Goal: Task Accomplishment & Management: Manage account settings

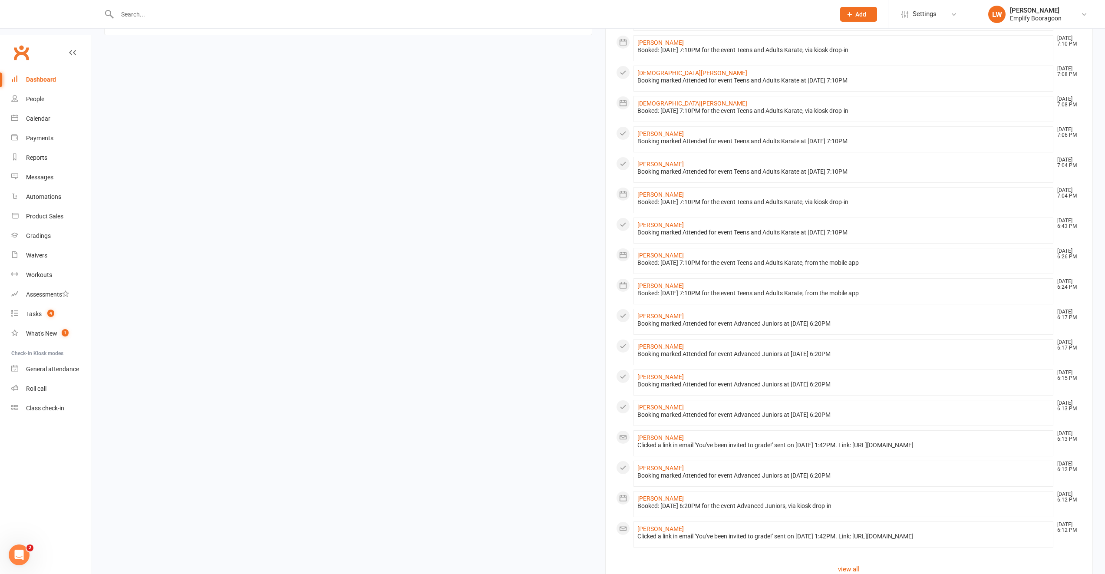
scroll to position [342, 0]
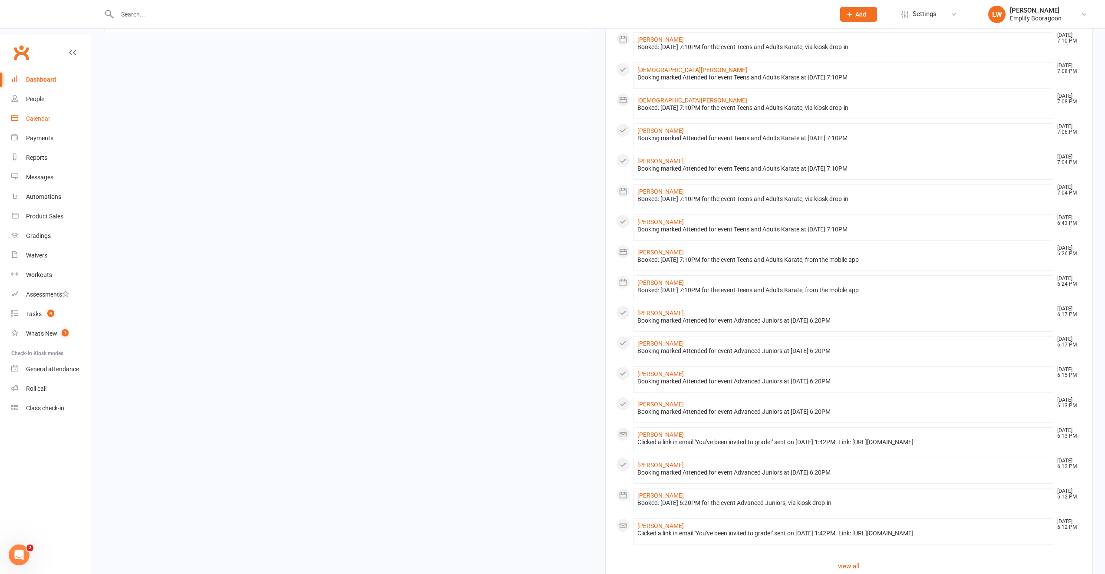
drag, startPoint x: 37, startPoint y: 79, endPoint x: 36, endPoint y: 89, distance: 10.5
click at [36, 109] on link "Calendar" at bounding box center [51, 119] width 80 height 20
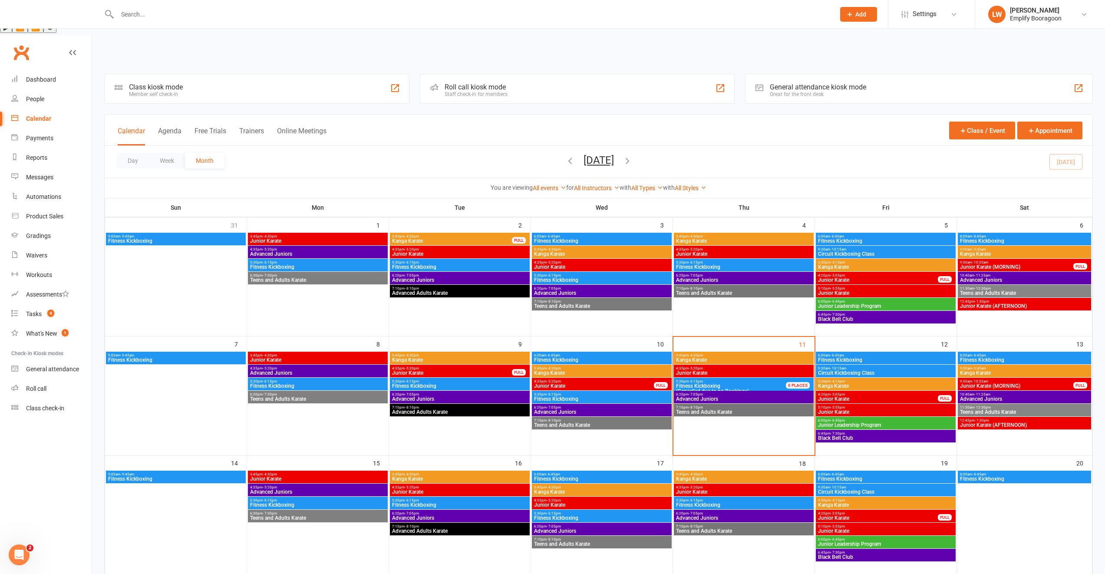
click at [729, 383] on span "Fitness Kickboxing (Cancelled due to no Bookings)" at bounding box center [736, 388] width 121 height 10
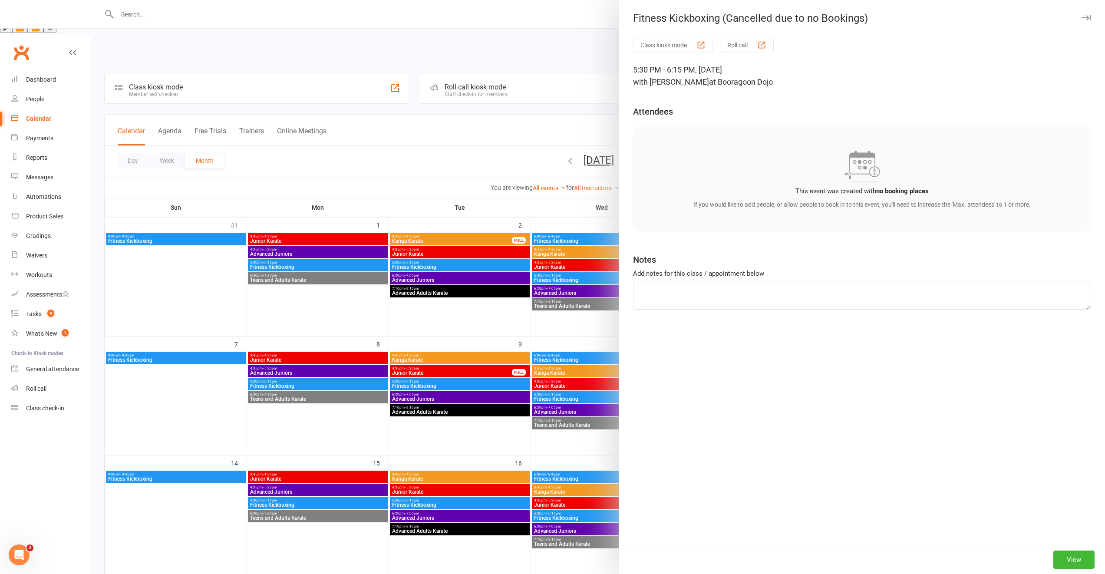
click at [522, 344] on div at bounding box center [598, 287] width 1013 height 574
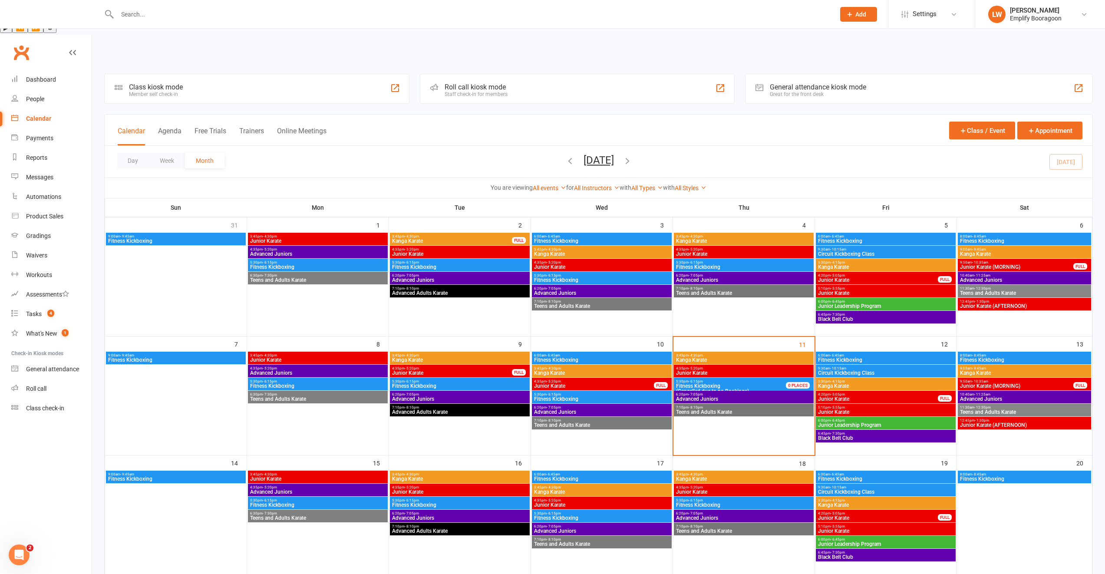
click at [686, 264] on span "Fitness Kickboxing" at bounding box center [744, 266] width 136 height 5
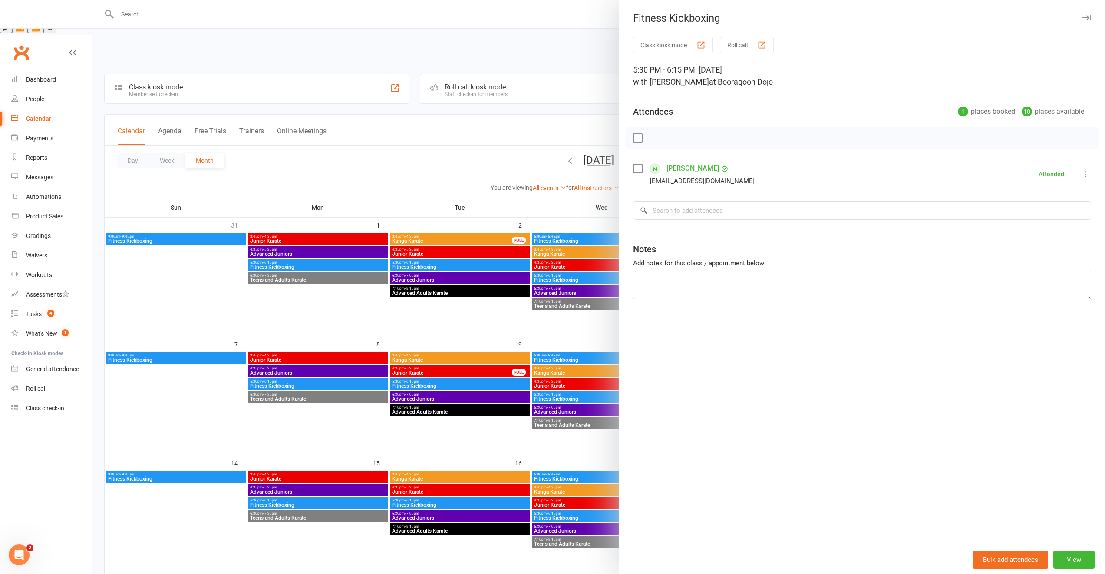
click at [561, 369] on div at bounding box center [598, 287] width 1013 height 574
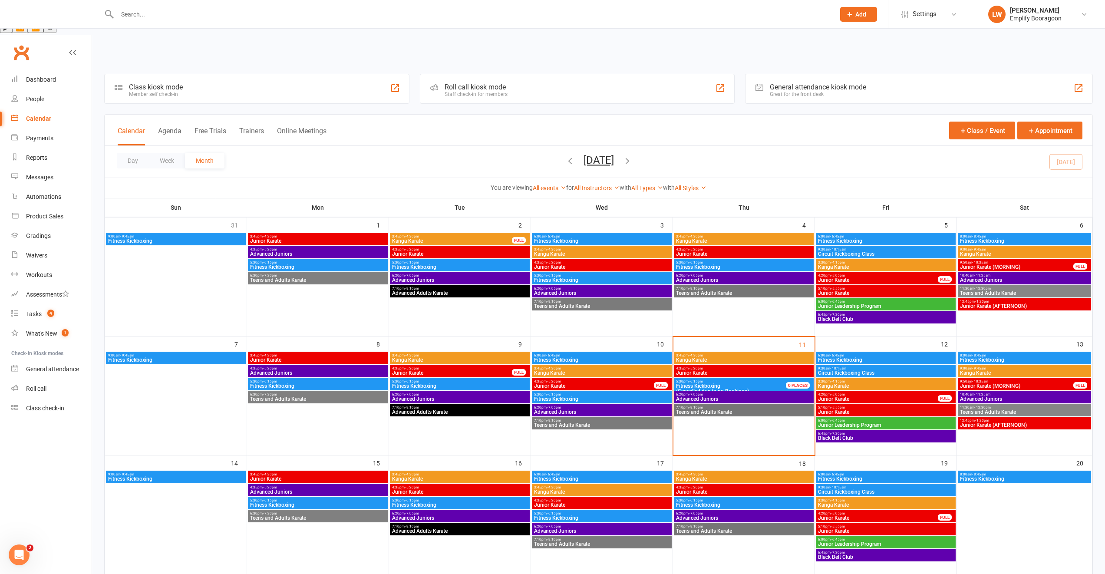
click at [478, 379] on span "5:30pm - 6:15pm" at bounding box center [460, 381] width 136 height 4
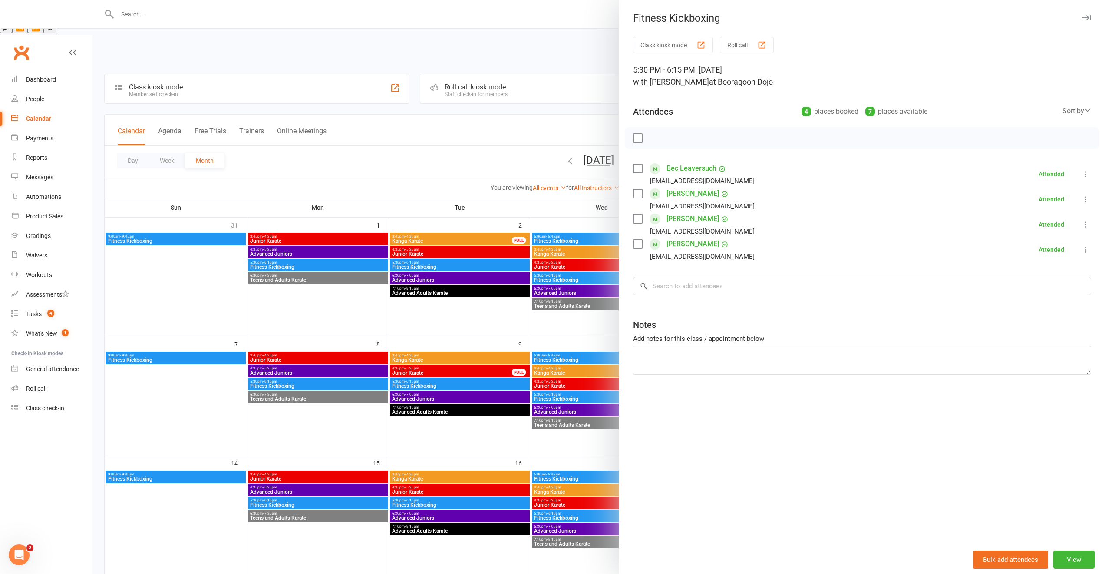
click at [536, 377] on div at bounding box center [598, 287] width 1013 height 574
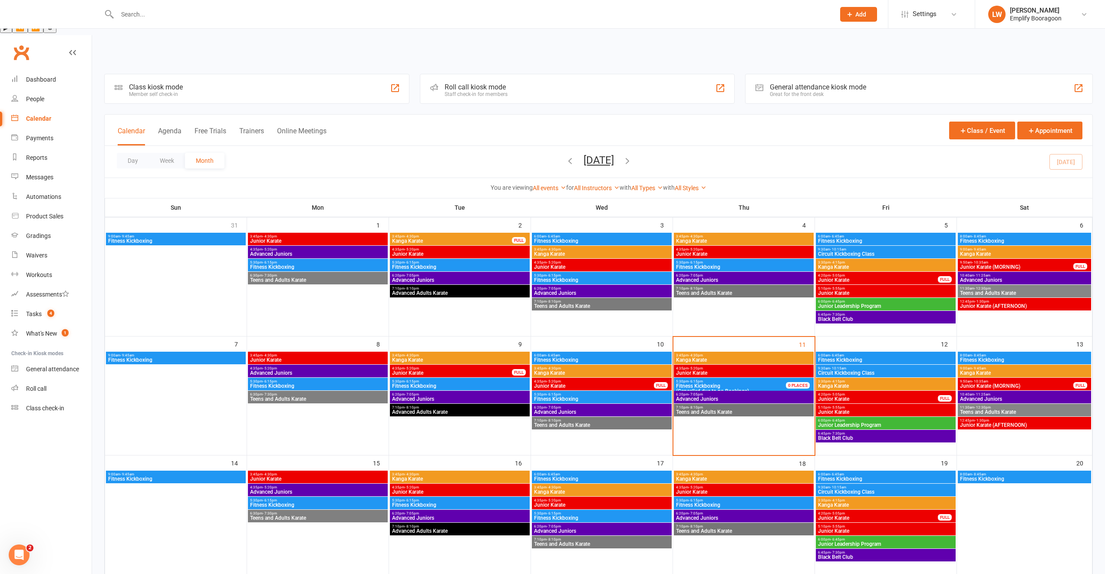
click at [738, 396] on span "Advanced Juniors" at bounding box center [744, 398] width 136 height 5
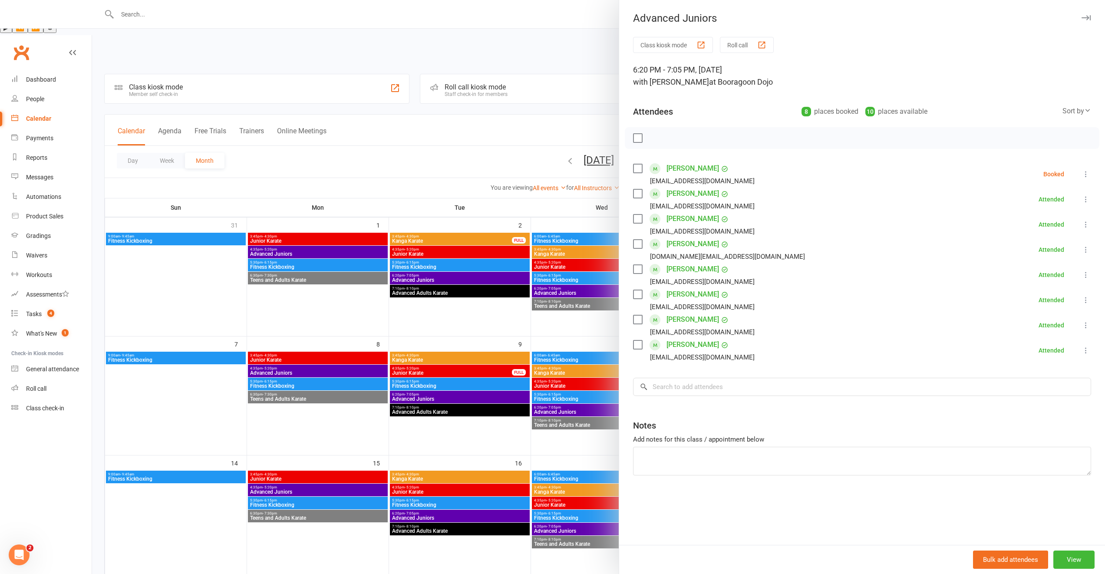
click at [572, 382] on div at bounding box center [598, 287] width 1013 height 574
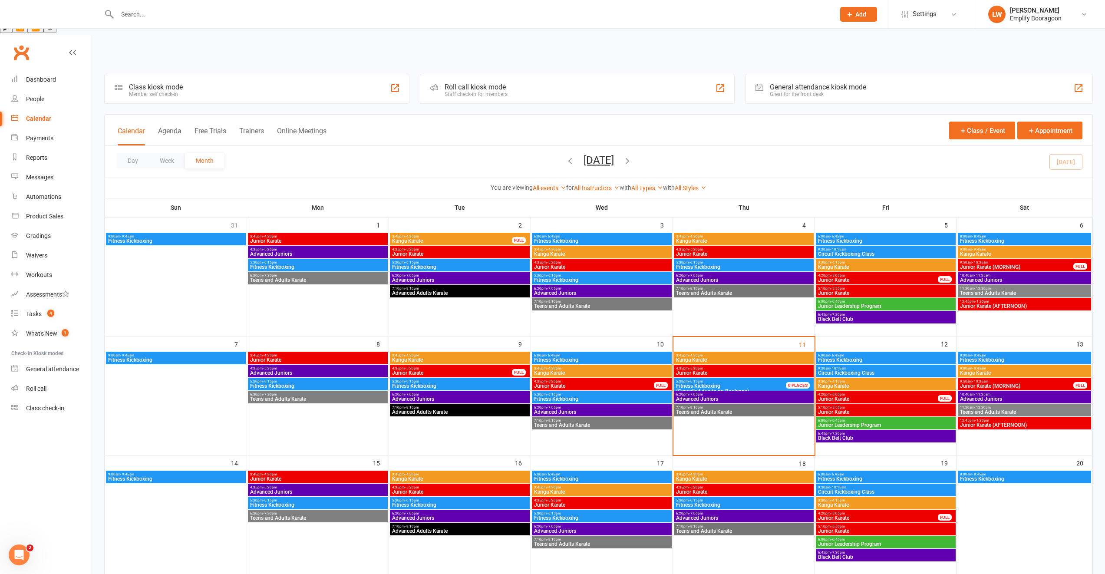
click at [688, 409] on span "Teens and Adults Karate" at bounding box center [744, 411] width 136 height 5
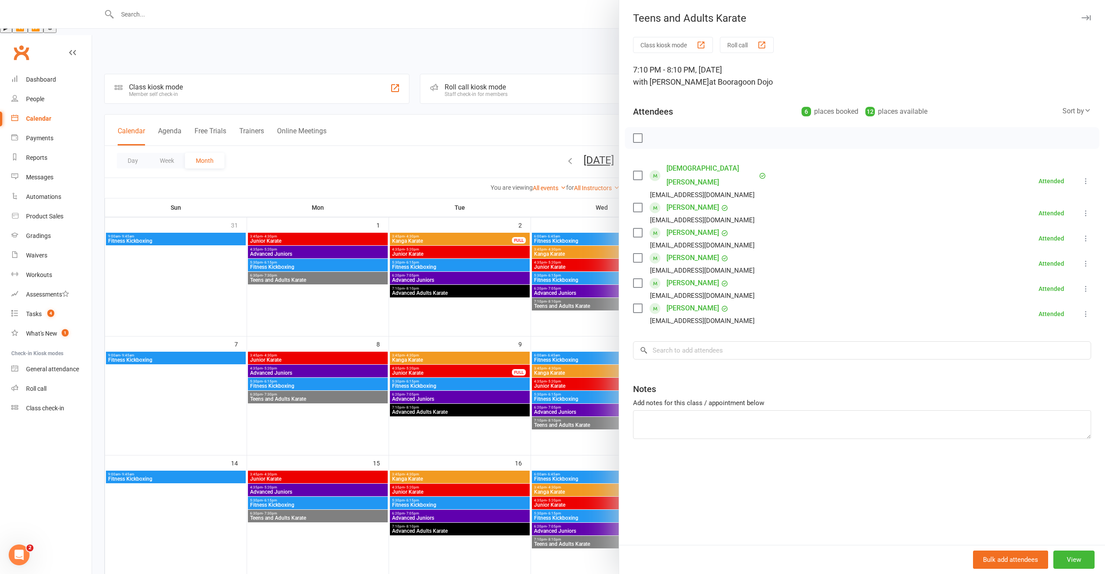
click at [583, 375] on div at bounding box center [598, 287] width 1013 height 574
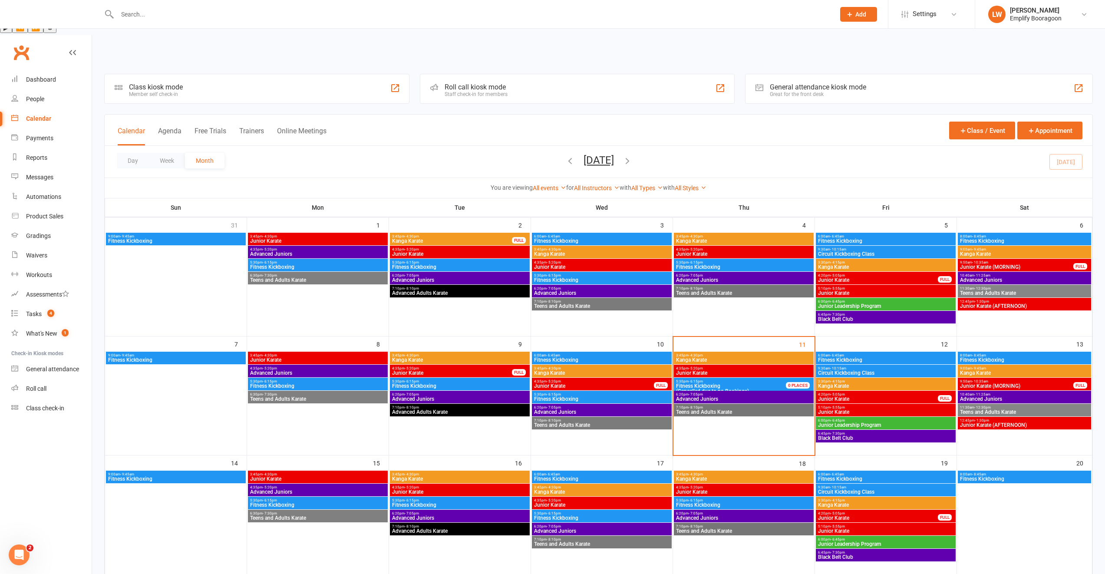
click at [828, 379] on span "3:30pm - 4:15pm" at bounding box center [886, 381] width 136 height 4
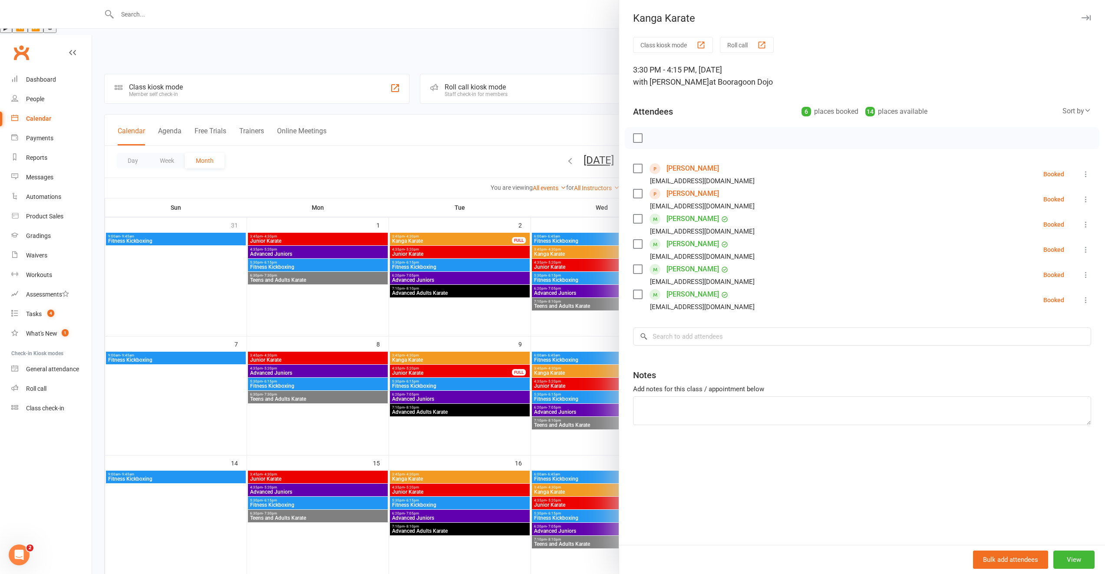
click at [588, 357] on div at bounding box center [598, 287] width 1013 height 574
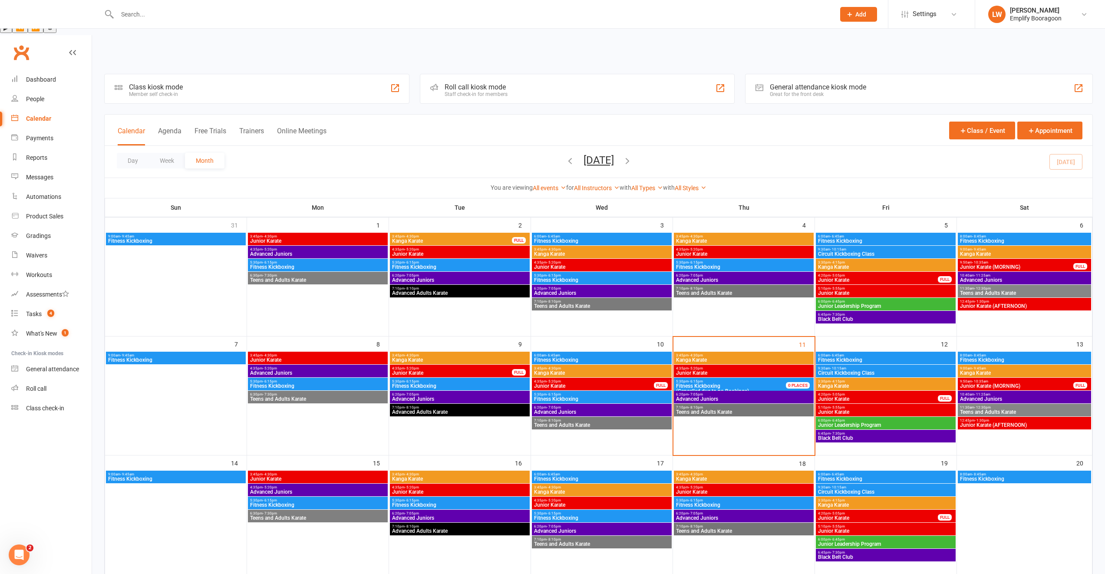
click at [869, 396] on span "Junior Karate" at bounding box center [878, 398] width 121 height 5
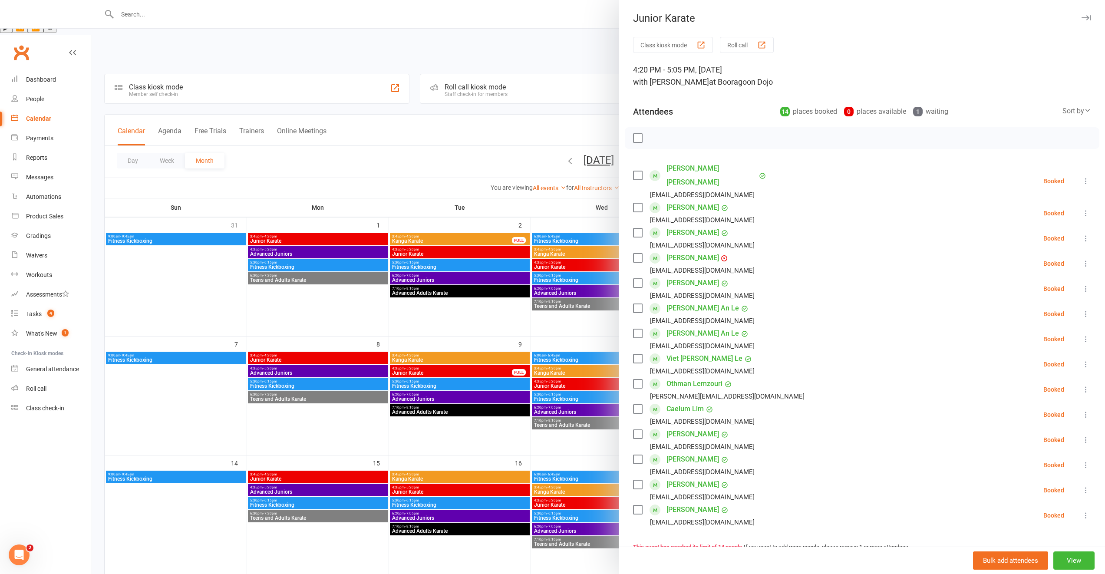
scroll to position [194, 0]
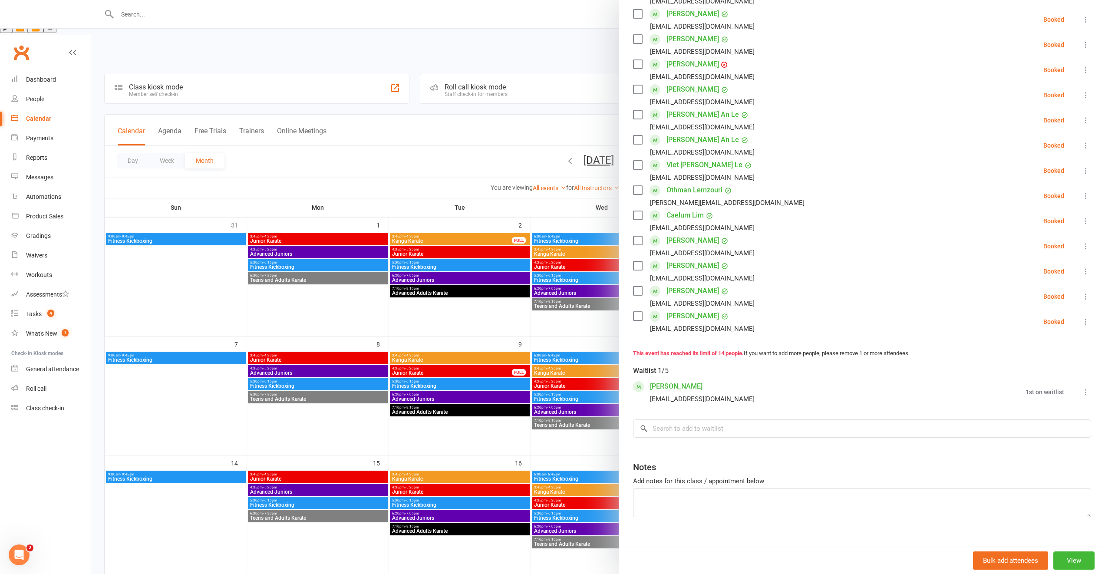
click at [567, 378] on div at bounding box center [598, 287] width 1013 height 574
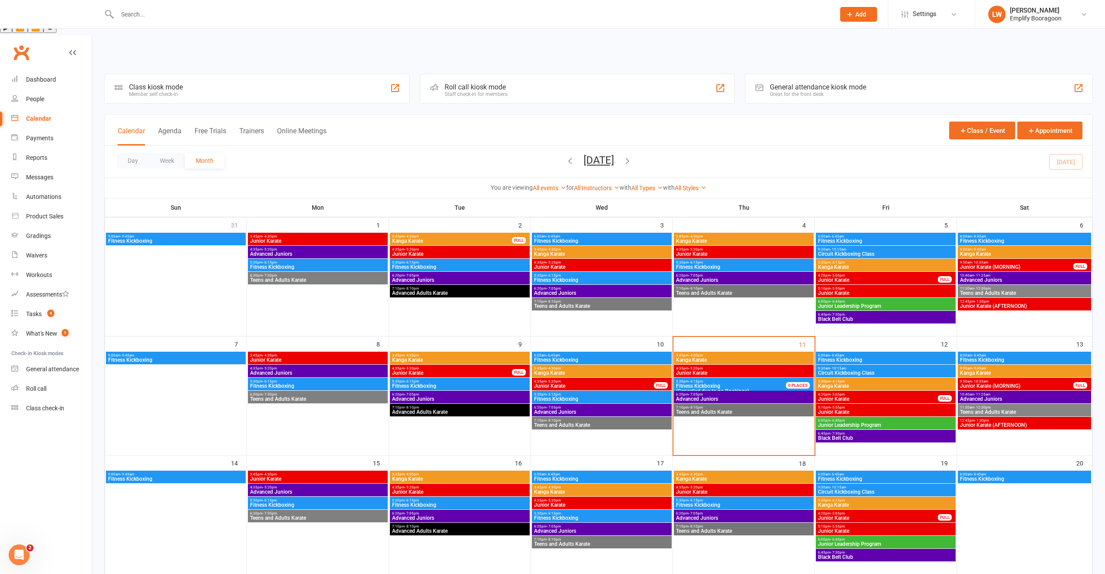
click at [872, 405] on span "5:10pm - 5:55pm" at bounding box center [886, 407] width 136 height 4
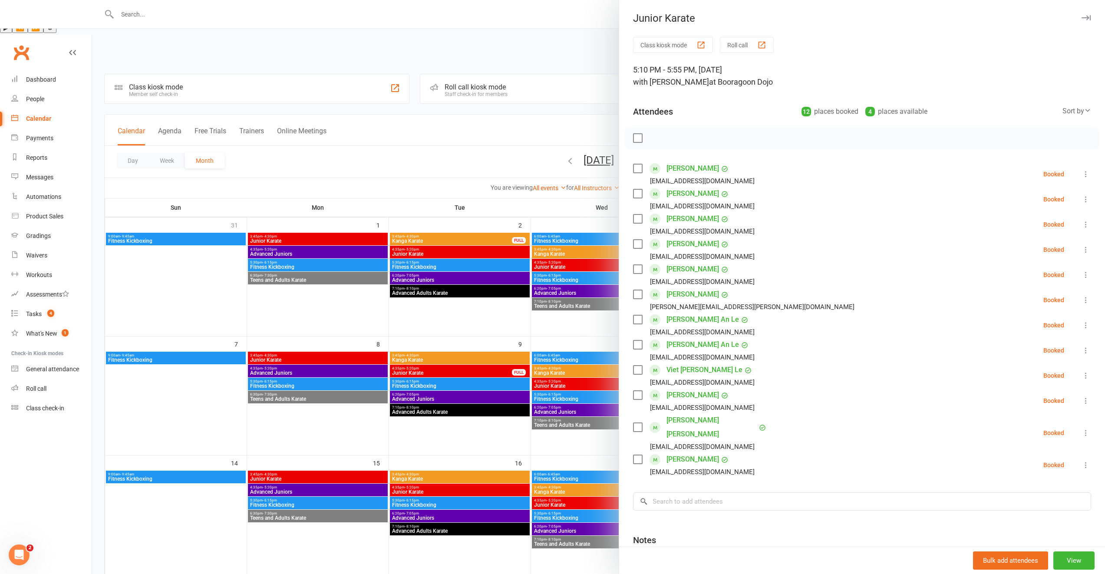
click at [571, 359] on div at bounding box center [598, 287] width 1013 height 574
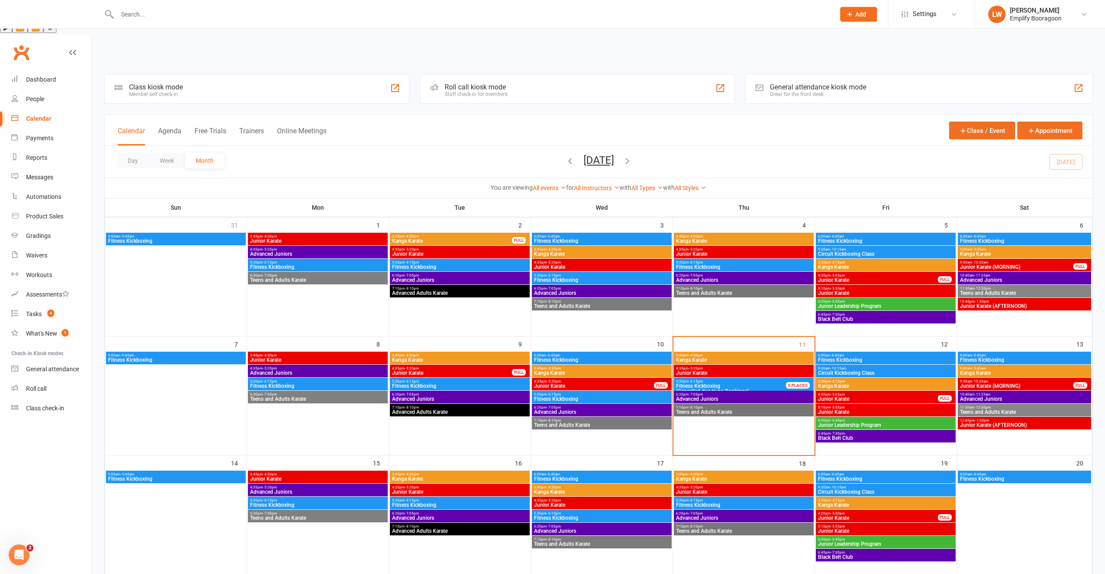
click at [842, 419] on span "- 6:45pm" at bounding box center [838, 421] width 14 height 4
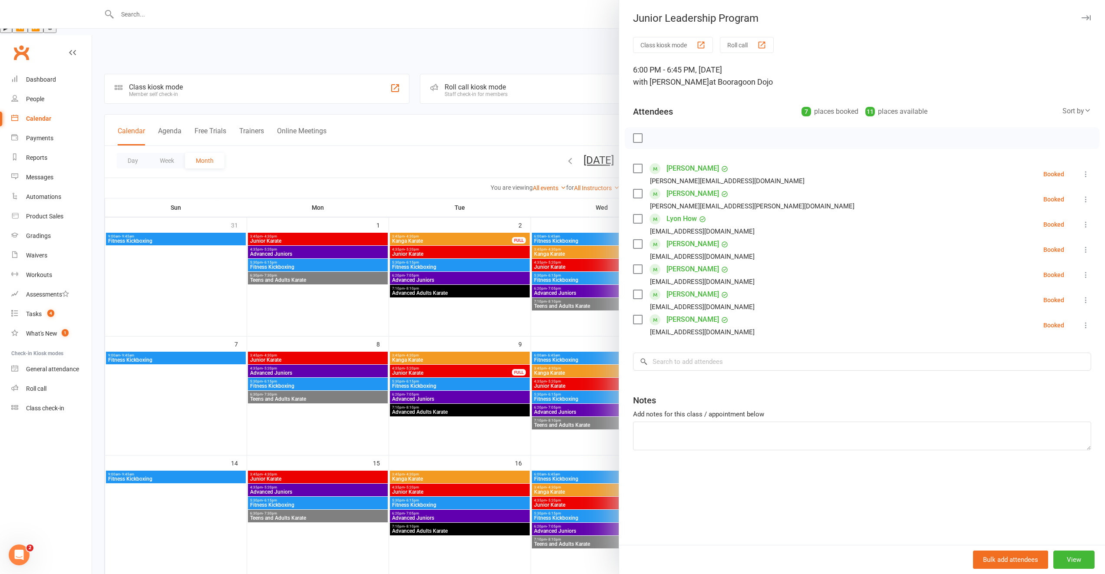
click at [573, 359] on div at bounding box center [598, 287] width 1013 height 574
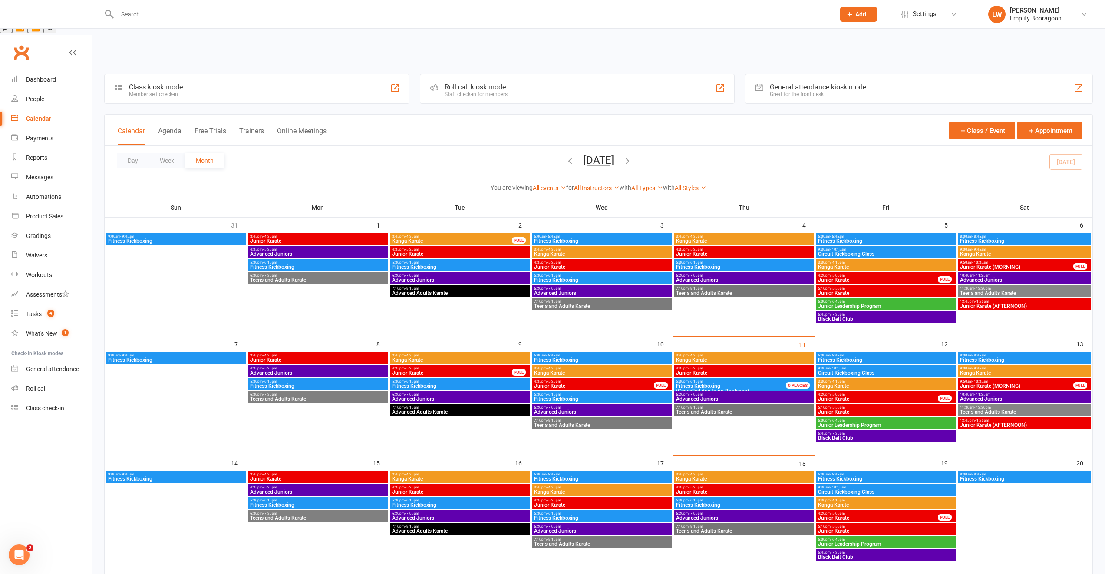
click at [875, 435] on span "Black Belt Club" at bounding box center [886, 437] width 136 height 5
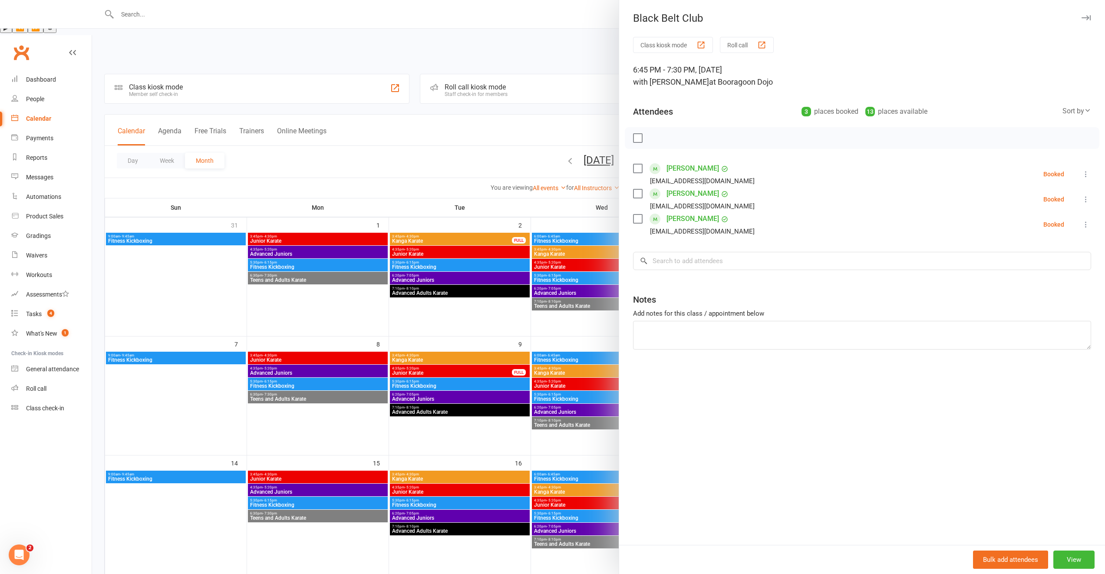
click at [585, 354] on div at bounding box center [598, 287] width 1013 height 574
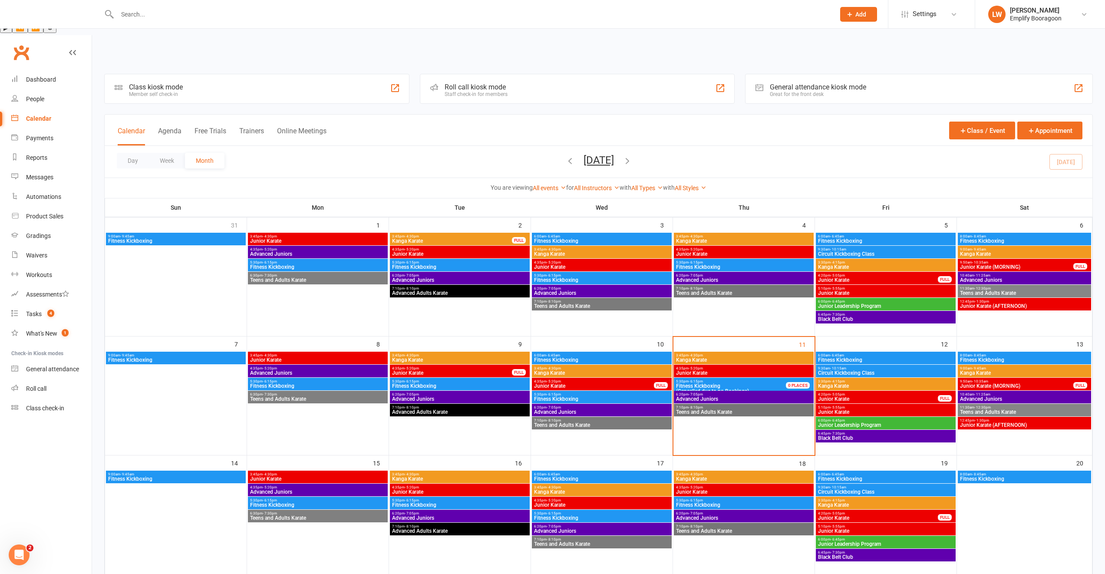
click at [997, 379] on span "9:50am - 10:35am" at bounding box center [1016, 381] width 114 height 4
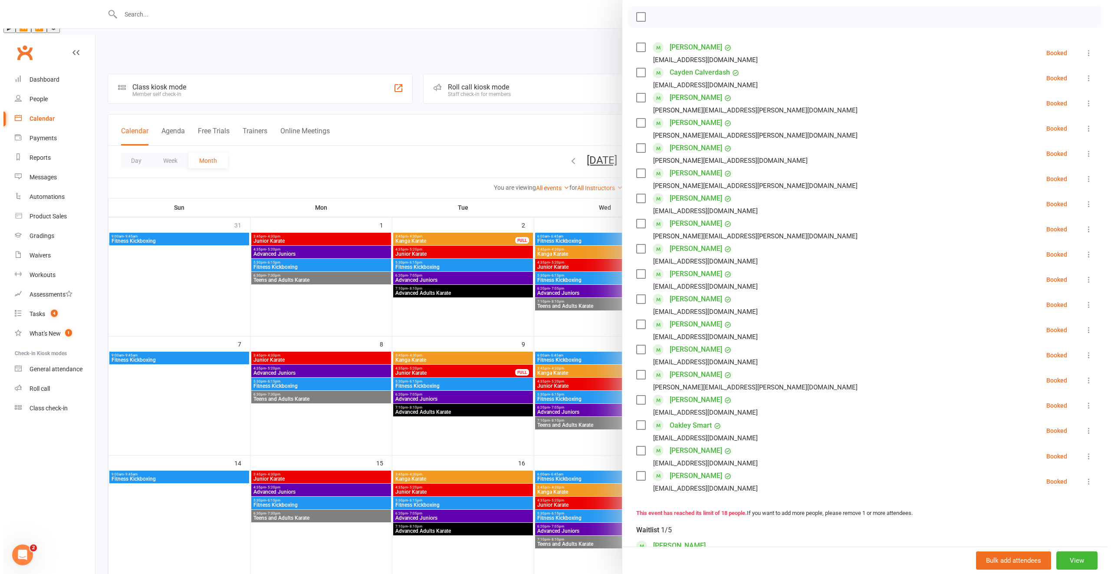
scroll to position [265, 0]
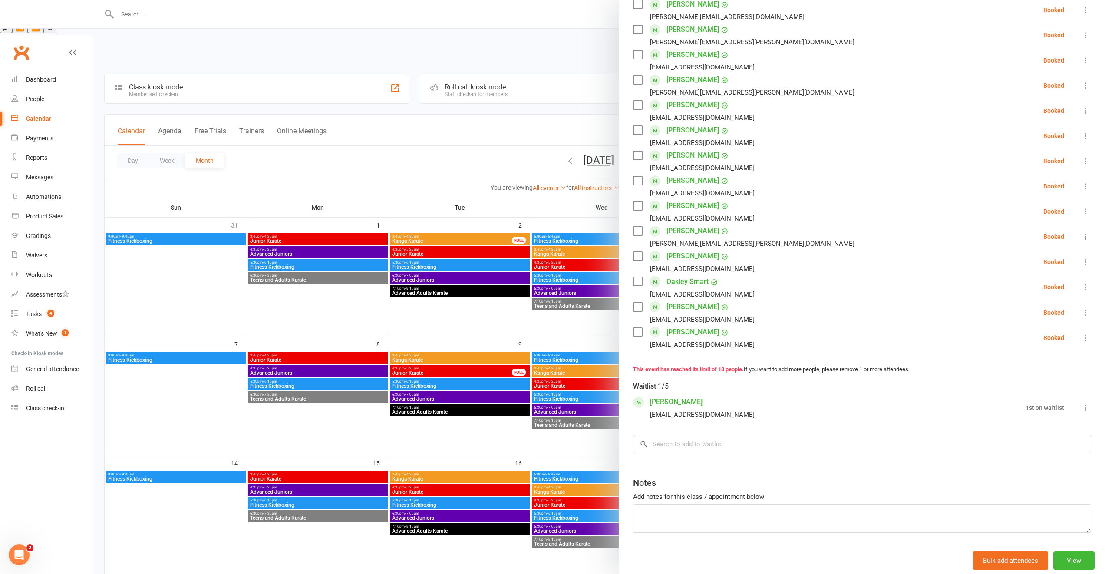
click at [528, 376] on div at bounding box center [598, 287] width 1013 height 574
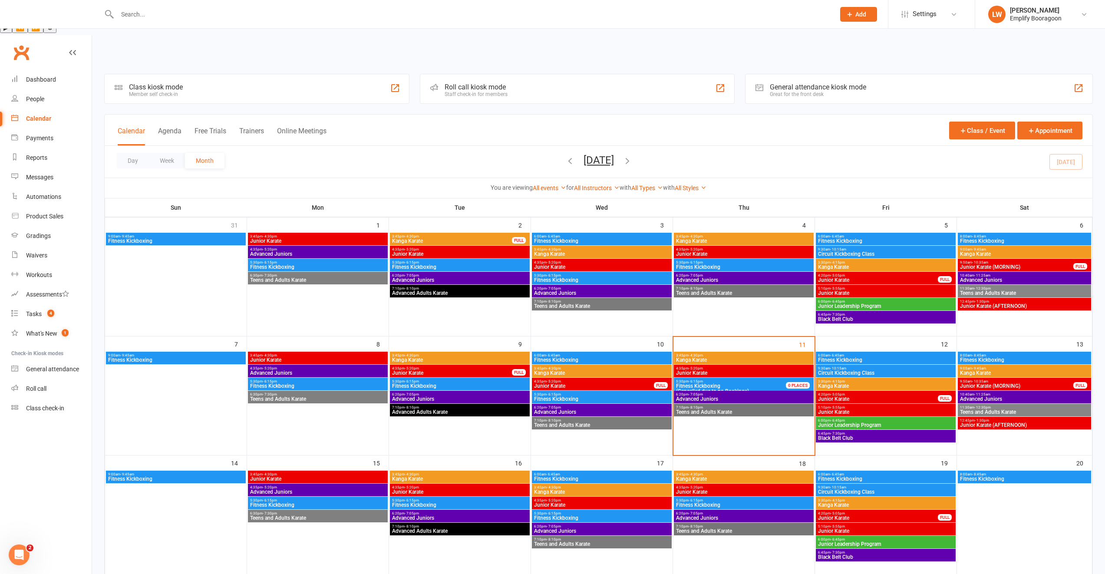
click at [977, 422] on span "Junior Karate (AFTERNOON)" at bounding box center [1024, 424] width 130 height 5
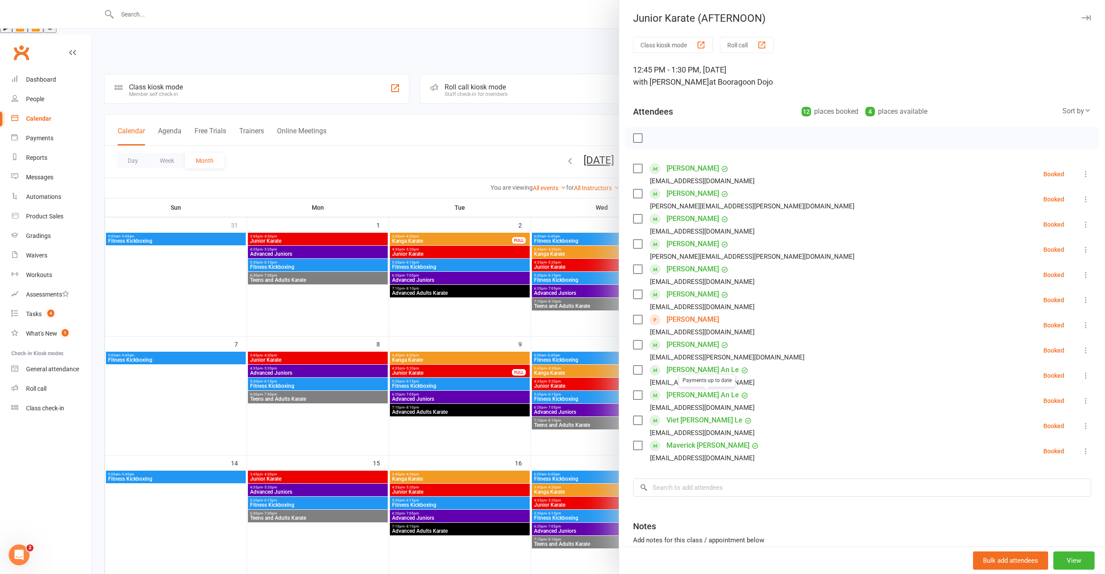
click at [568, 376] on div at bounding box center [598, 287] width 1013 height 574
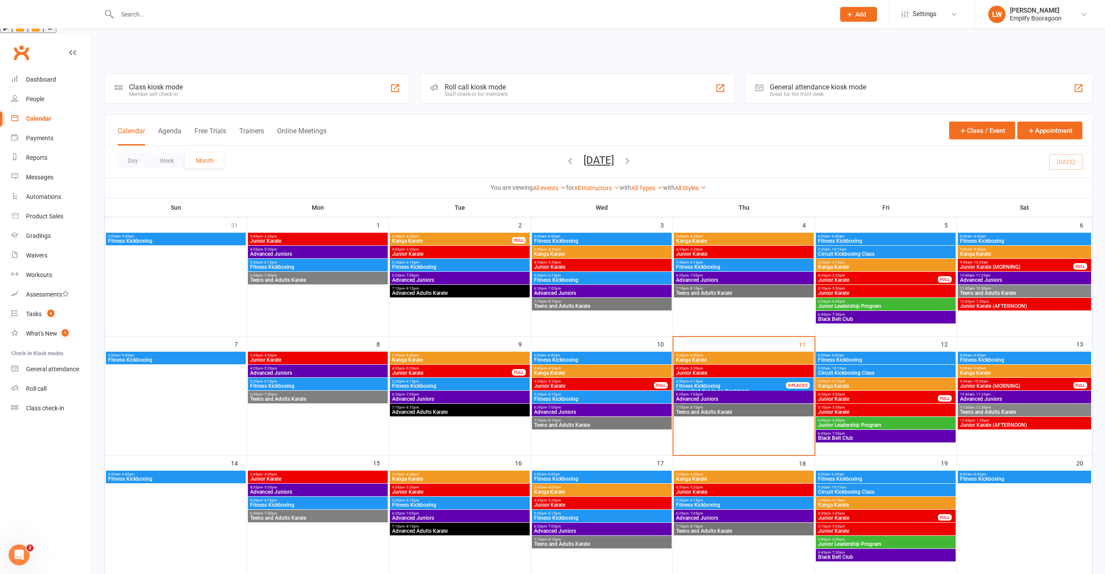
click at [1005, 370] on span "Kanga Karate" at bounding box center [1024, 372] width 130 height 5
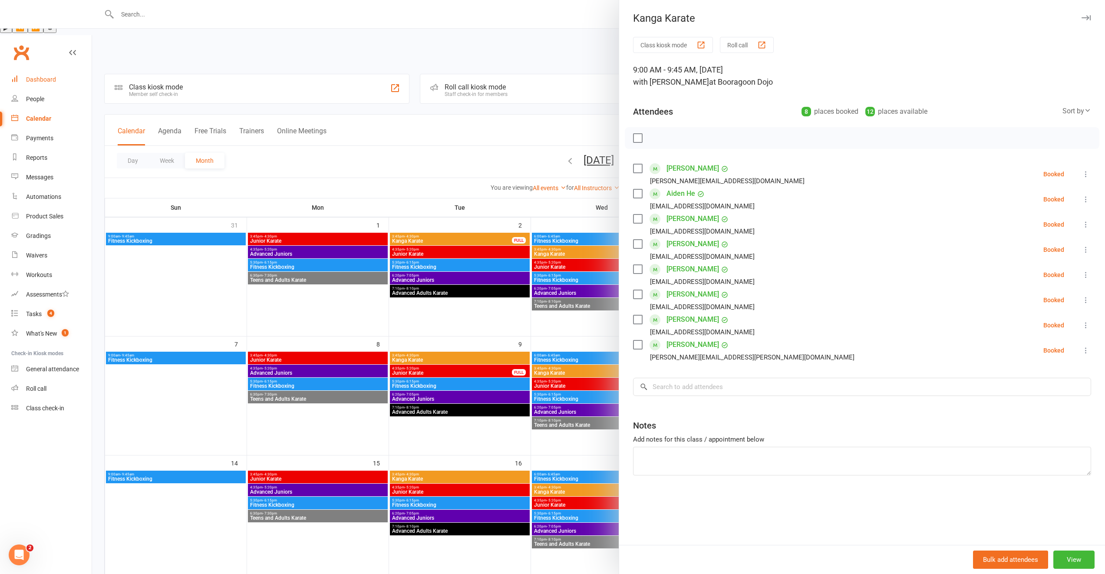
click at [71, 70] on link "Dashboard" at bounding box center [51, 80] width 80 height 20
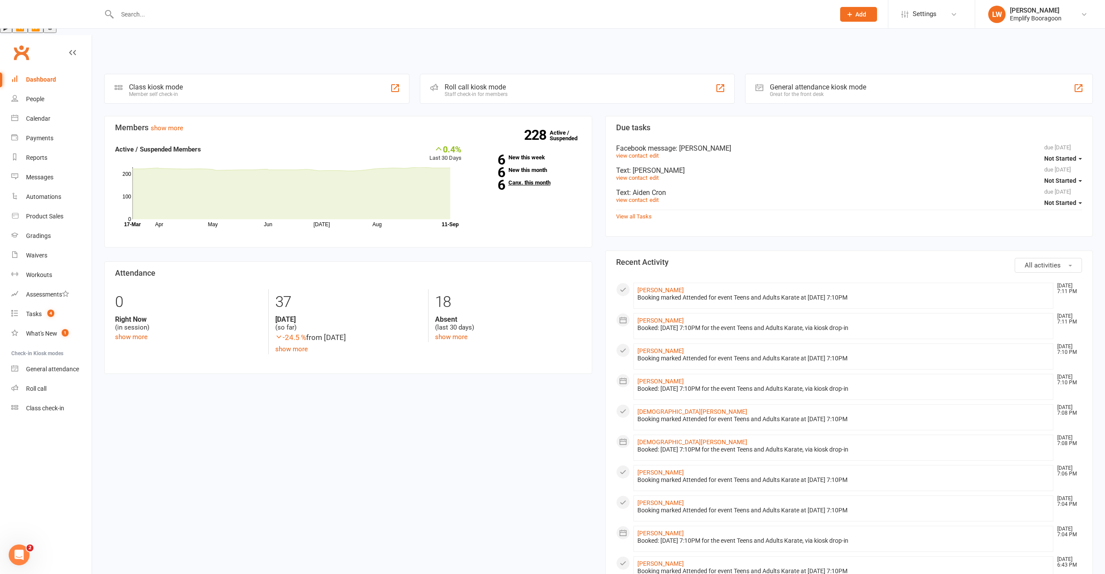
click at [536, 180] on link "6 Canx. this month" at bounding box center [528, 183] width 107 height 6
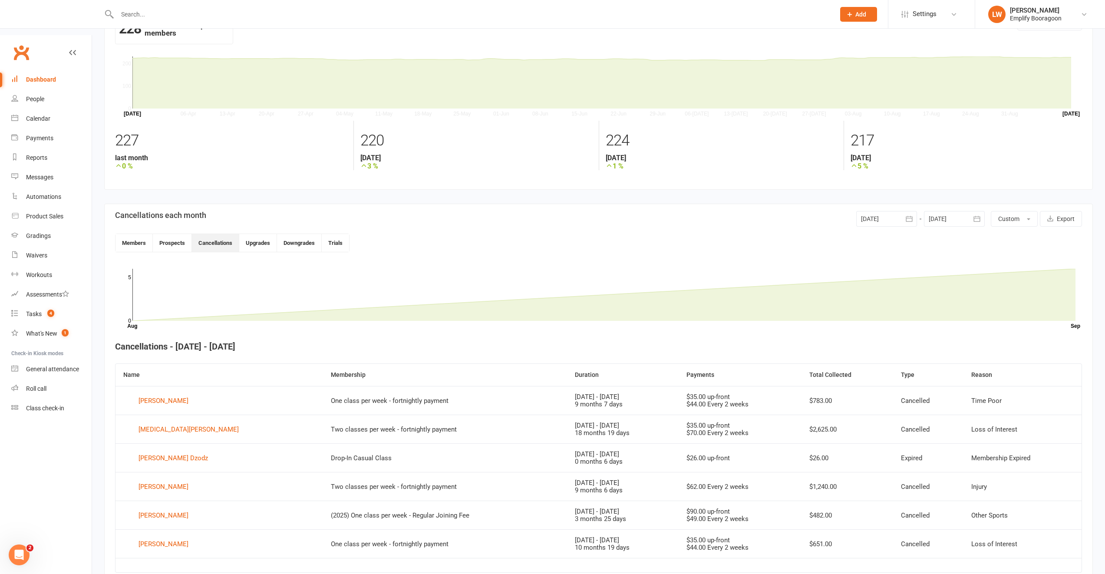
scroll to position [69, 0]
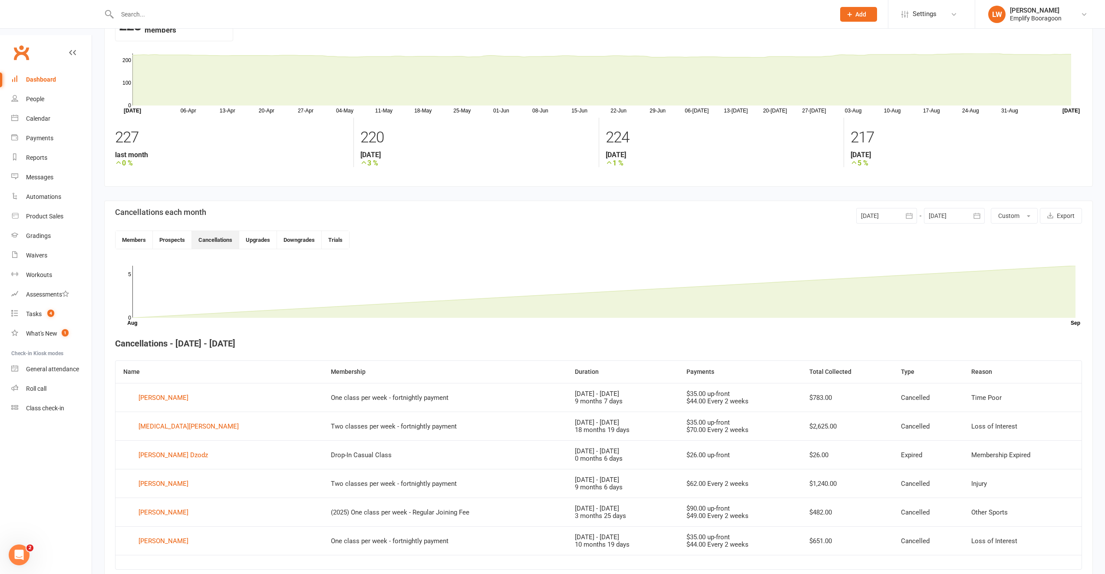
click at [50, 76] on div "Dashboard" at bounding box center [41, 79] width 30 height 7
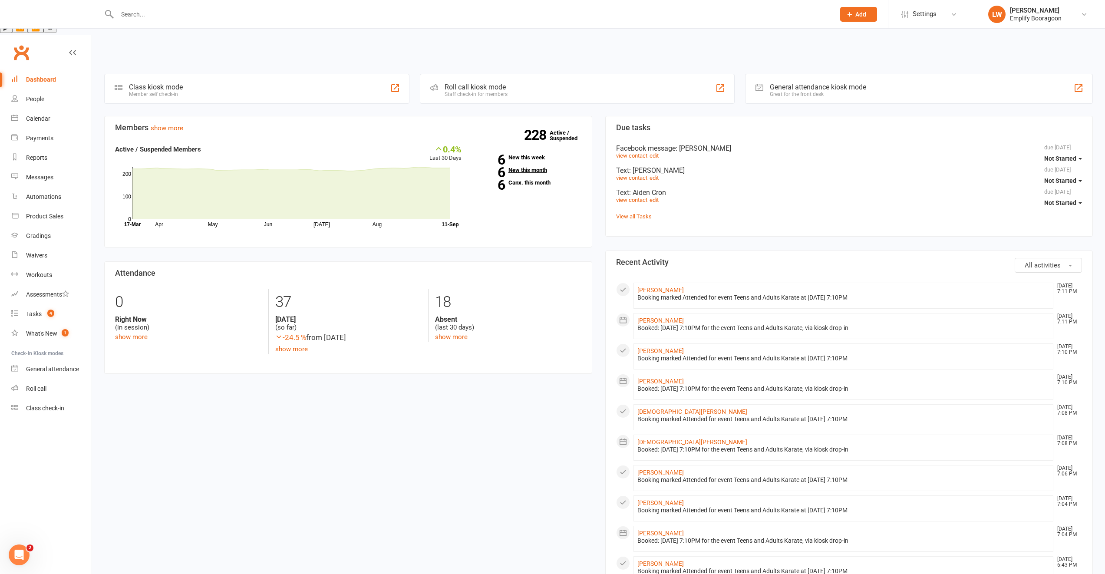
click at [527, 167] on link "6 New this month" at bounding box center [528, 170] width 107 height 6
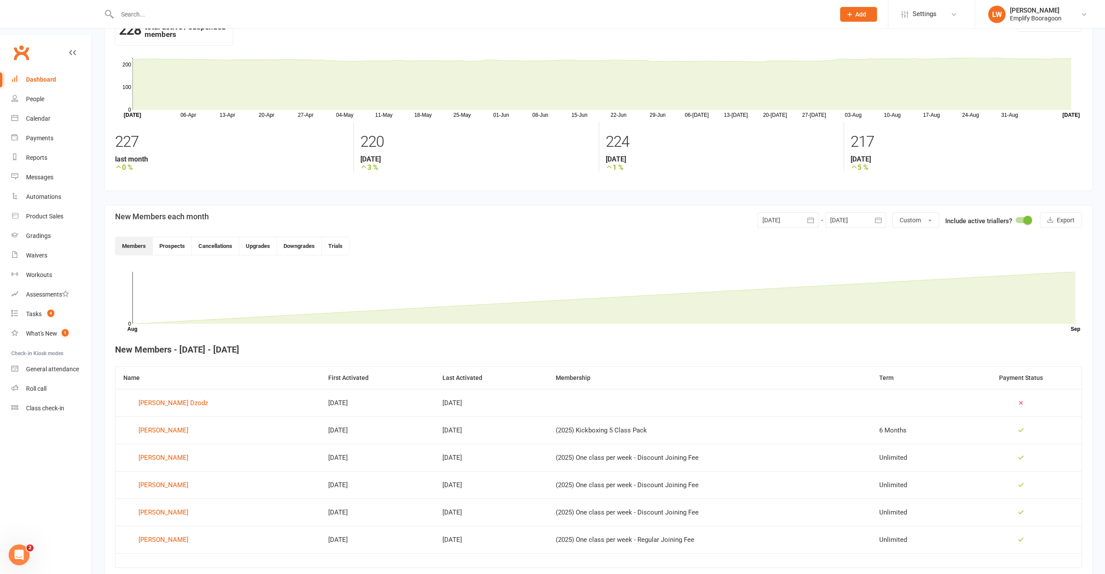
scroll to position [72, 0]
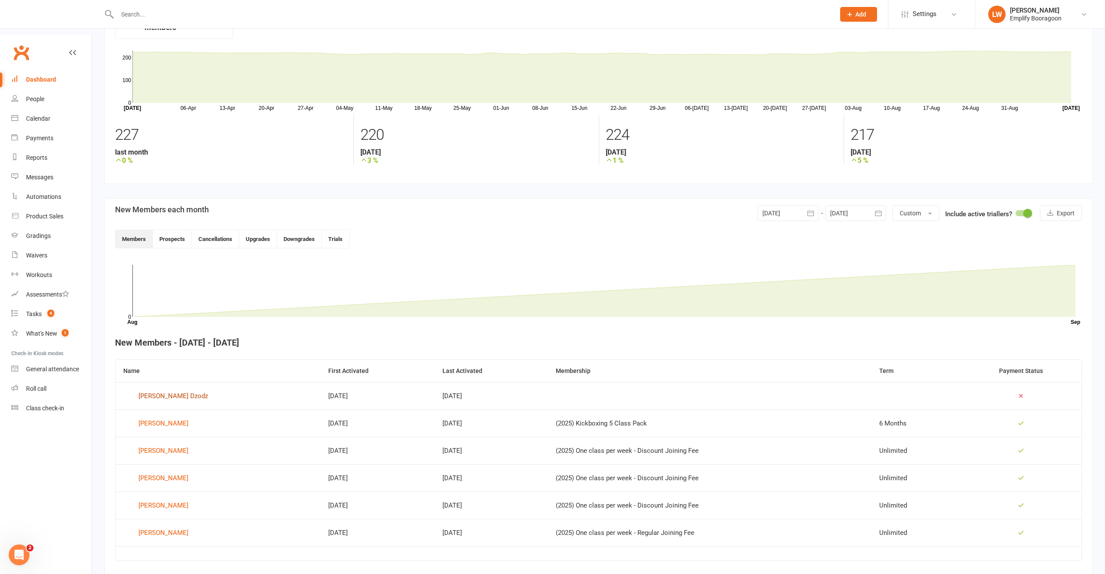
click at [156, 389] on div "Imogene Dzodz" at bounding box center [172, 395] width 69 height 13
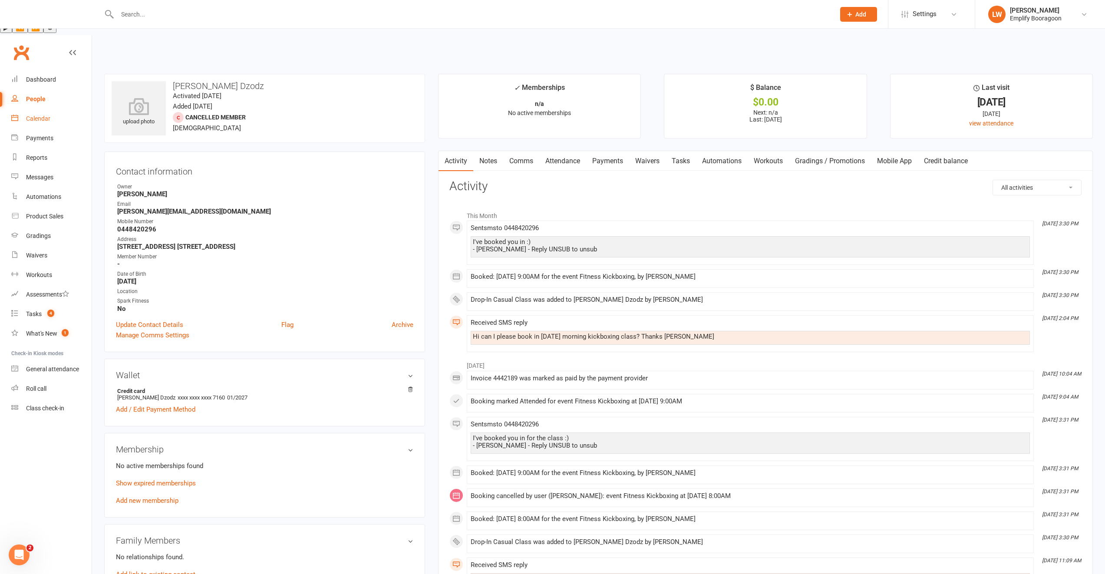
click at [43, 115] on div "Calendar" at bounding box center [38, 118] width 24 height 7
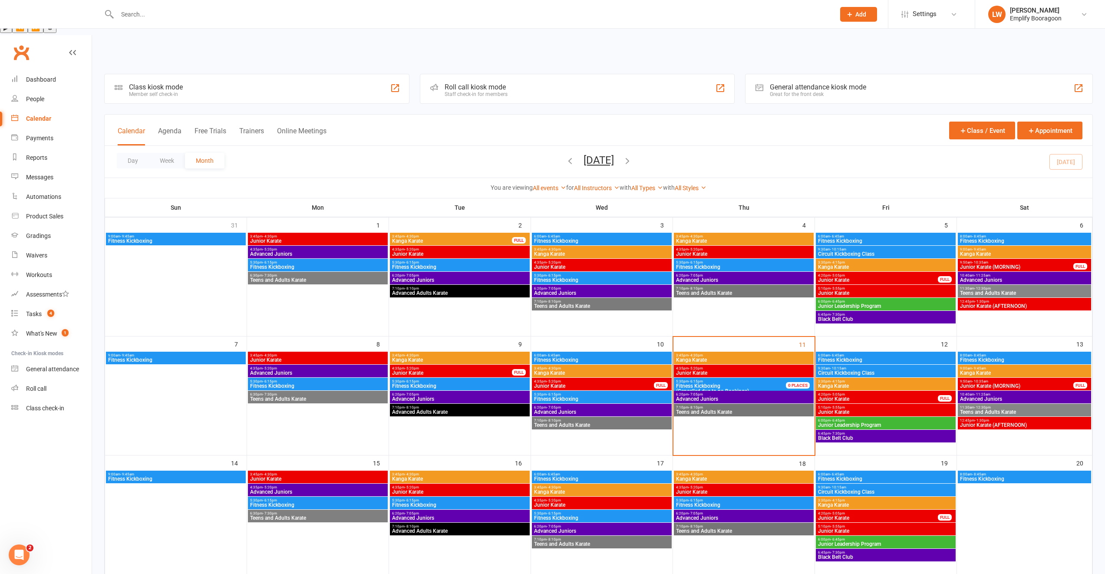
click at [205, 476] on span "Fitness Kickboxing" at bounding box center [176, 478] width 136 height 5
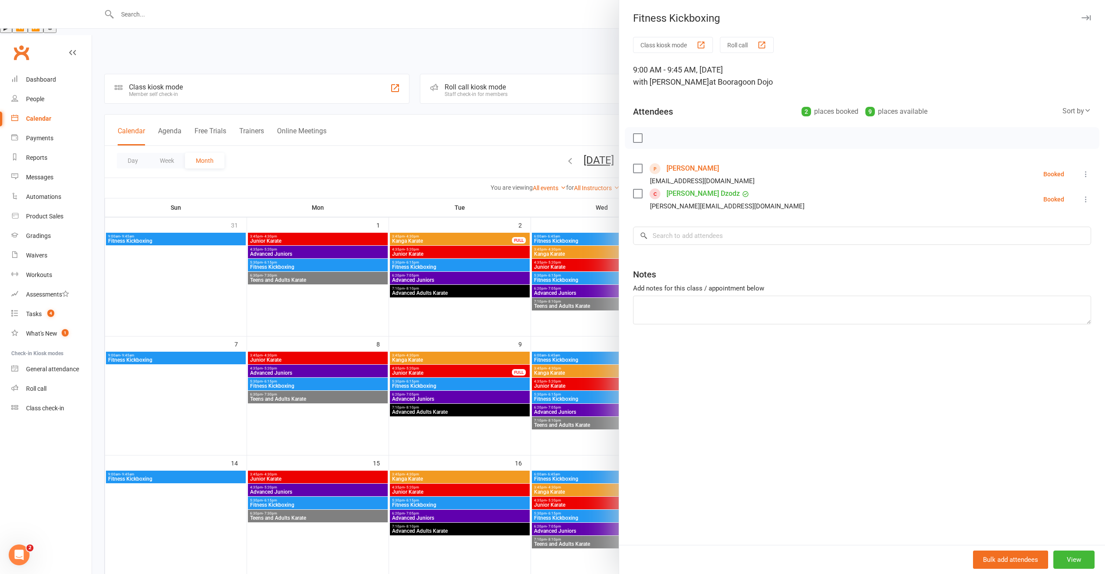
click at [188, 466] on div at bounding box center [598, 287] width 1013 height 574
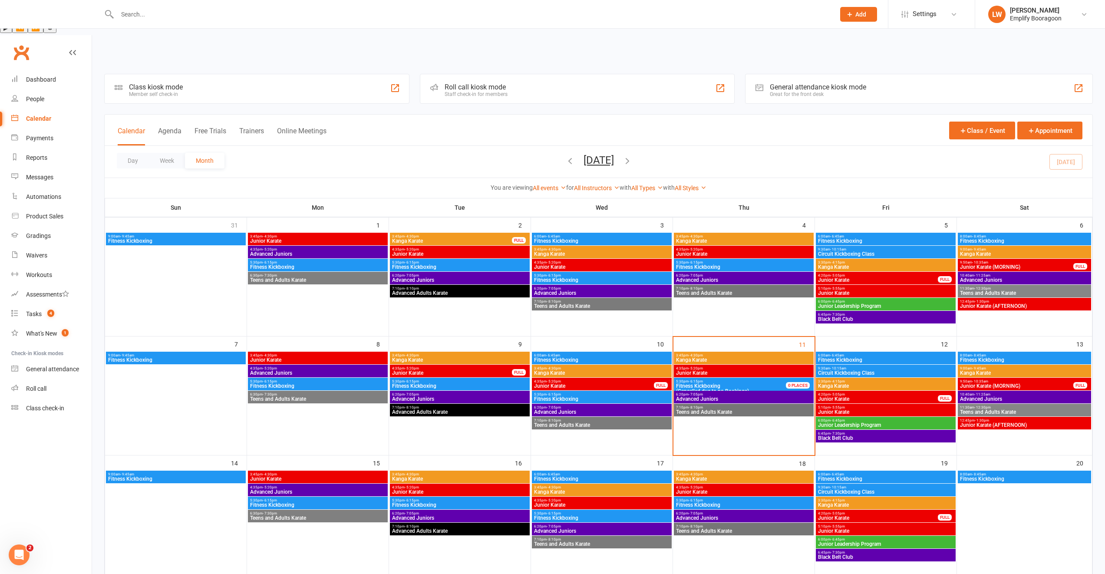
click at [255, 472] on span "3:45pm - 4:30pm" at bounding box center [318, 474] width 136 height 4
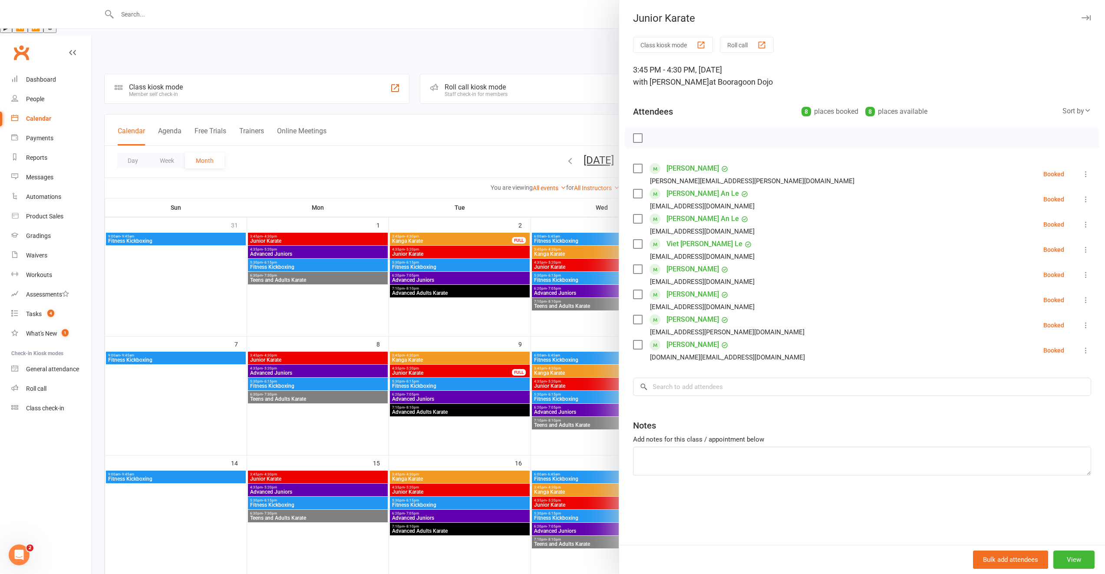
click at [331, 442] on div at bounding box center [598, 287] width 1013 height 574
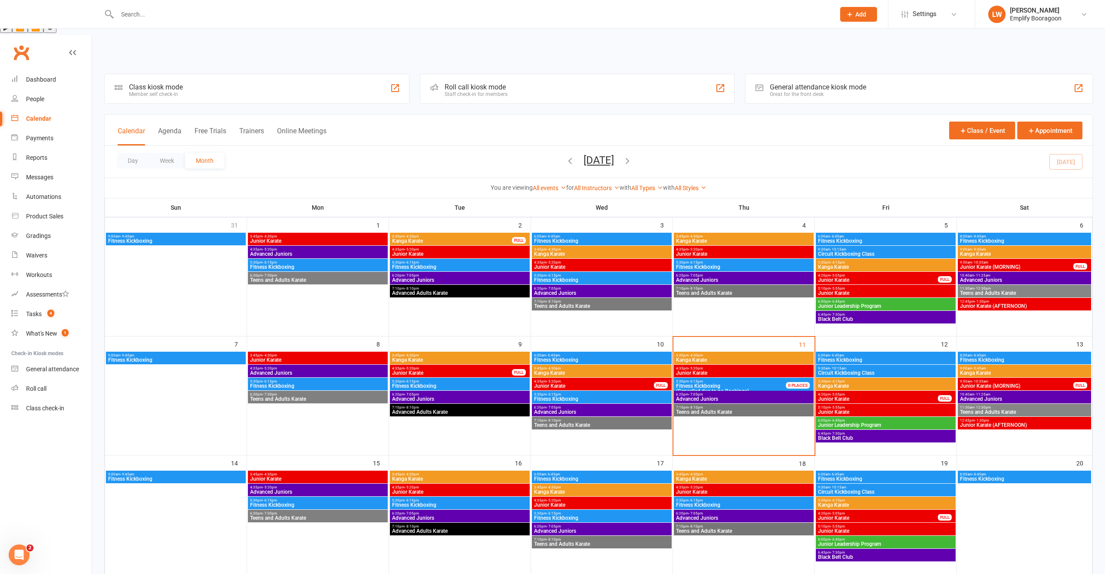
click at [841, 409] on span "Junior Karate" at bounding box center [886, 411] width 136 height 5
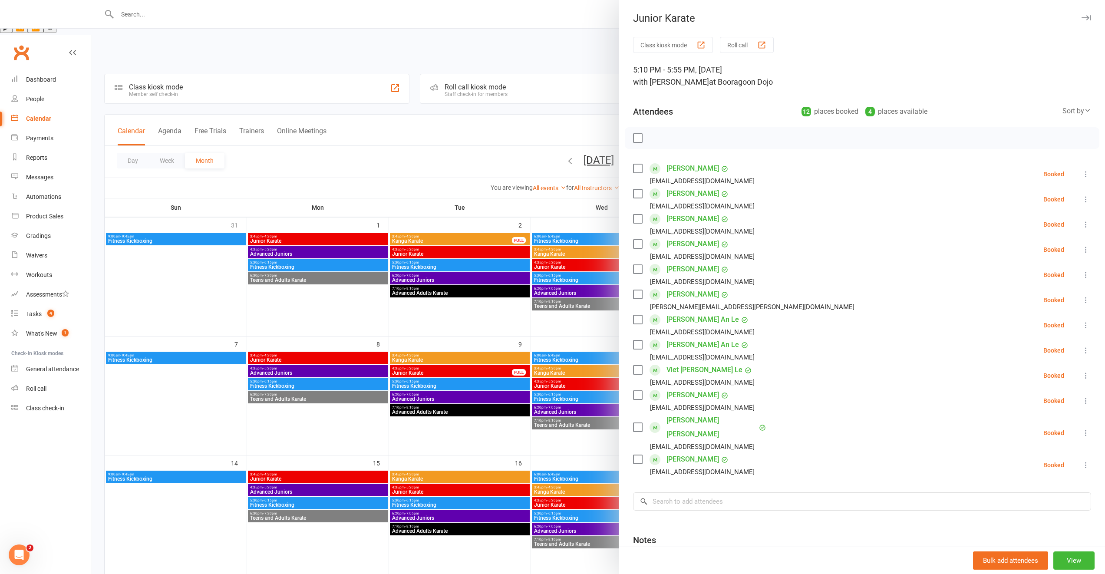
click at [496, 359] on div at bounding box center [598, 287] width 1013 height 574
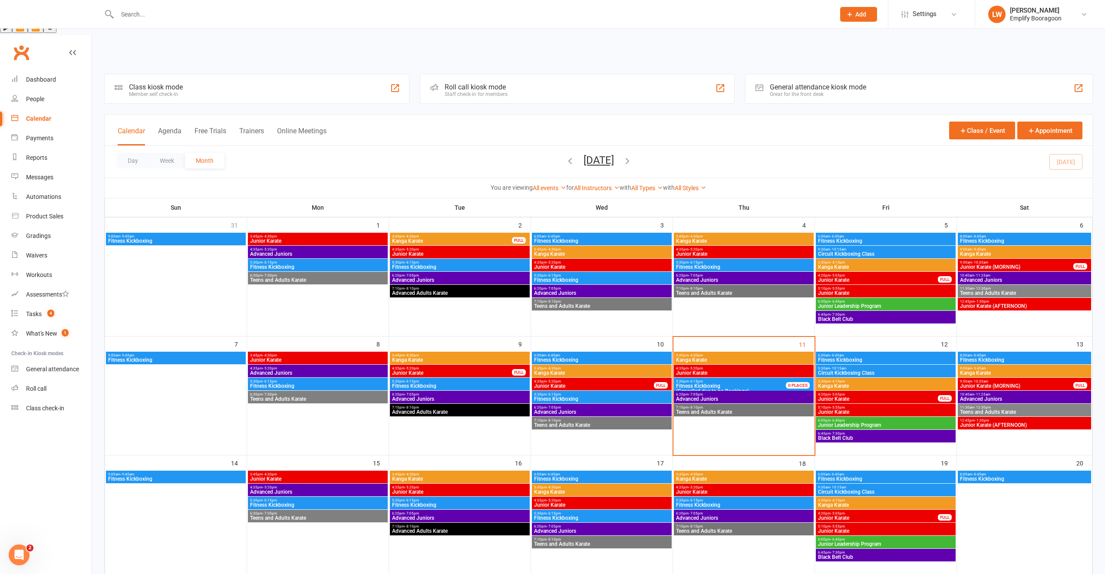
click at [557, 383] on span "Junior Karate" at bounding box center [594, 385] width 121 height 5
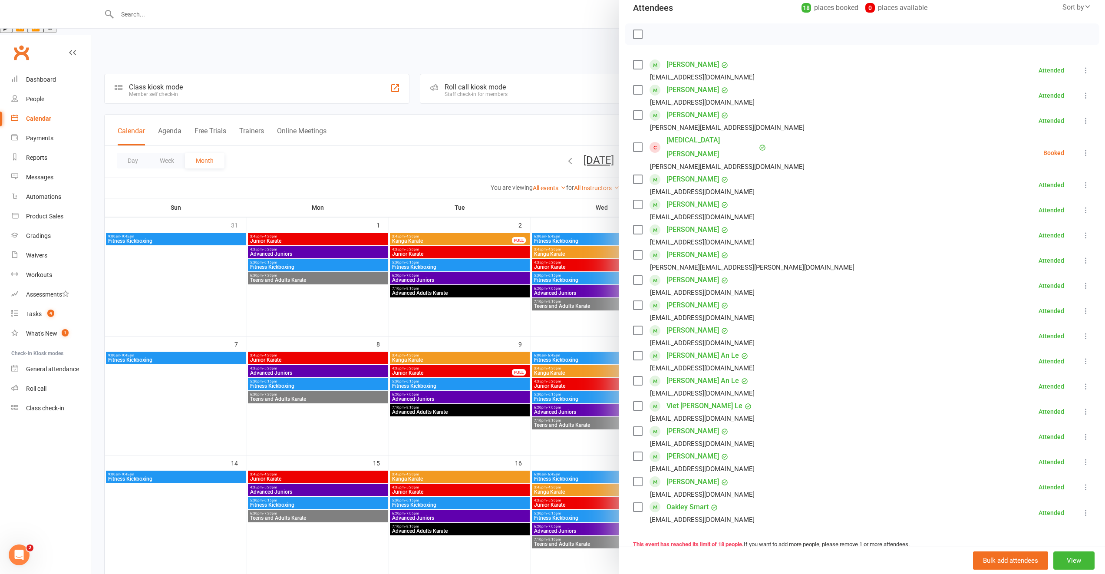
scroll to position [104, 0]
click at [689, 500] on link "Oakley Smart" at bounding box center [687, 507] width 42 height 14
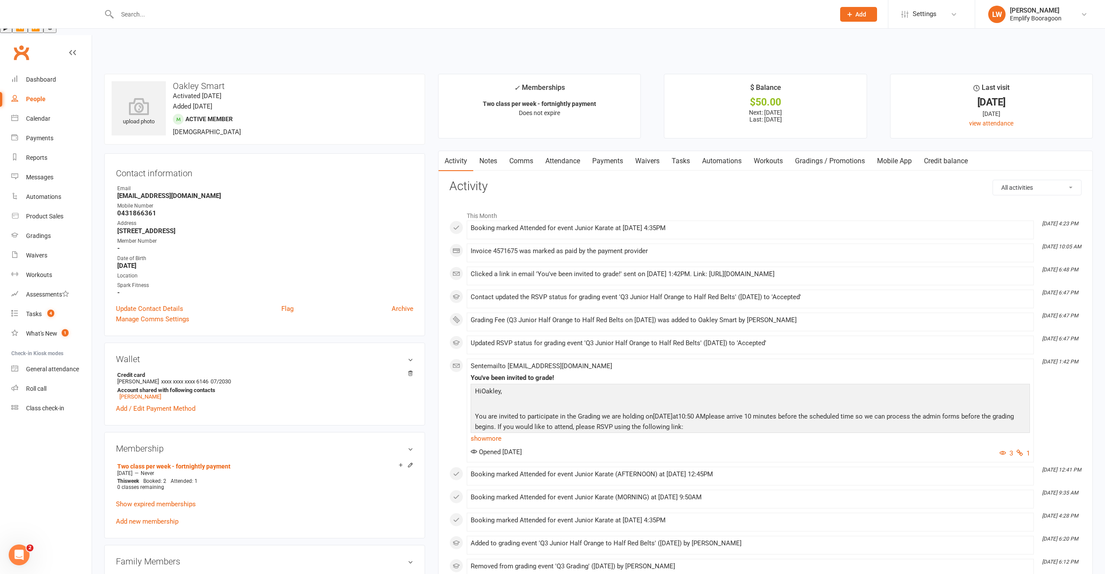
scroll to position [407, 0]
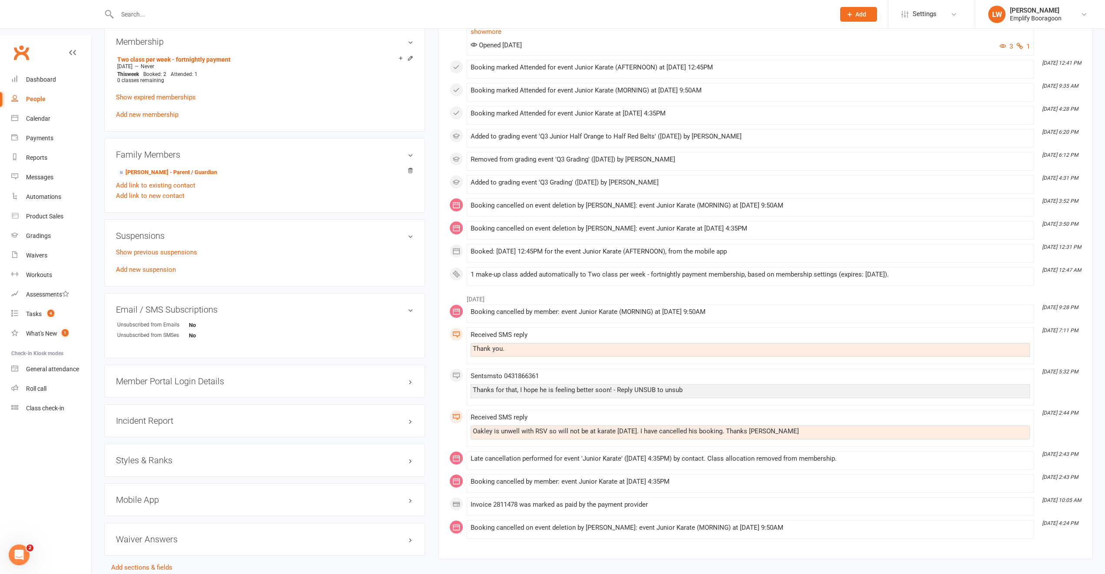
click at [145, 455] on h3 "Styles & Ranks" at bounding box center [264, 460] width 297 height 10
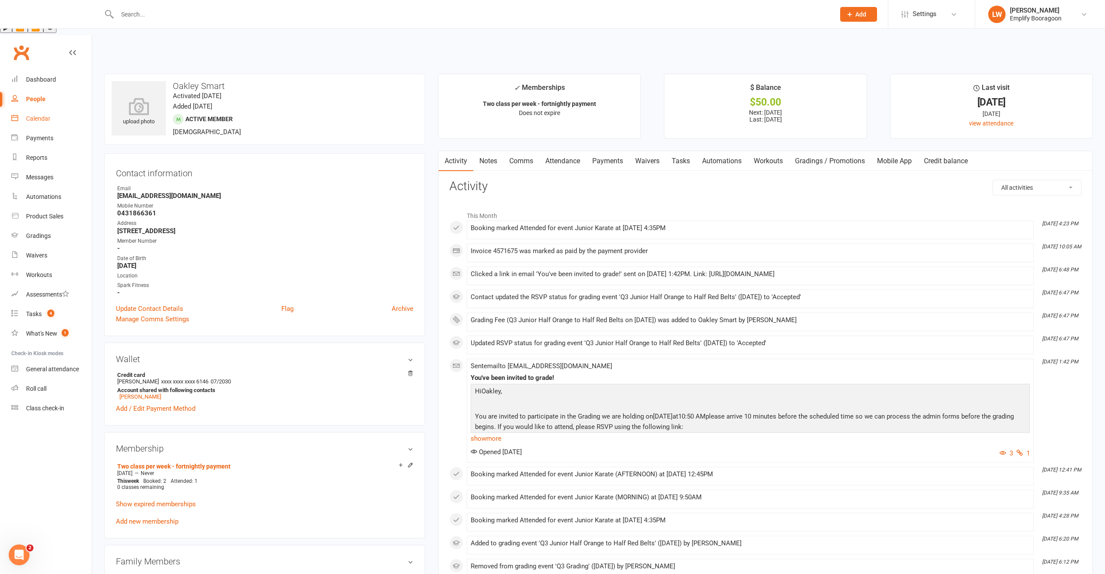
click at [51, 109] on link "Calendar" at bounding box center [51, 119] width 80 height 20
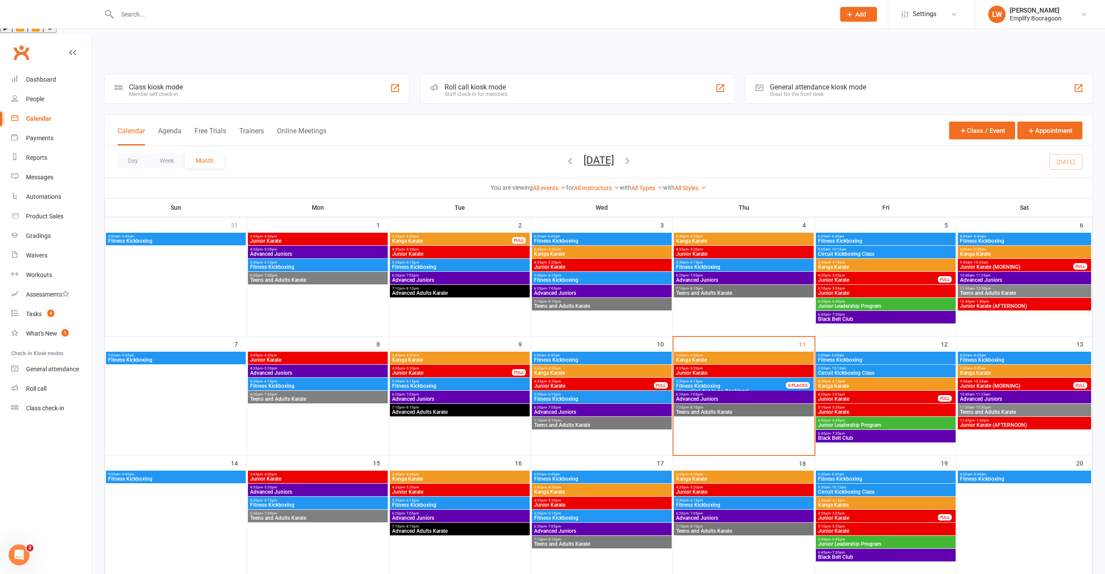
click at [846, 396] on span "Junior Karate" at bounding box center [878, 398] width 121 height 5
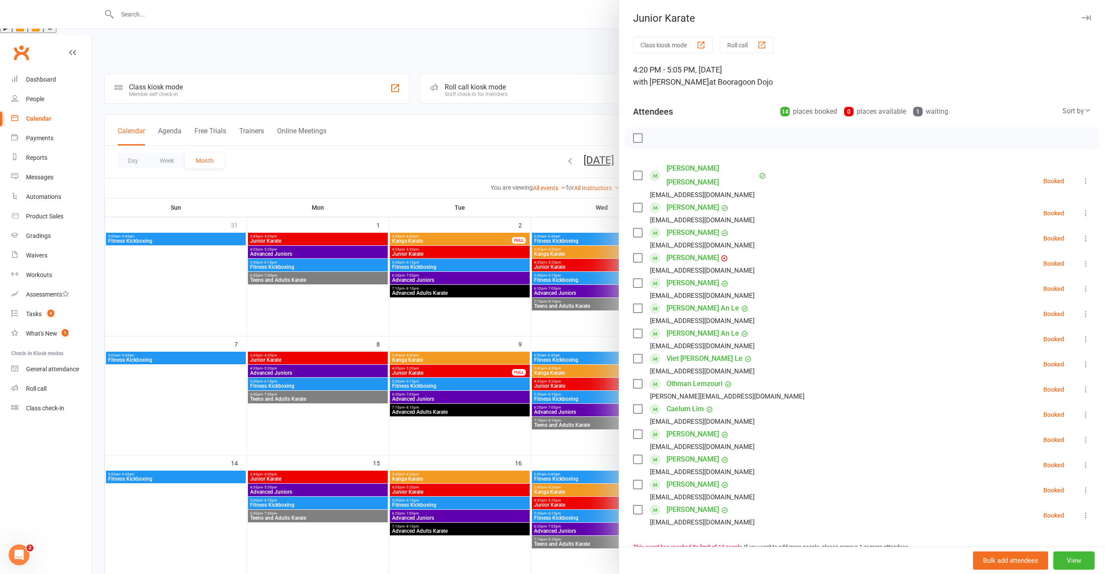
click at [677, 165] on link "Arthur Anderson" at bounding box center [711, 176] width 90 height 28
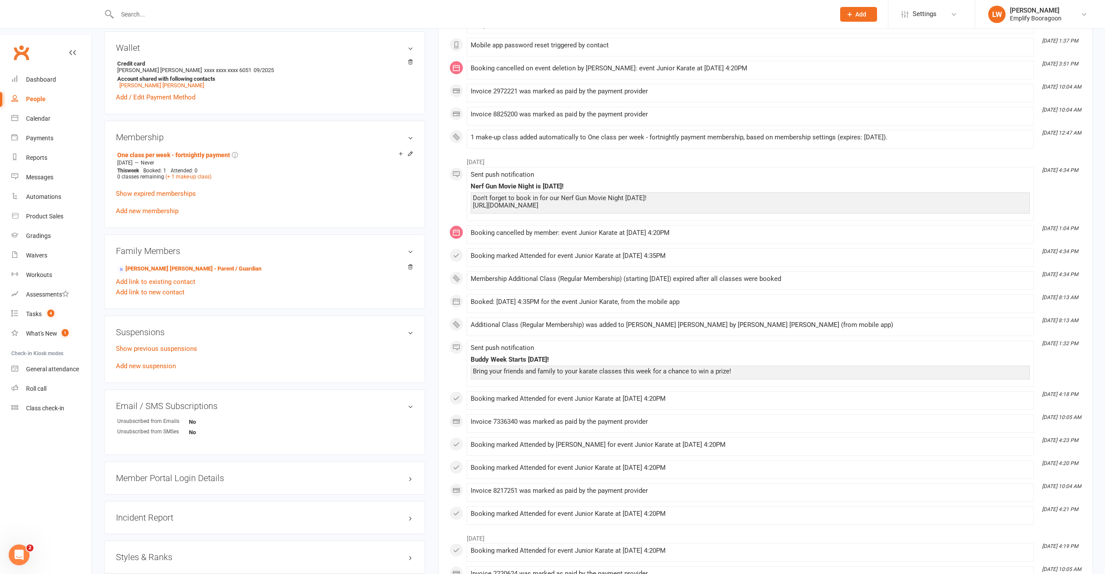
scroll to position [382, 0]
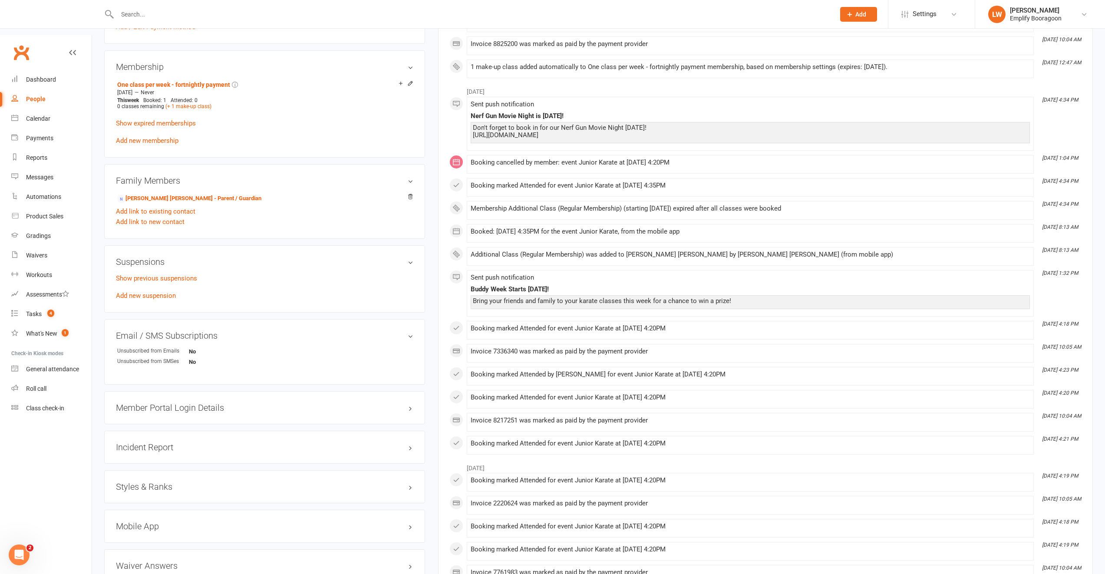
click at [141, 470] on div "Styles & Ranks" at bounding box center [264, 486] width 321 height 33
click at [145, 482] on h3 "Styles & Ranks" at bounding box center [264, 487] width 297 height 10
click at [38, 115] on div "Calendar" at bounding box center [38, 118] width 24 height 7
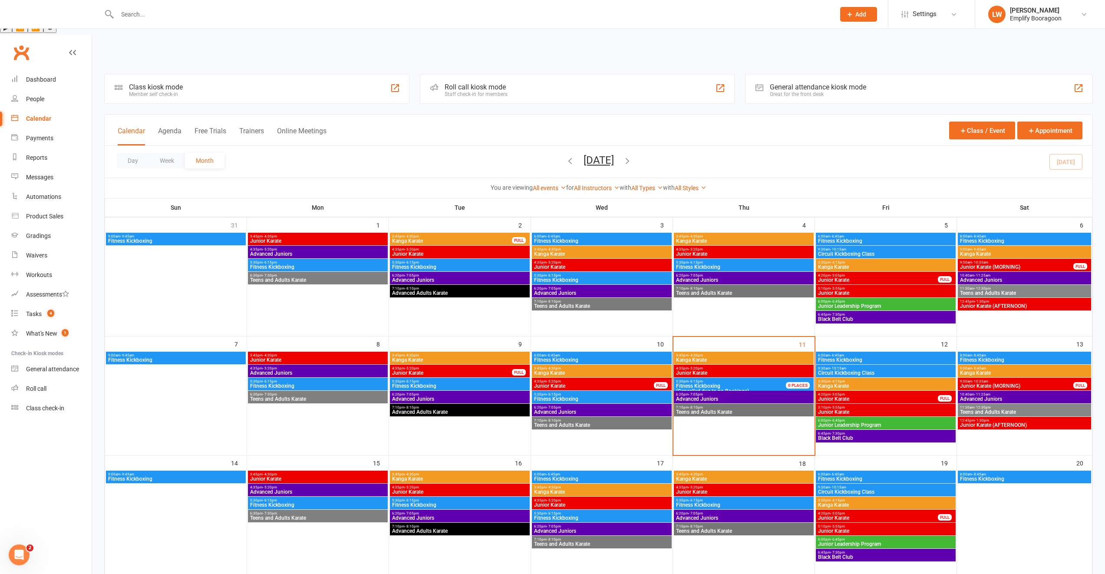
click at [832, 392] on span "- 5:05pm" at bounding box center [838, 394] width 14 height 4
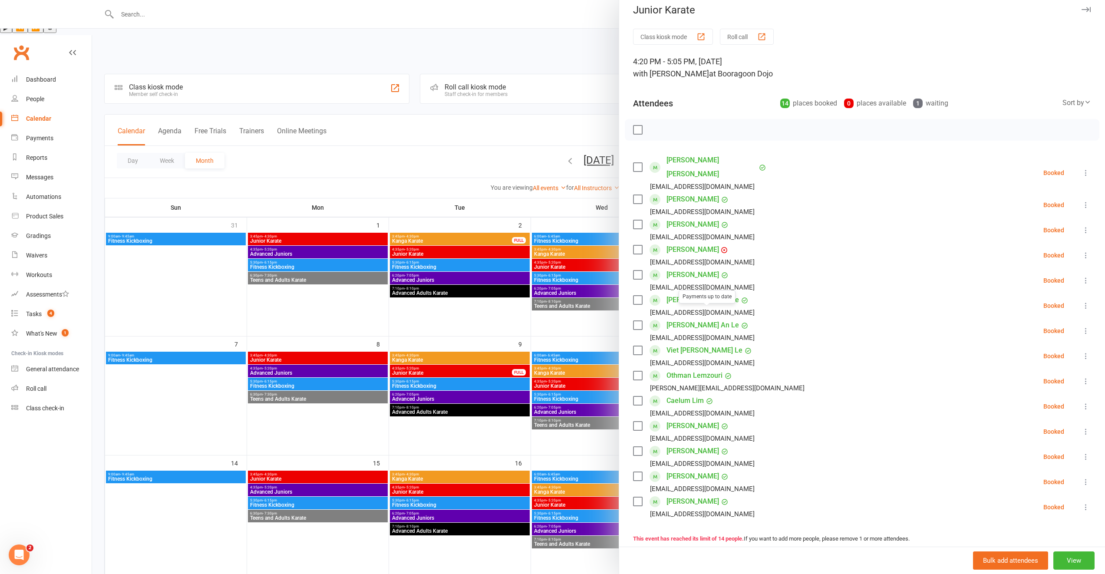
scroll to position [15, 0]
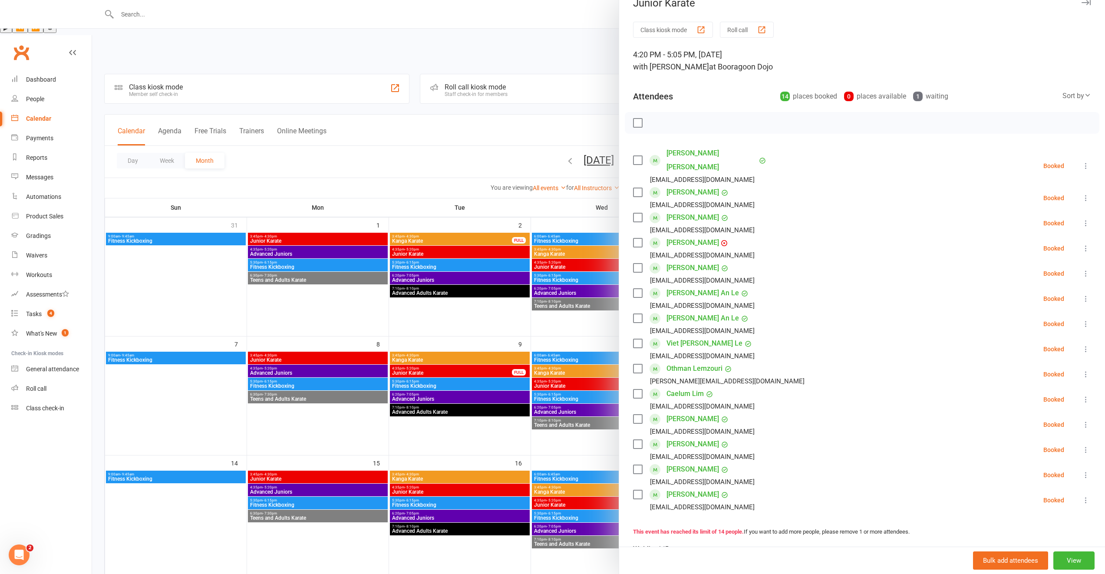
click at [680, 211] on link "Celine Chen" at bounding box center [692, 218] width 53 height 14
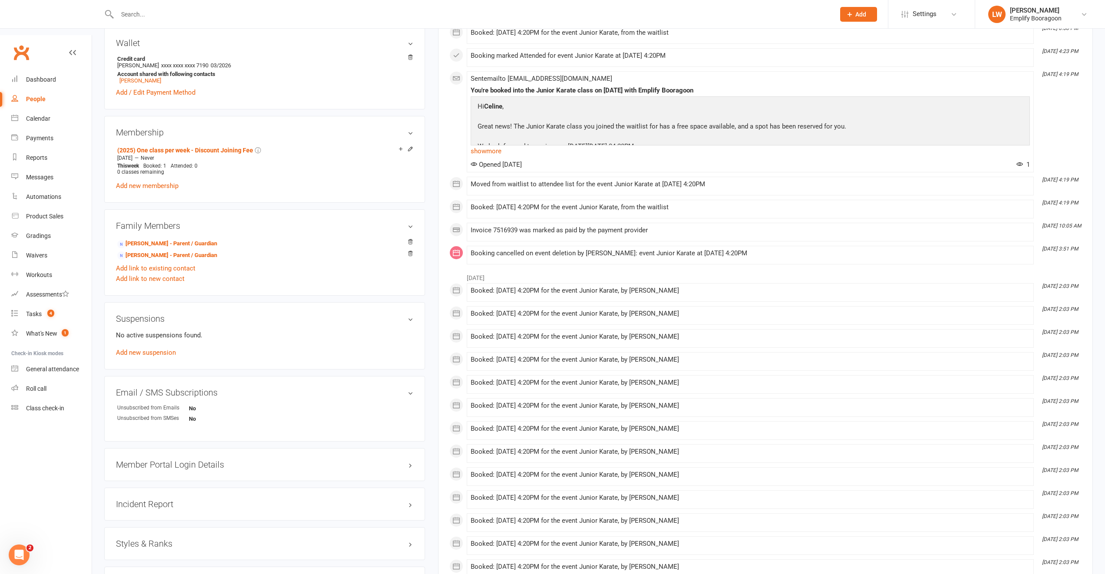
scroll to position [372, 0]
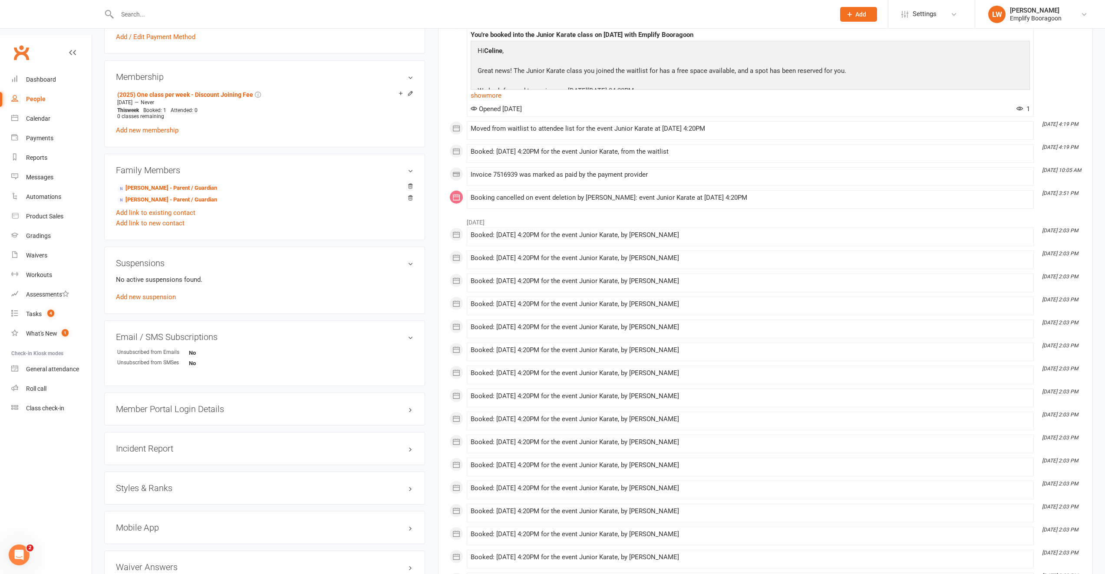
click at [143, 483] on h3 "Styles & Ranks" at bounding box center [264, 488] width 297 height 10
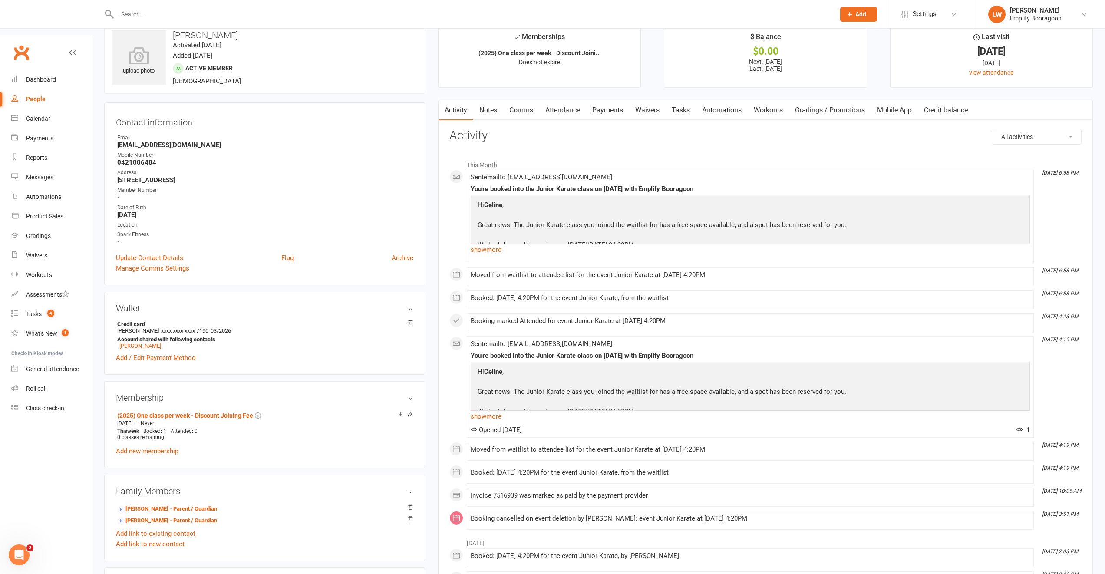
scroll to position [0, 0]
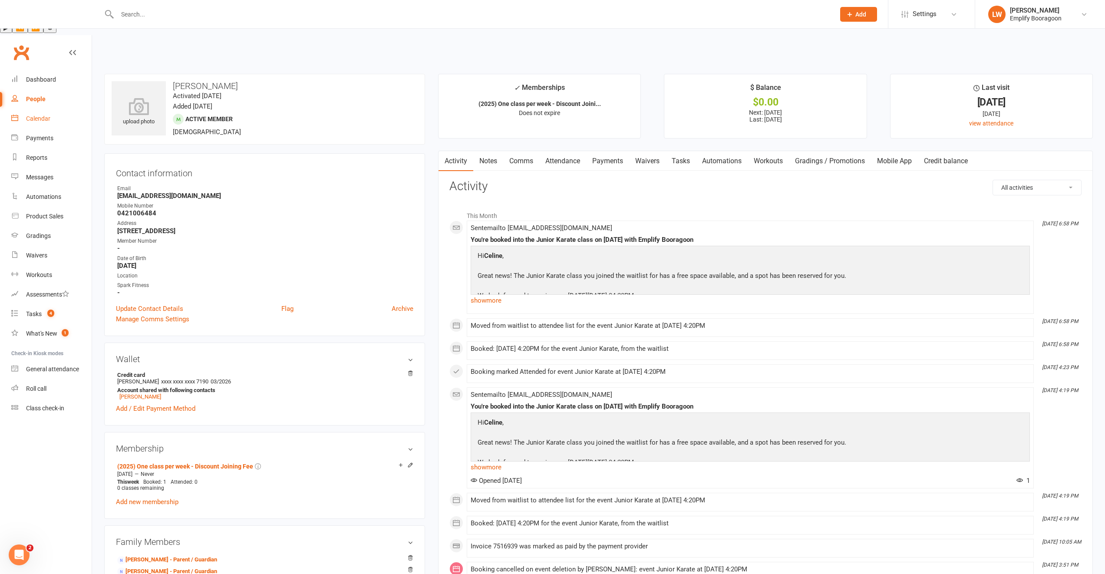
click at [41, 109] on link "Calendar" at bounding box center [51, 119] width 80 height 20
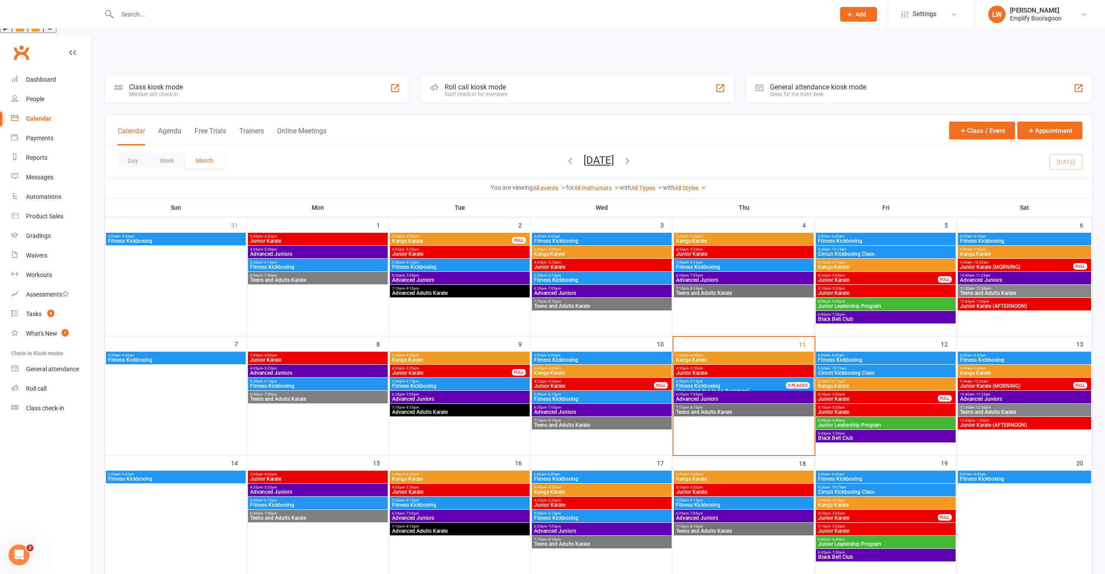
click at [841, 396] on span "Junior Karate" at bounding box center [878, 398] width 121 height 5
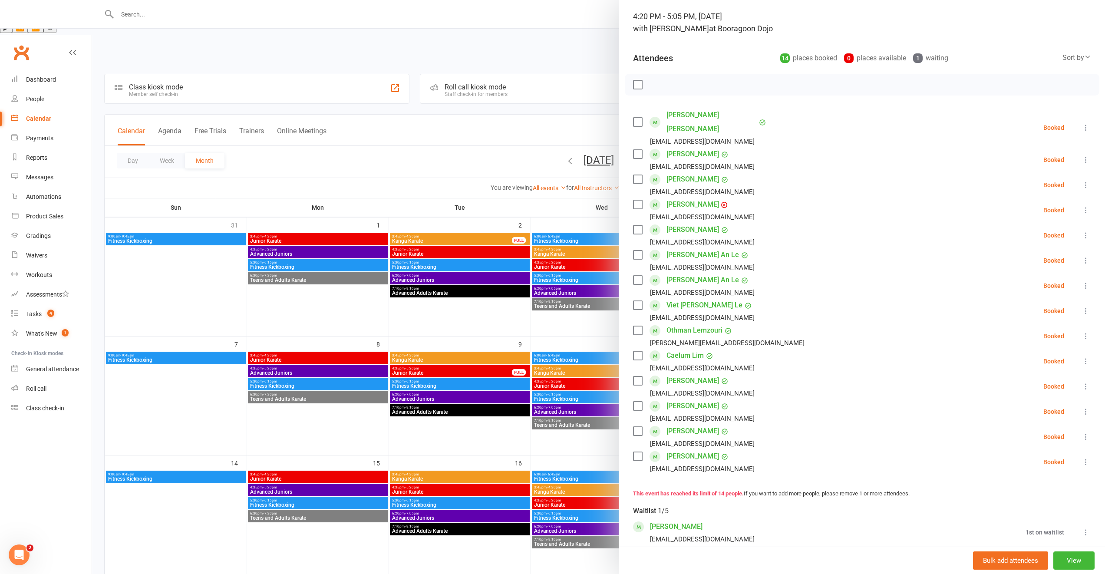
scroll to position [57, 0]
click at [666, 421] on link "Aliya Walia" at bounding box center [692, 428] width 53 height 14
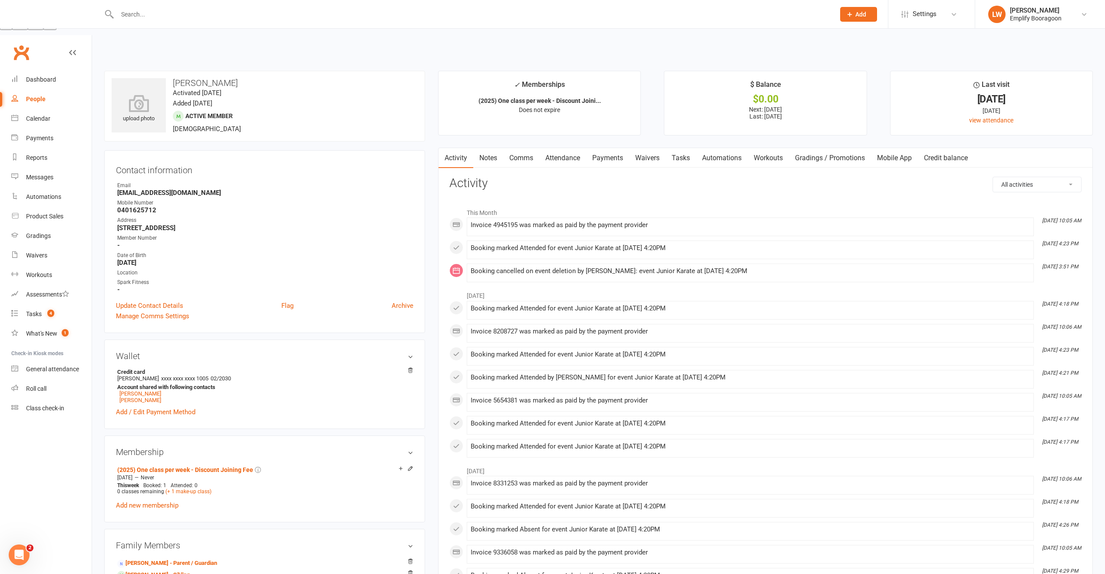
scroll to position [3, 0]
click at [36, 109] on link "Calendar" at bounding box center [51, 119] width 80 height 20
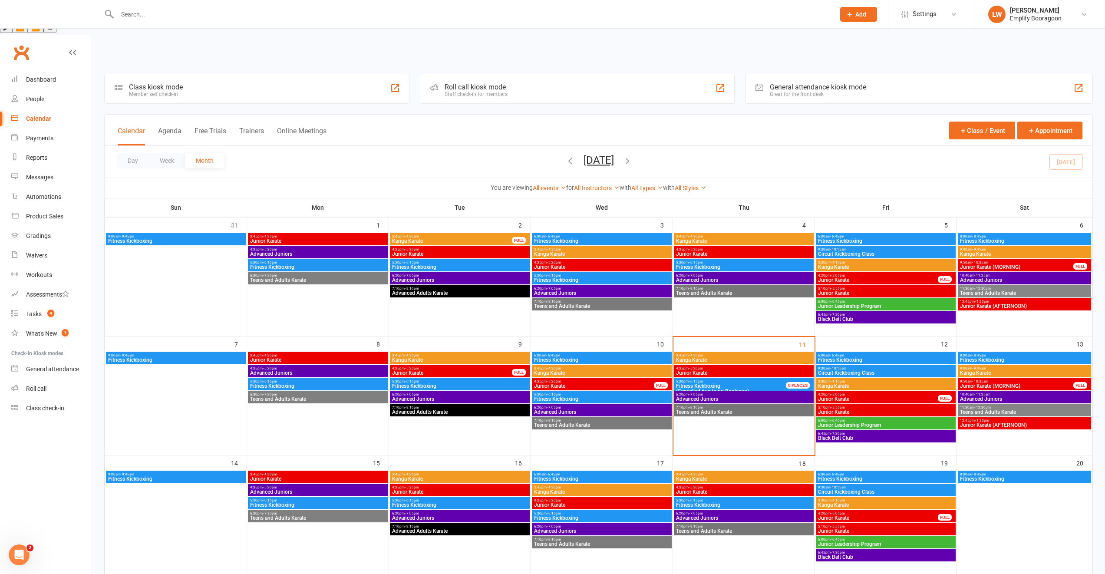
click at [867, 392] on span "4:20pm - 5:05pm" at bounding box center [878, 394] width 121 height 4
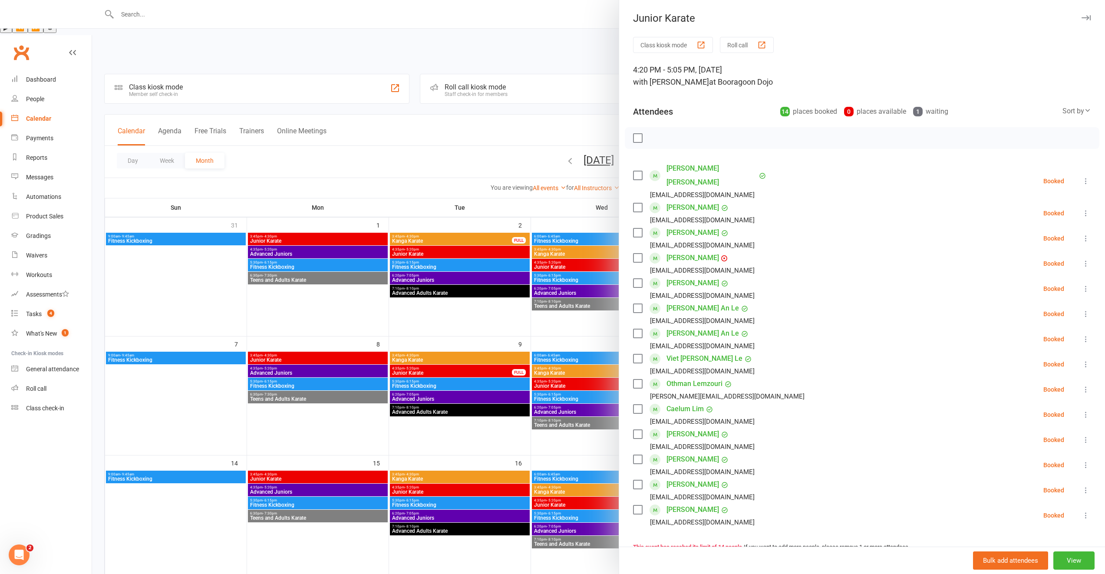
click at [572, 430] on div at bounding box center [598, 287] width 1013 height 574
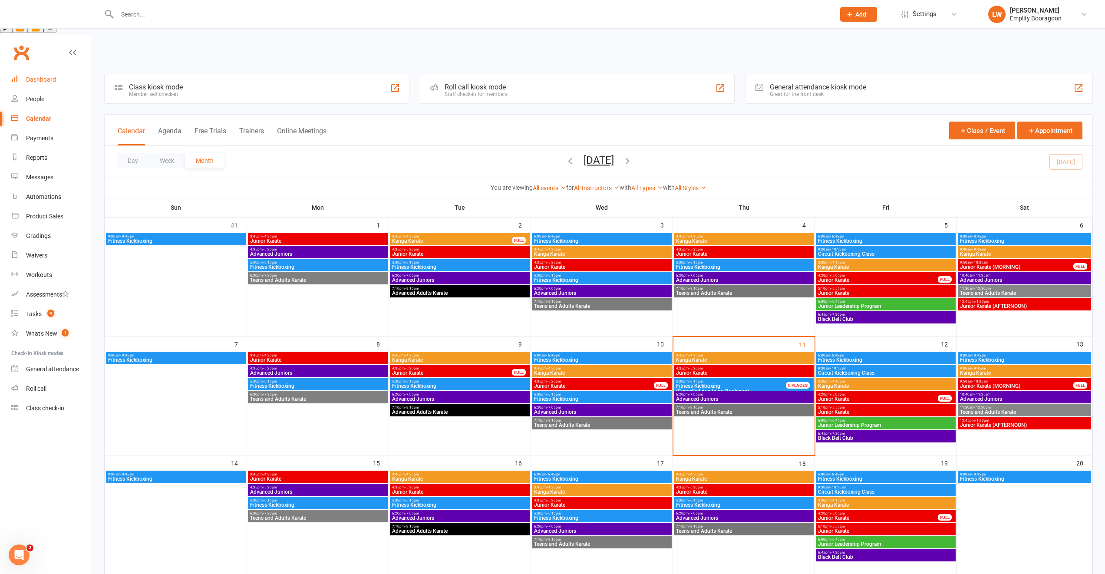
click at [34, 70] on link "Dashboard" at bounding box center [51, 80] width 80 height 20
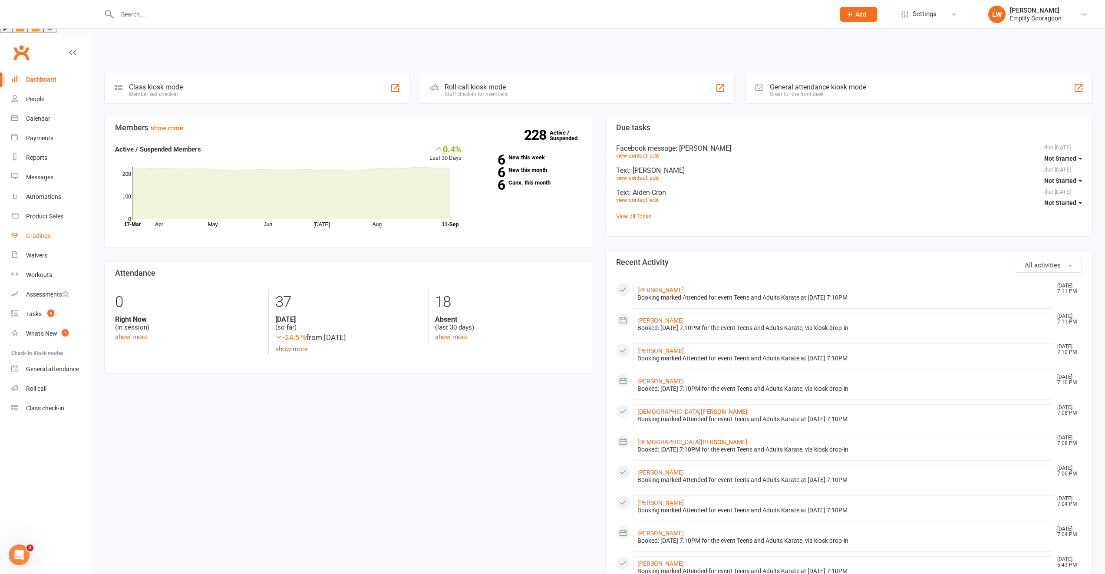
click at [26, 226] on link "Gradings" at bounding box center [51, 236] width 80 height 20
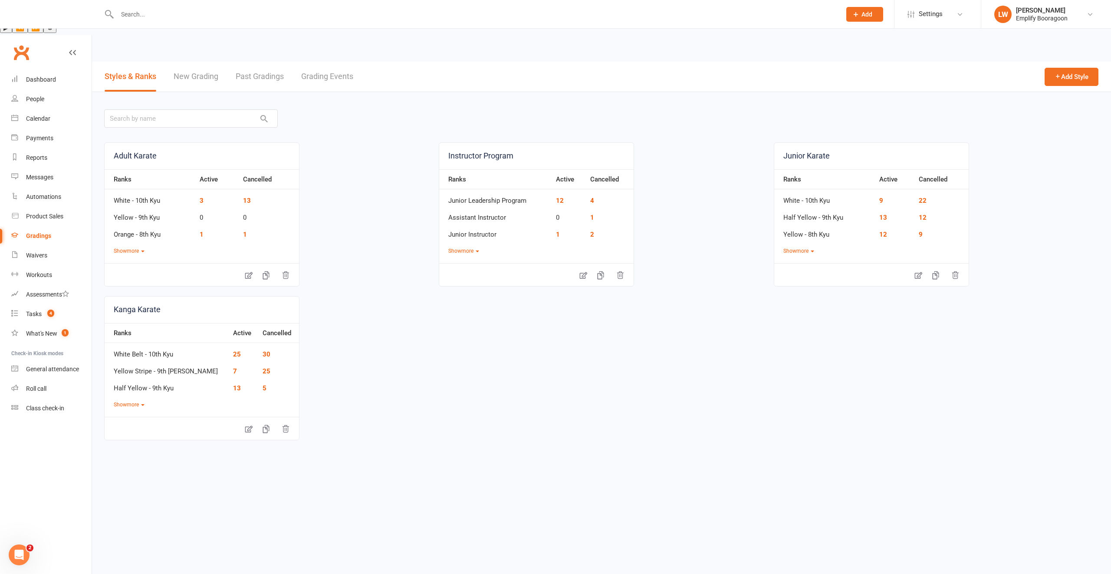
click at [318, 62] on link "Grading Events" at bounding box center [327, 77] width 52 height 30
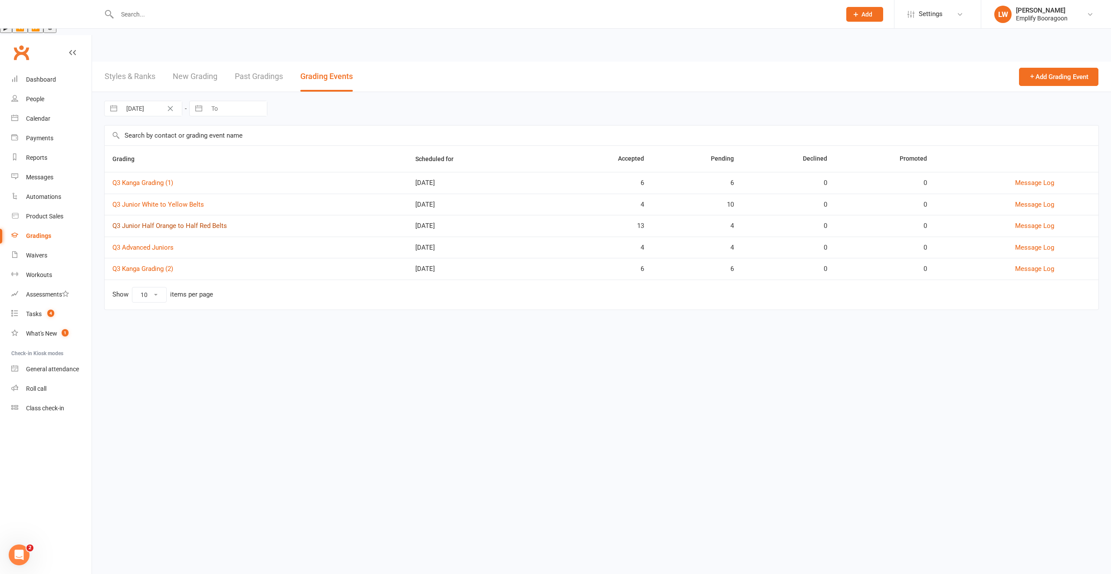
click at [175, 222] on link "Q3 Junior Half Orange to Half Red Belts" at bounding box center [169, 226] width 115 height 8
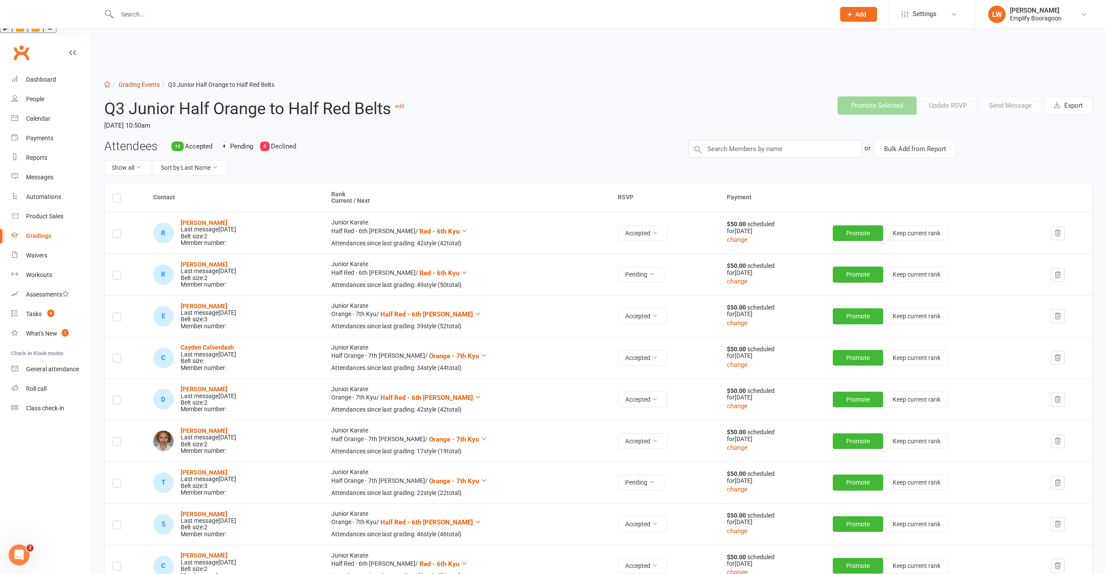
click at [139, 81] on link "Grading Events" at bounding box center [139, 84] width 41 height 7
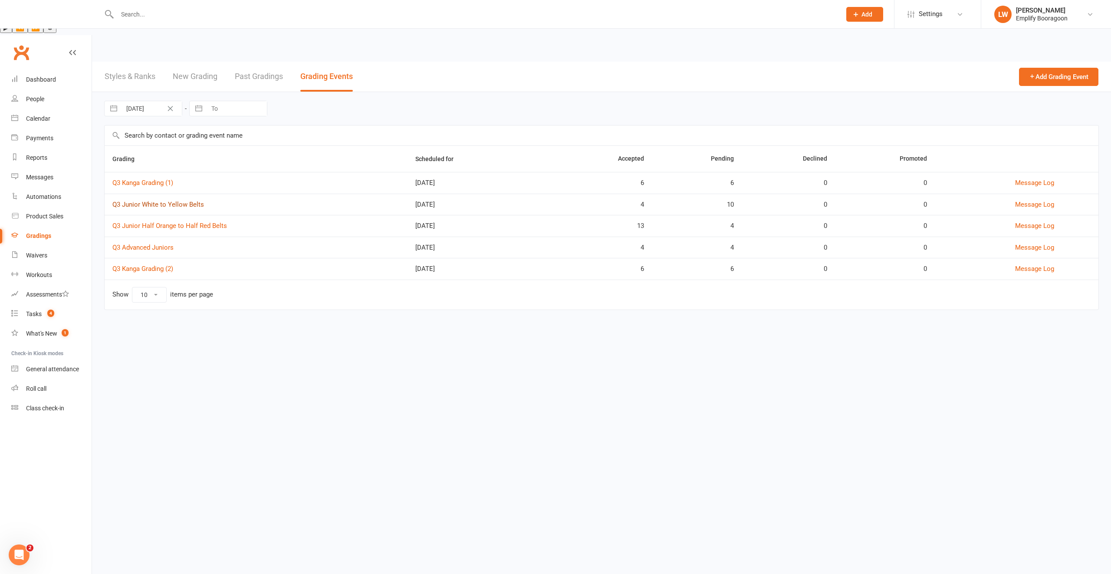
click at [162, 201] on link "Q3 Junior White to Yellow Belts" at bounding box center [158, 205] width 92 height 8
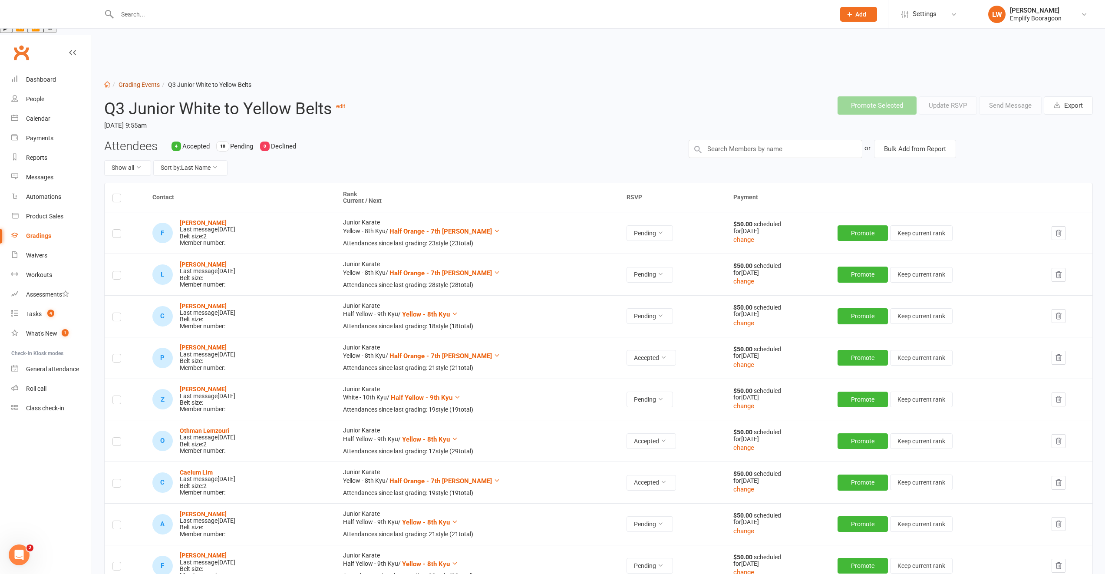
click at [146, 81] on link "Grading Events" at bounding box center [139, 84] width 41 height 7
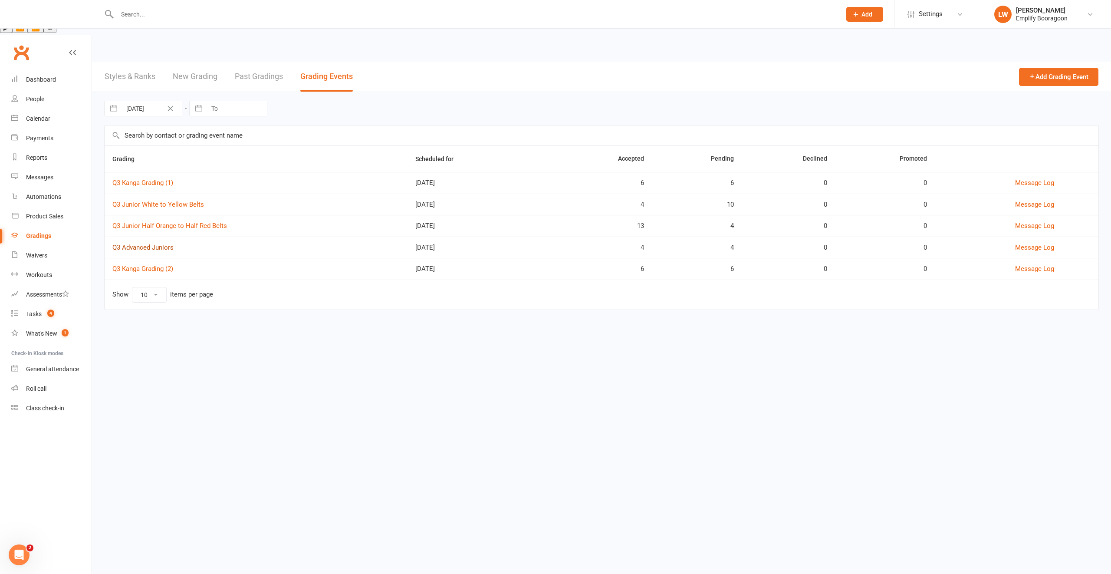
click at [159, 244] on link "Q3 Advanced Juniors" at bounding box center [142, 248] width 61 height 8
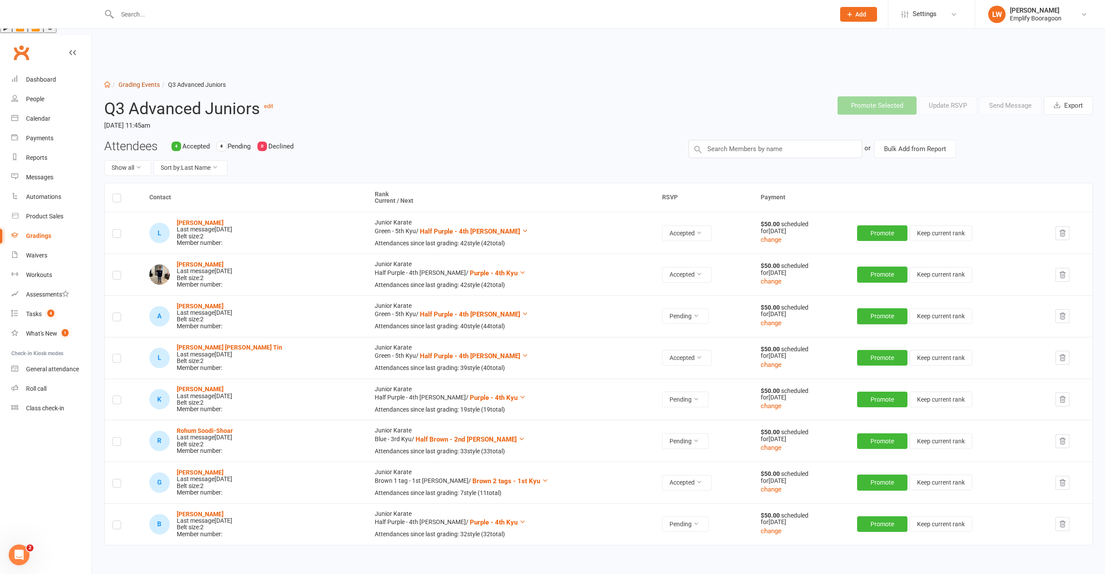
click at [139, 81] on link "Grading Events" at bounding box center [139, 84] width 41 height 7
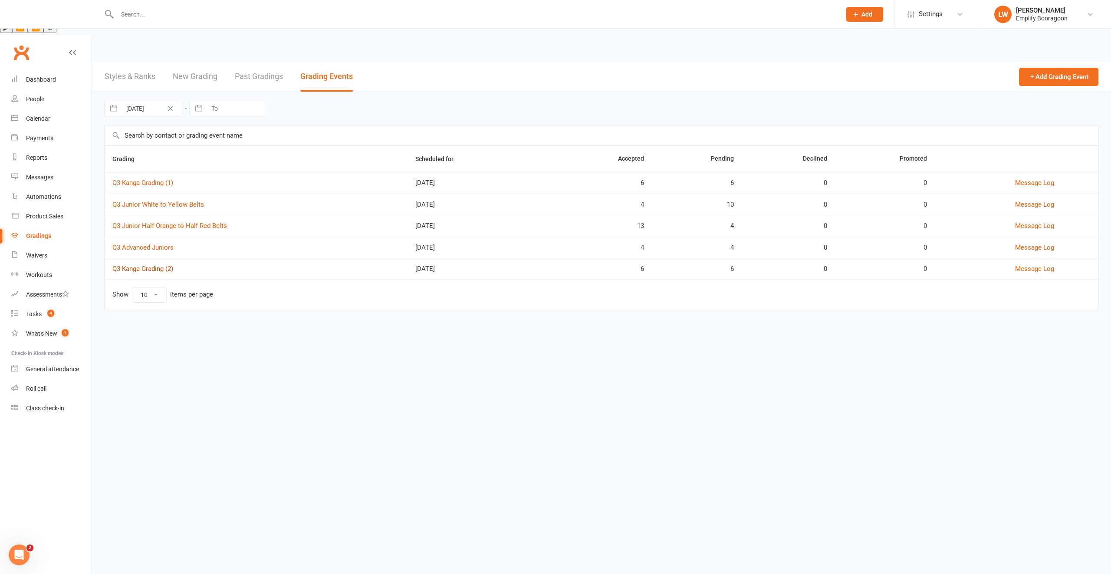
click at [160, 265] on link "Q3 Kanga Grading (2)" at bounding box center [142, 269] width 61 height 8
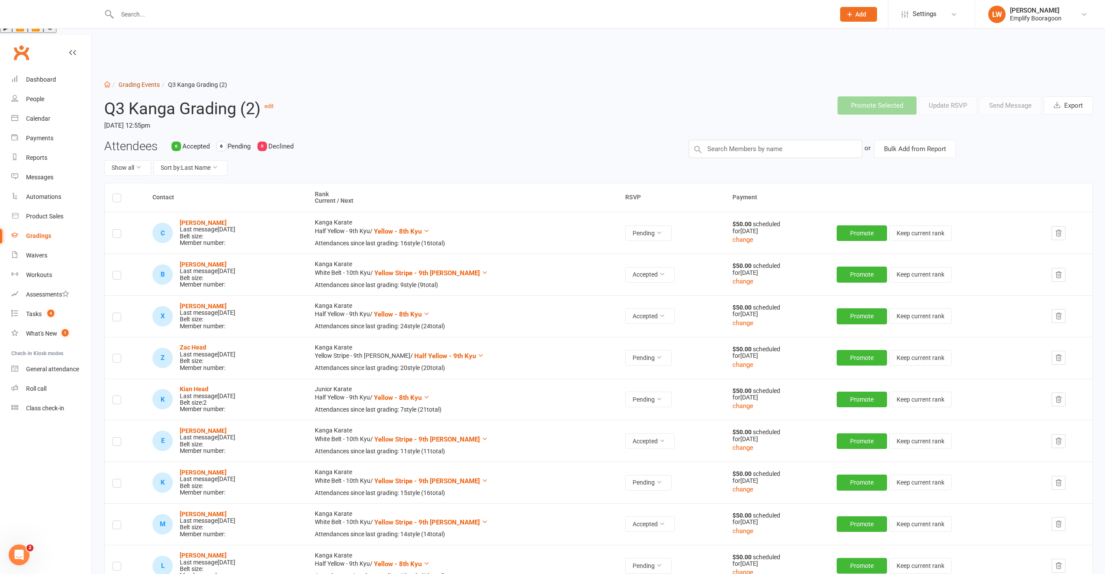
click at [145, 81] on link "Grading Events" at bounding box center [139, 84] width 41 height 7
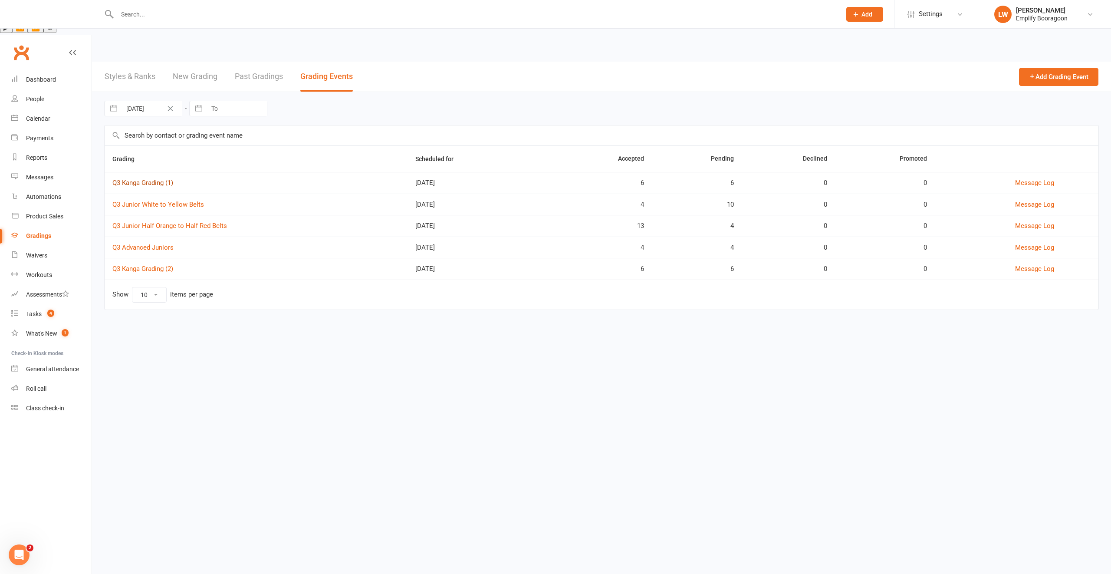
click at [150, 179] on link "Q3 Kanga Grading (1)" at bounding box center [142, 183] width 61 height 8
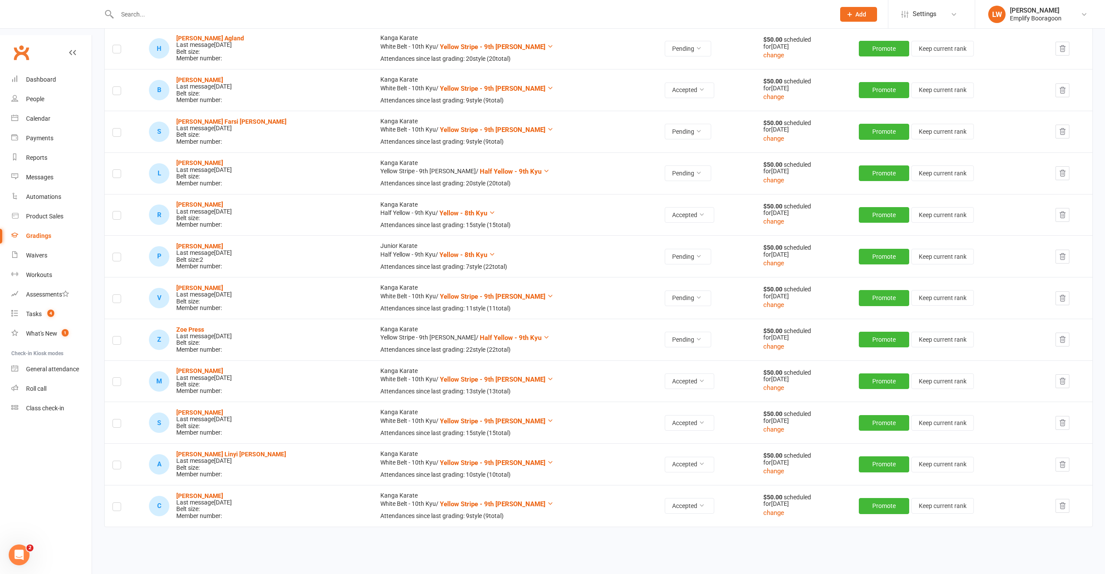
scroll to position [185, 0]
click at [37, 76] on div "Dashboard" at bounding box center [41, 79] width 30 height 7
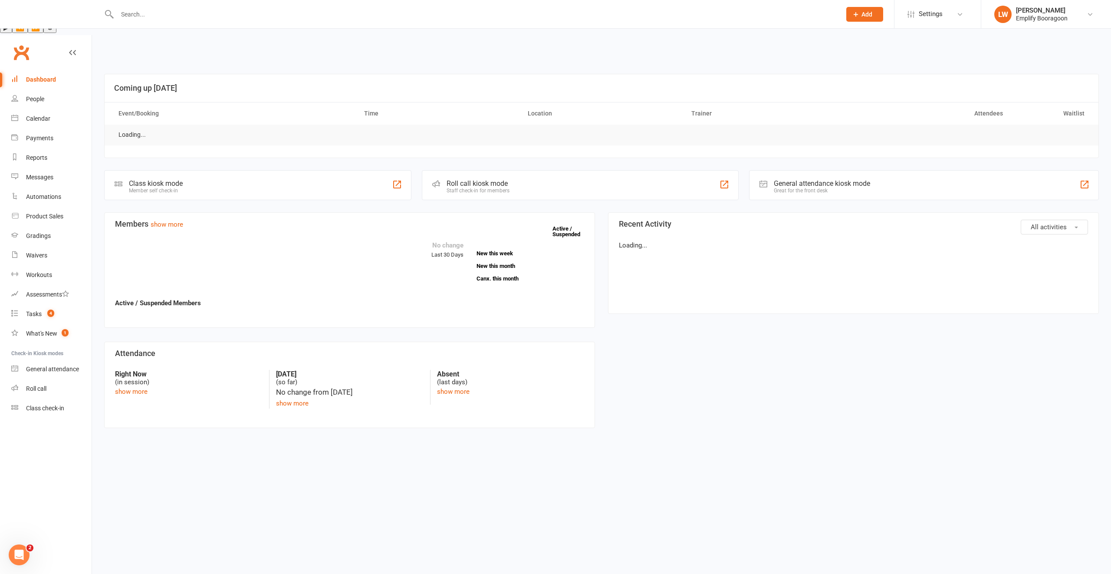
click at [164, 15] on input "text" at bounding box center [475, 14] width 721 height 12
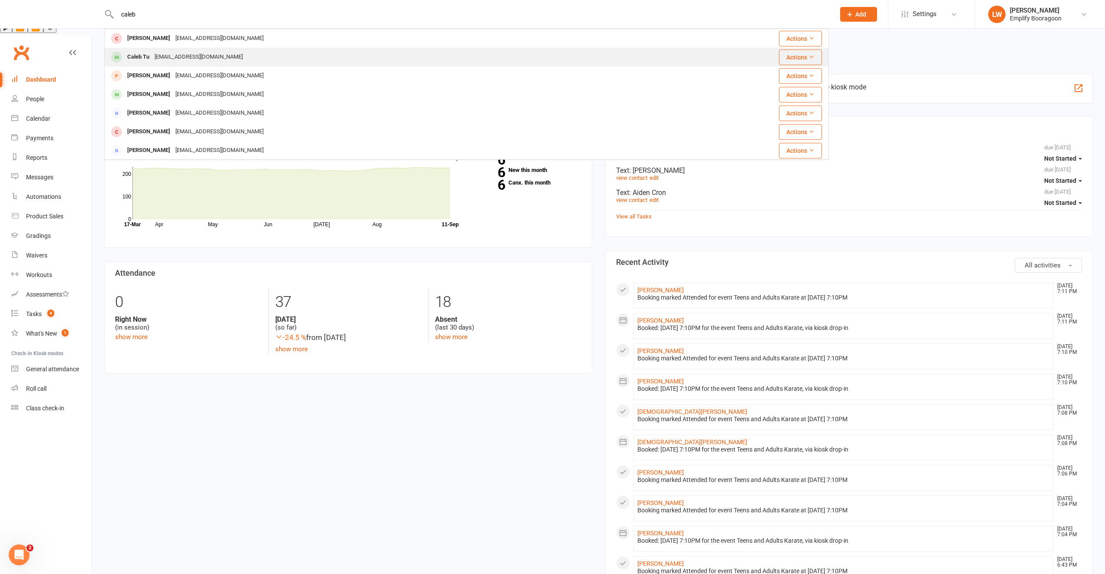
type input "caleb"
click at [178, 59] on div "peppertony94@gmail.com" at bounding box center [198, 57] width 93 height 13
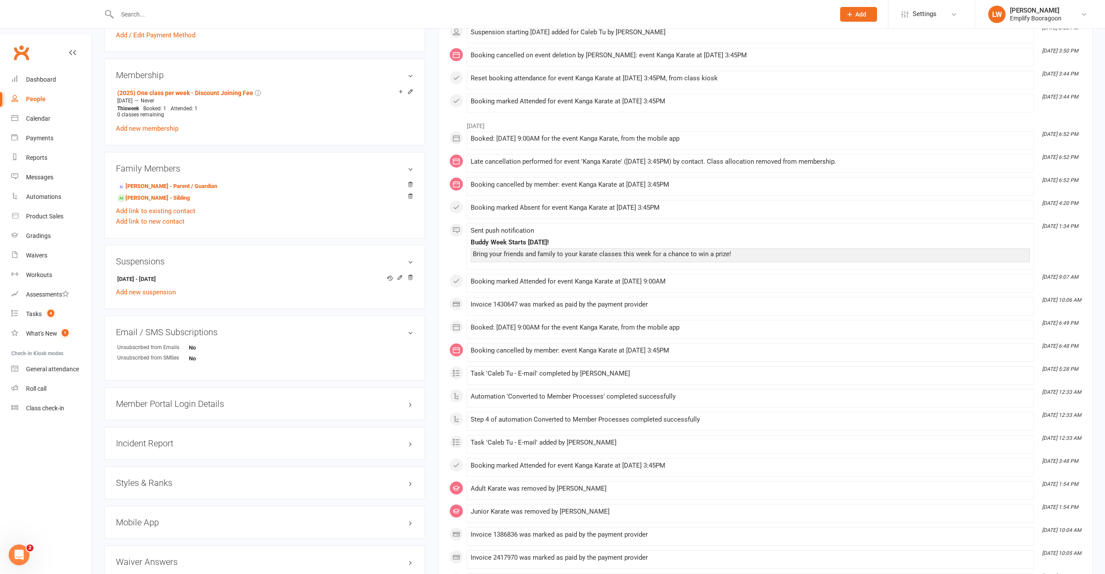
scroll to position [412, 0]
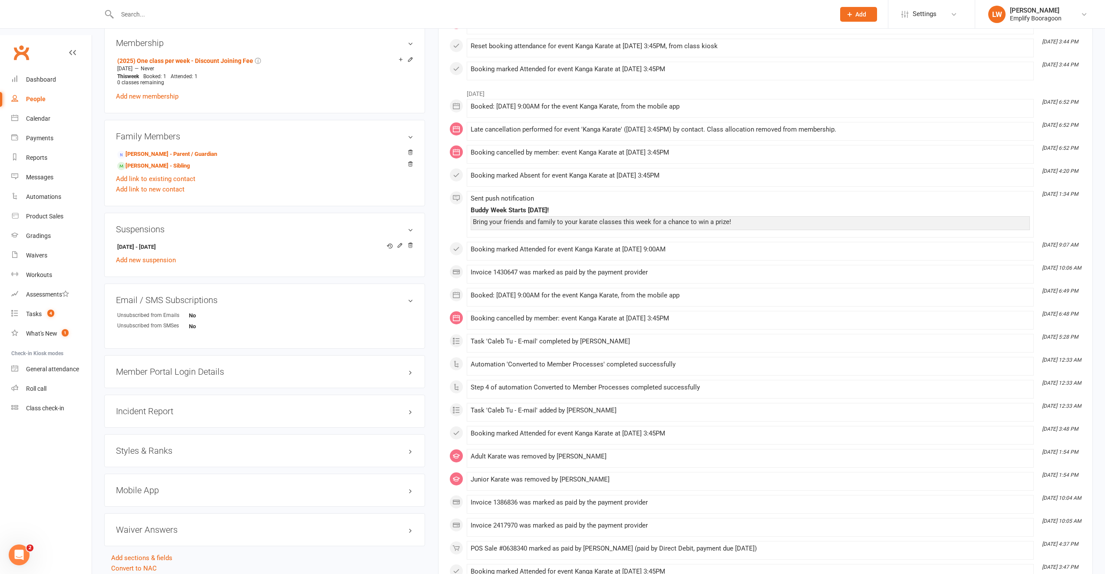
click at [134, 446] on h3 "Styles & Ranks" at bounding box center [264, 451] width 297 height 10
drag, startPoint x: 163, startPoint y: 474, endPoint x: 171, endPoint y: 474, distance: 7.8
click at [171, 495] on div "Attendances Since Last Grading Style attendances: 7 All Attendances: 7" at bounding box center [263, 508] width 292 height 27
click at [239, 490] on li "Kanga Karate / White Belt - 10th Kyu Start Date: 19 Jul 2025 Last Graded: 19 Ju…" at bounding box center [264, 498] width 297 height 73
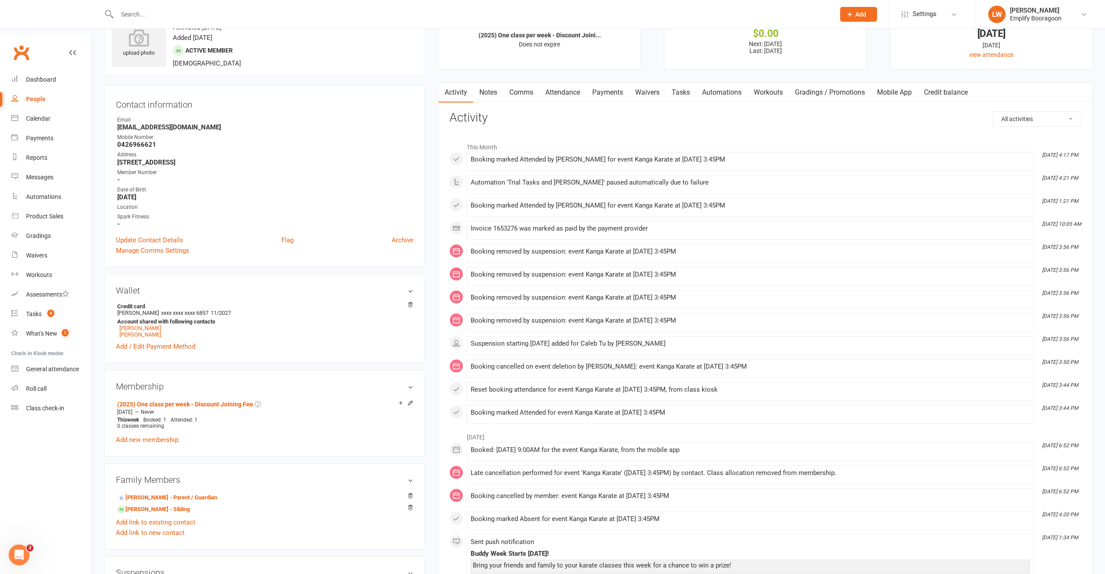
scroll to position [0, 0]
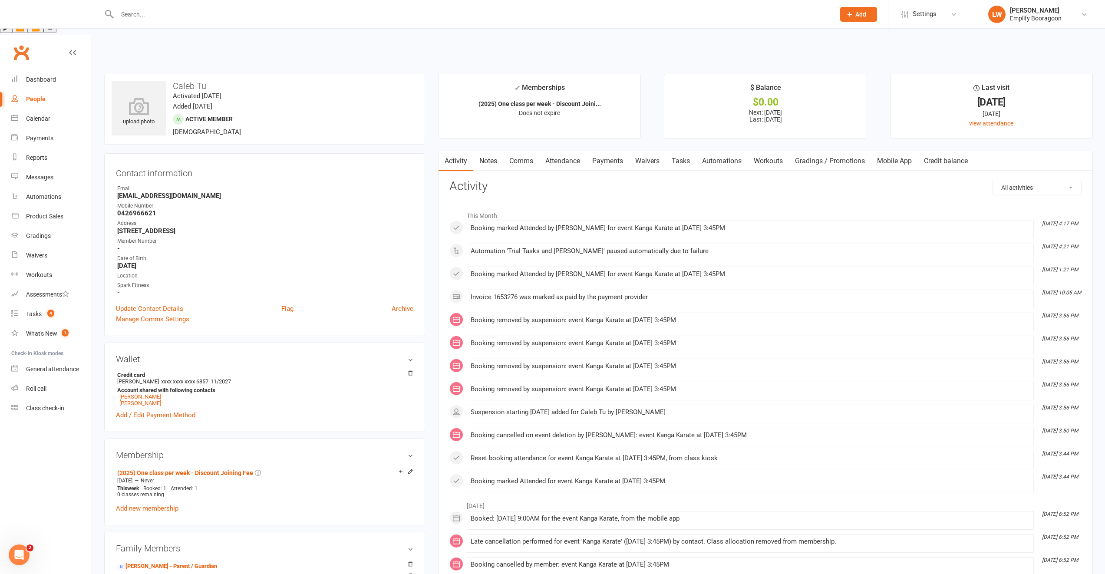
click at [157, 574] on link "Johan Tu - Sibling" at bounding box center [153, 578] width 73 height 9
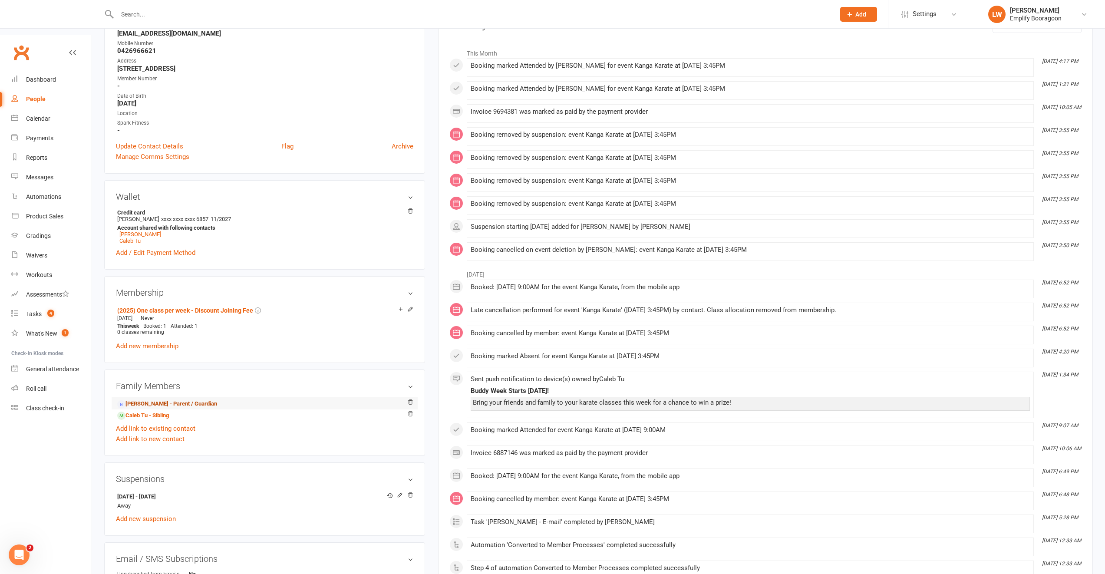
scroll to position [166, 0]
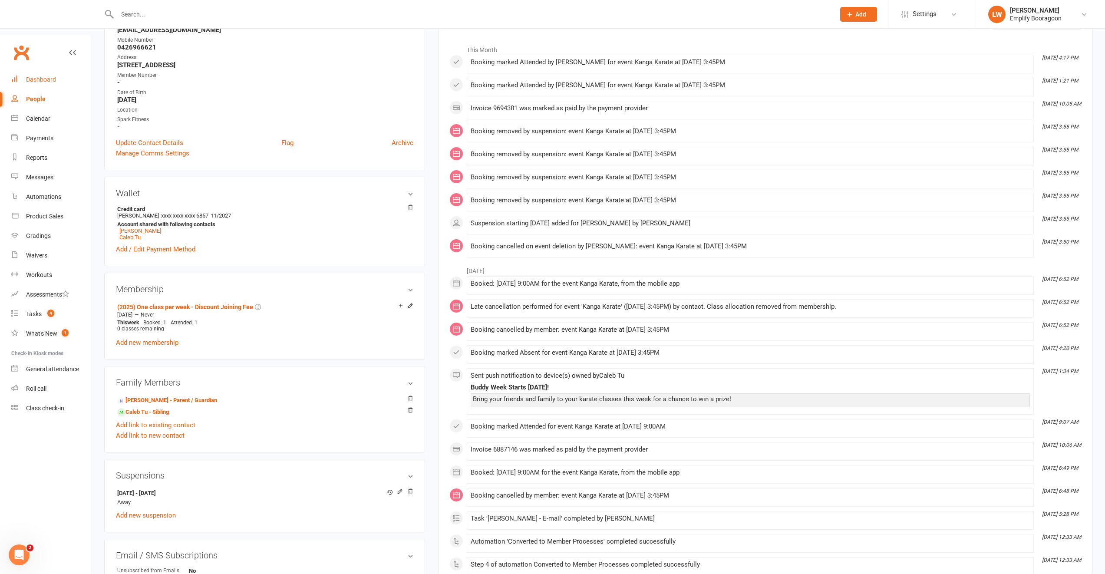
click at [43, 76] on div "Dashboard" at bounding box center [41, 79] width 30 height 7
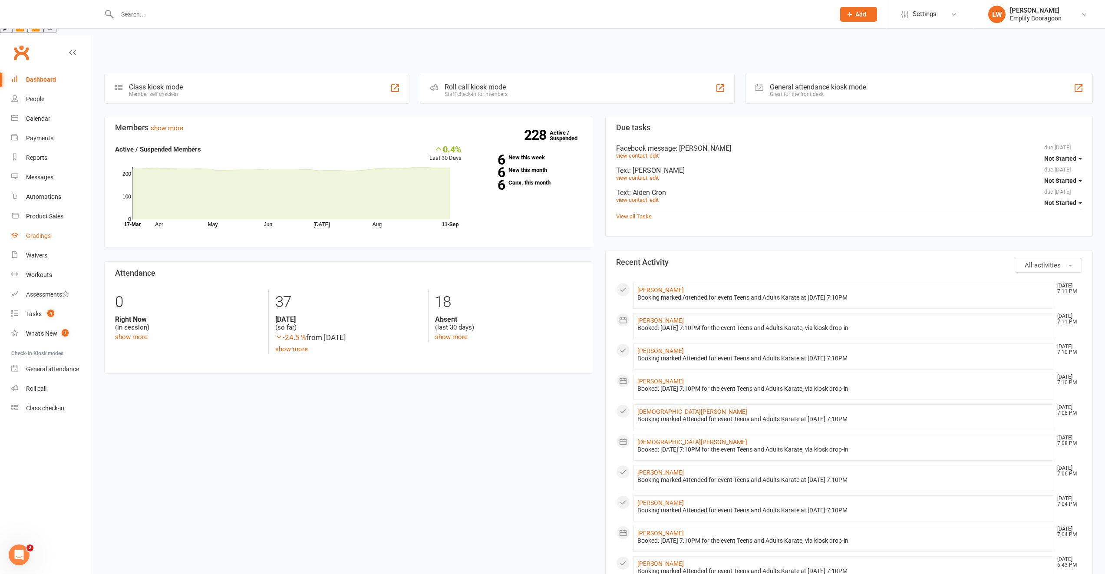
click at [41, 232] on div "Gradings" at bounding box center [38, 235] width 25 height 7
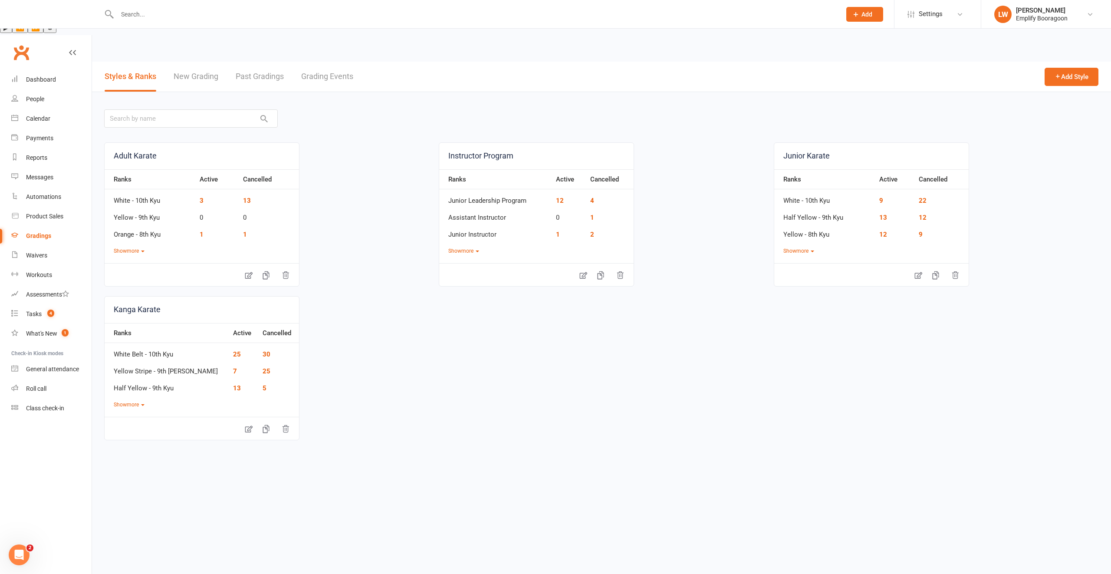
click at [182, 62] on link "New Grading" at bounding box center [196, 77] width 45 height 30
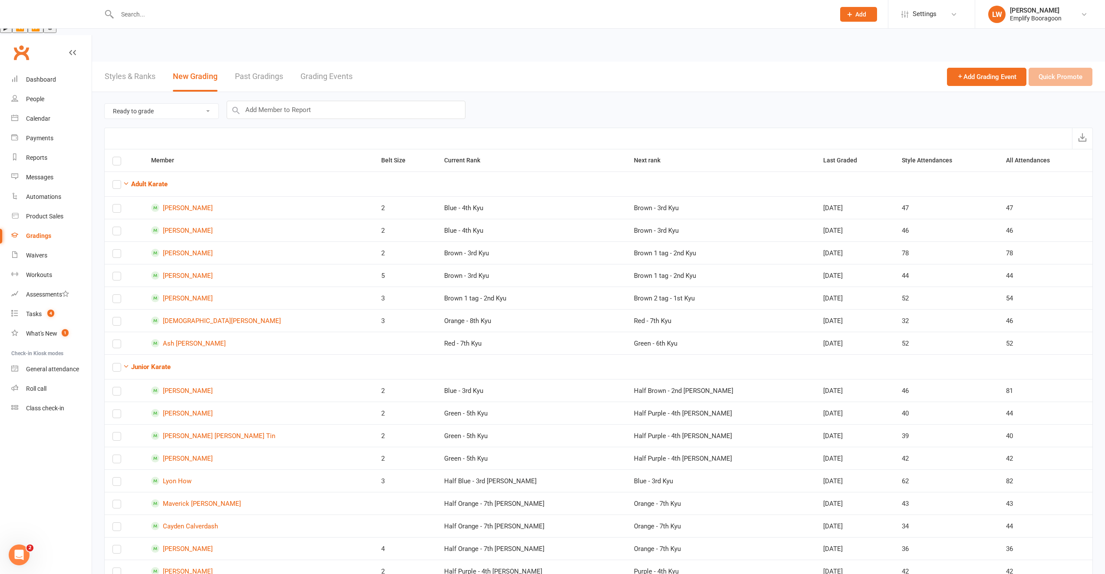
drag, startPoint x: 141, startPoint y: 46, endPoint x: 145, endPoint y: 54, distance: 8.2
click at [142, 62] on link "Styles & Ranks" at bounding box center [130, 77] width 51 height 30
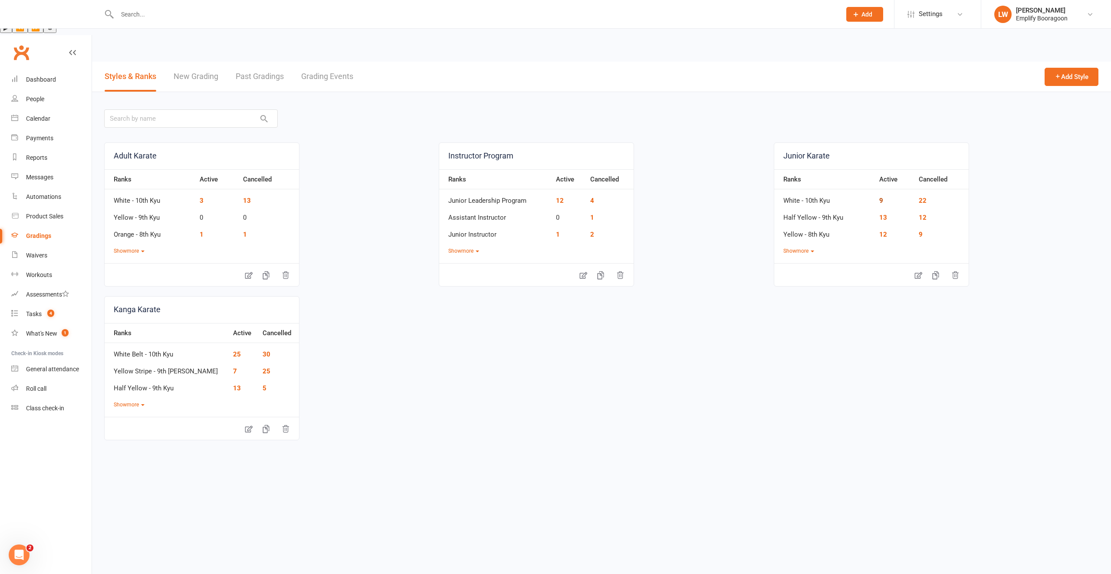
click at [882, 197] on link "9" at bounding box center [882, 201] width 4 height 8
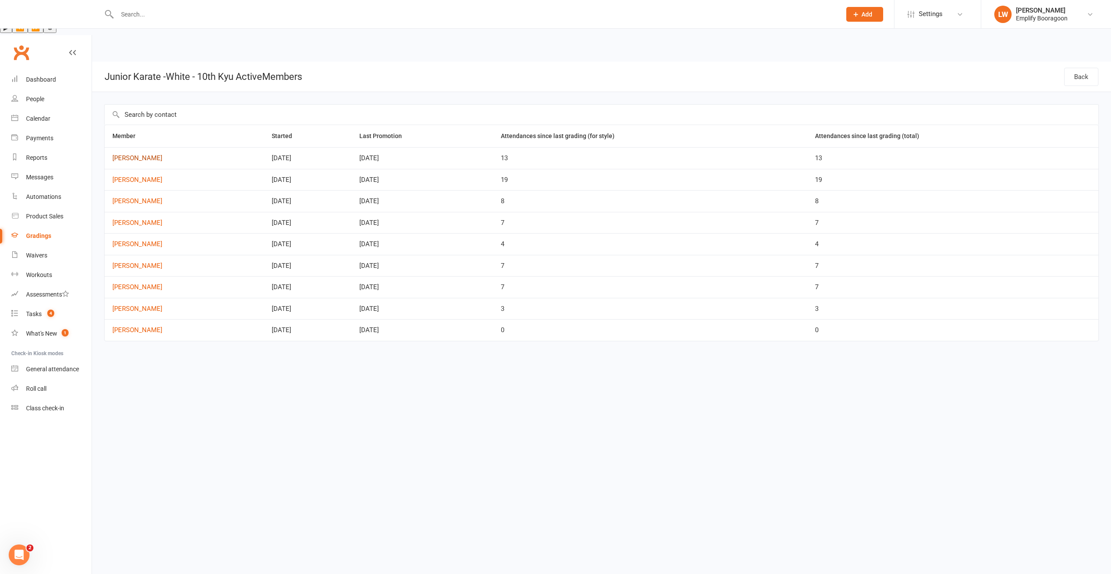
click at [155, 155] on link "Penelope Wilson-Ward" at bounding box center [184, 158] width 144 height 7
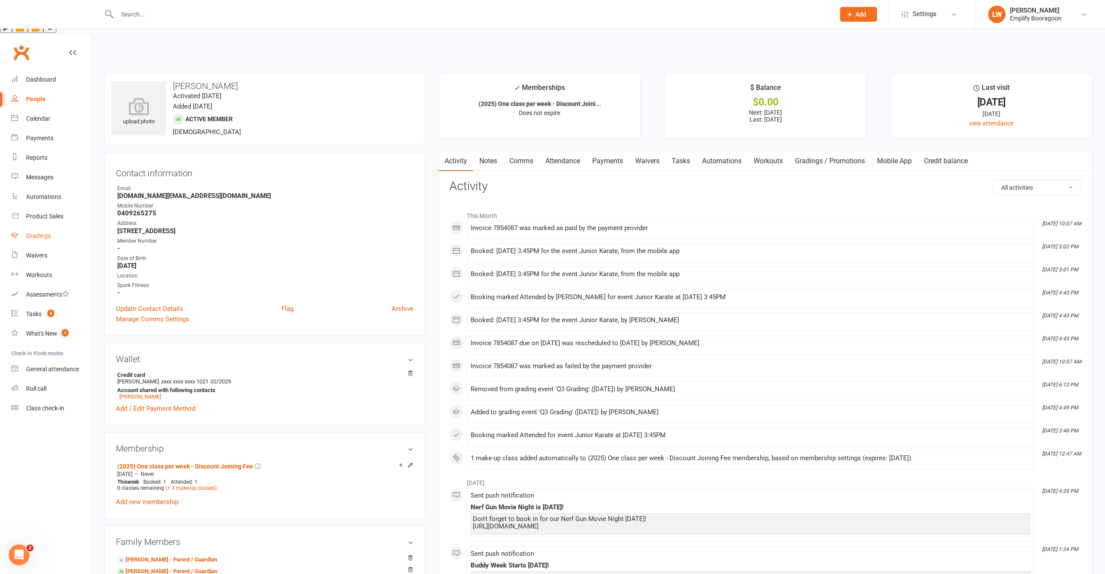
click at [43, 232] on div "Gradings" at bounding box center [38, 235] width 25 height 7
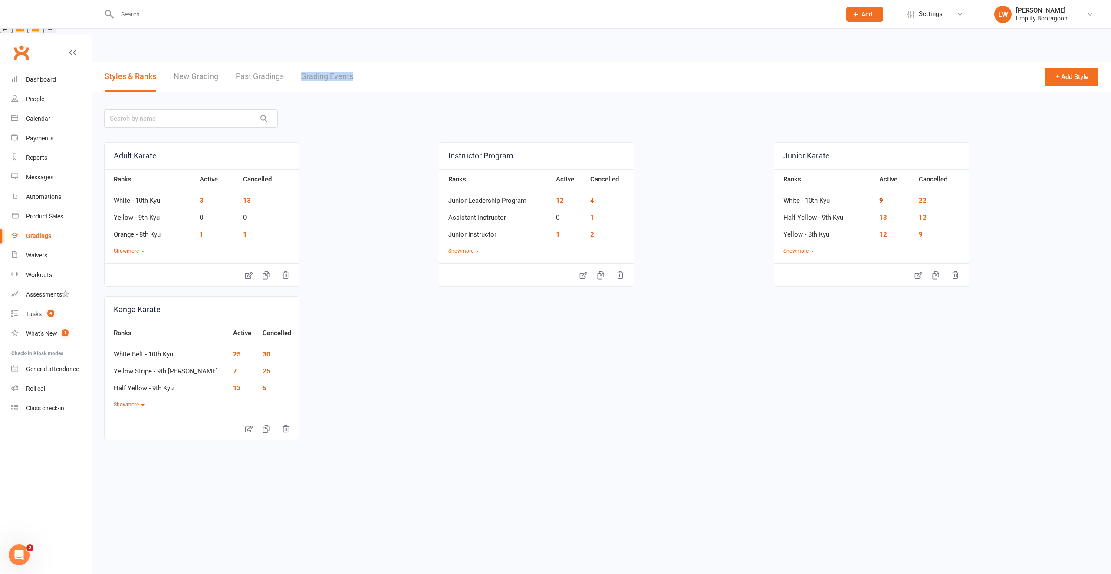
click at [880, 197] on link "9" at bounding box center [882, 201] width 4 height 8
click at [881, 168] on html "Text to Speech ▶ ⏪ ⏩ ⚙ Voice options Rate: 1 Pitch: 1 Voice: 🇺🇸 Alex 🇮🇹 Alice 🇸…" at bounding box center [555, 266] width 1111 height 533
click at [883, 214] on link "13" at bounding box center [884, 218] width 8 height 8
click at [883, 231] on link "12" at bounding box center [884, 235] width 8 height 8
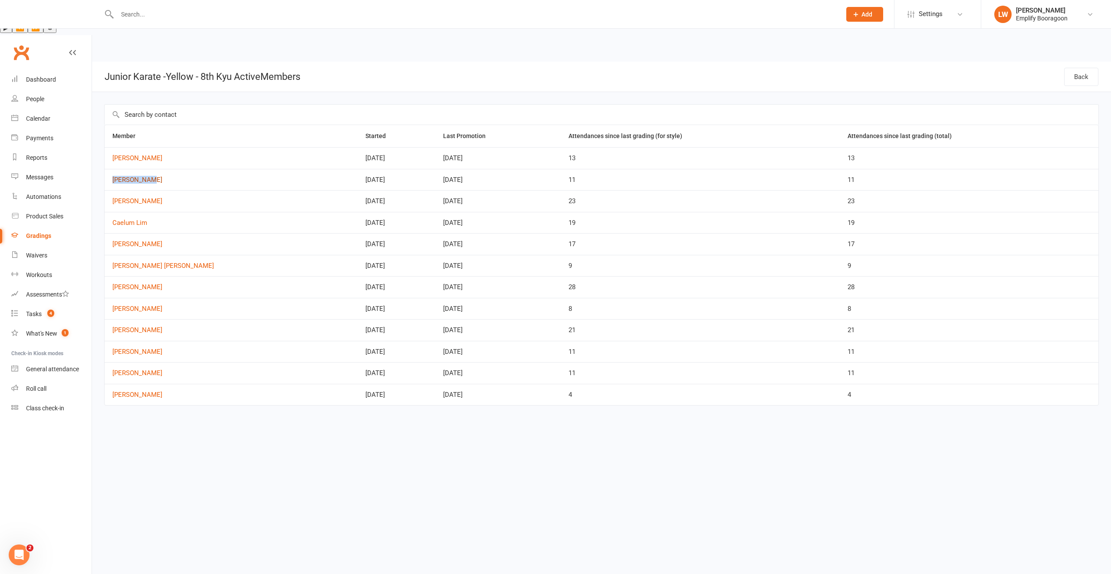
click at [130, 176] on link "Oliver Mews" at bounding box center [230, 179] width 237 height 7
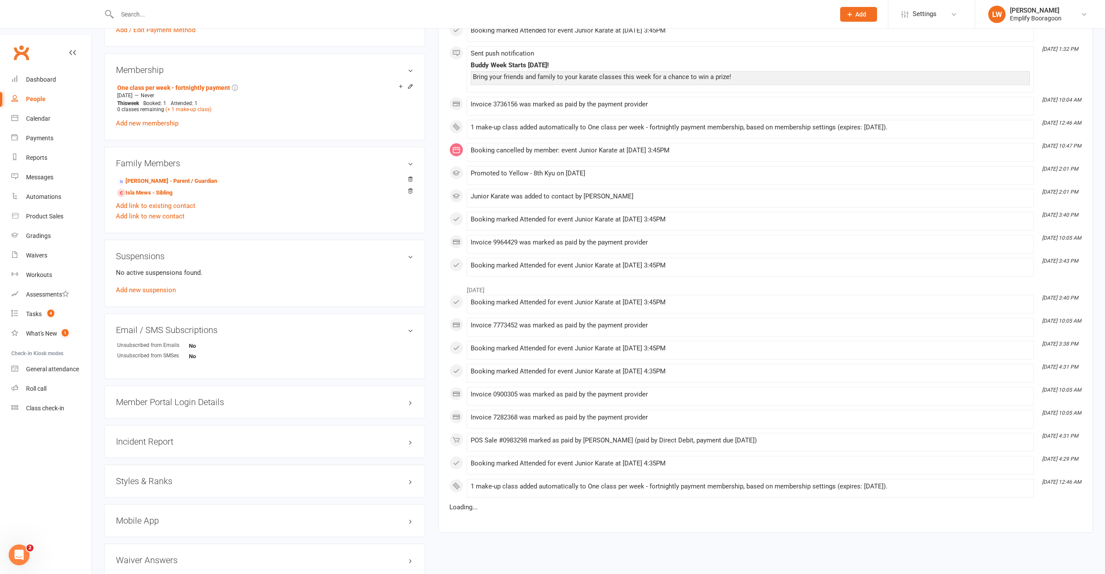
scroll to position [387, 0]
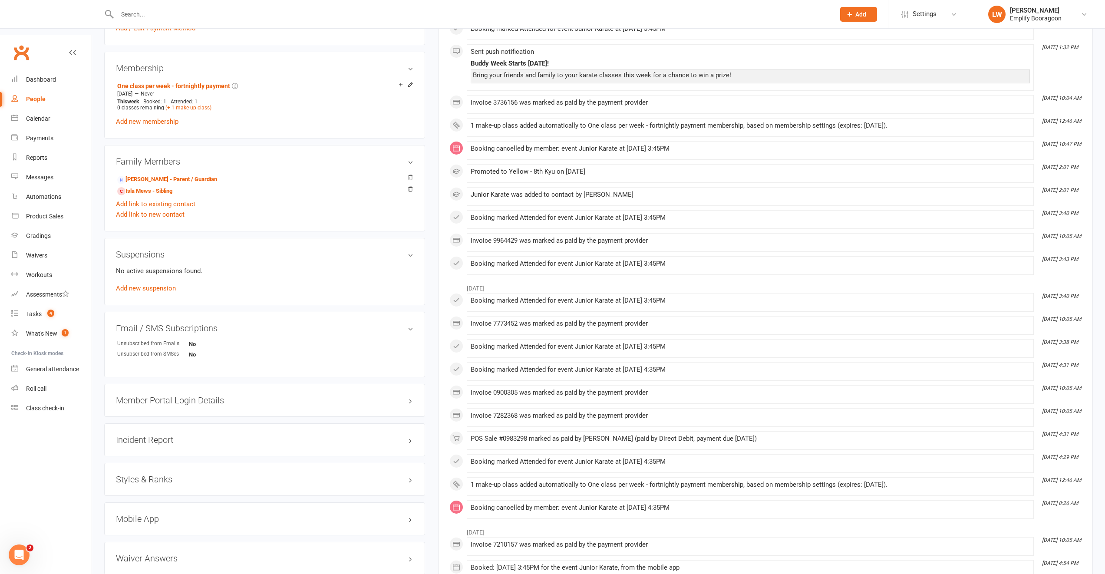
click at [145, 475] on h3 "Styles & Ranks" at bounding box center [264, 480] width 297 height 10
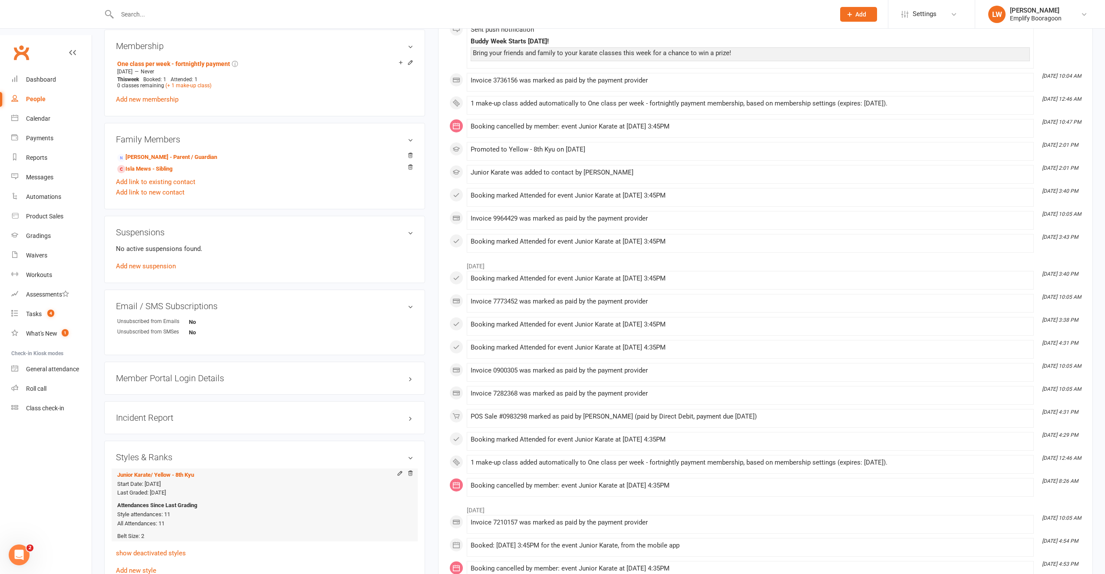
scroll to position [466, 0]
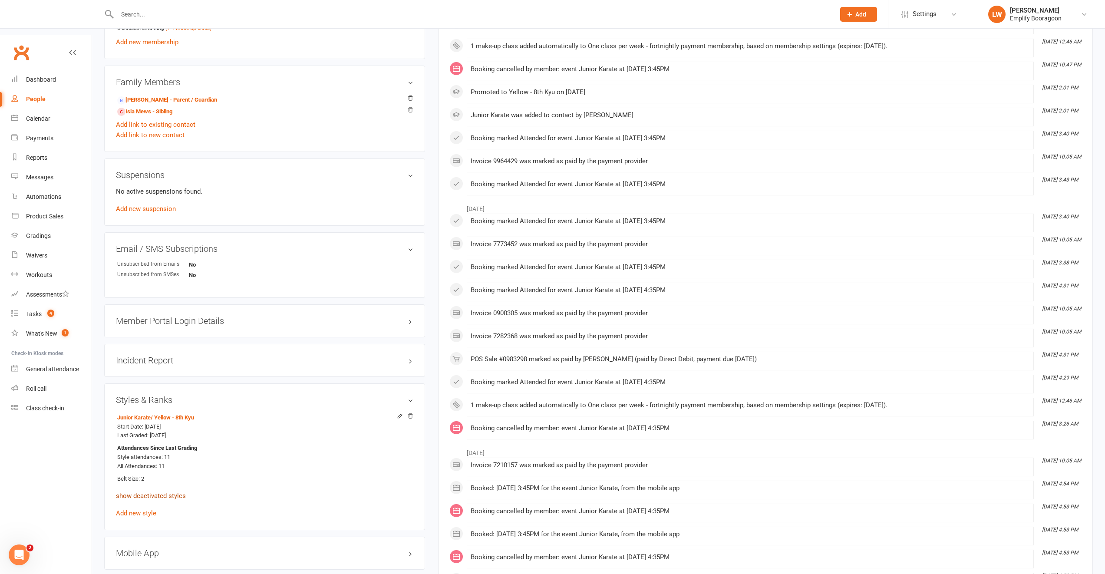
click at [165, 492] on link "show deactivated styles" at bounding box center [151, 496] width 70 height 8
click at [26, 232] on div "Gradings" at bounding box center [38, 235] width 25 height 7
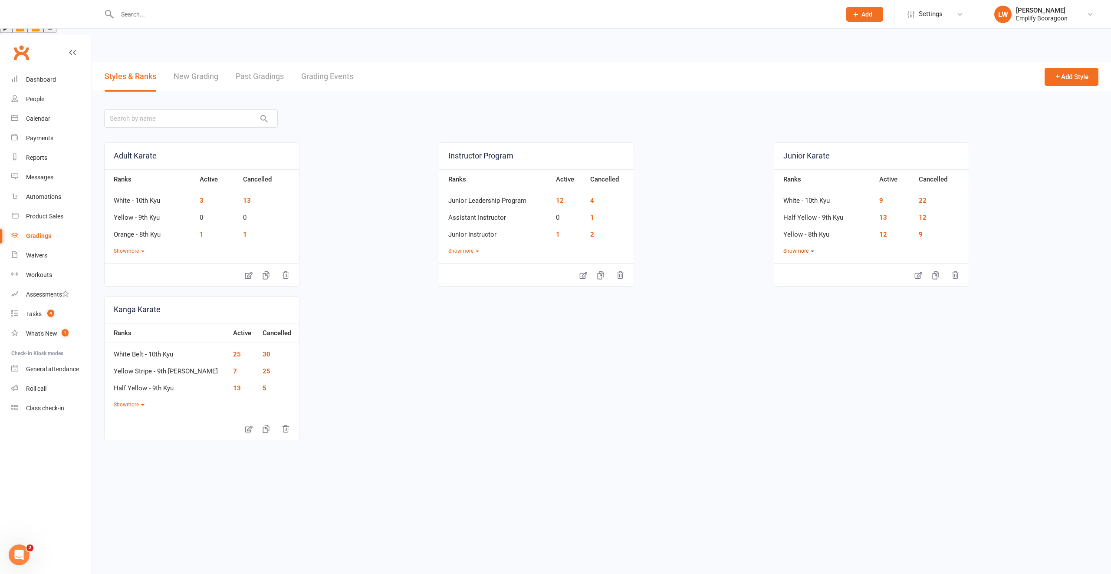
click at [800, 247] on button "Show more" at bounding box center [799, 251] width 31 height 8
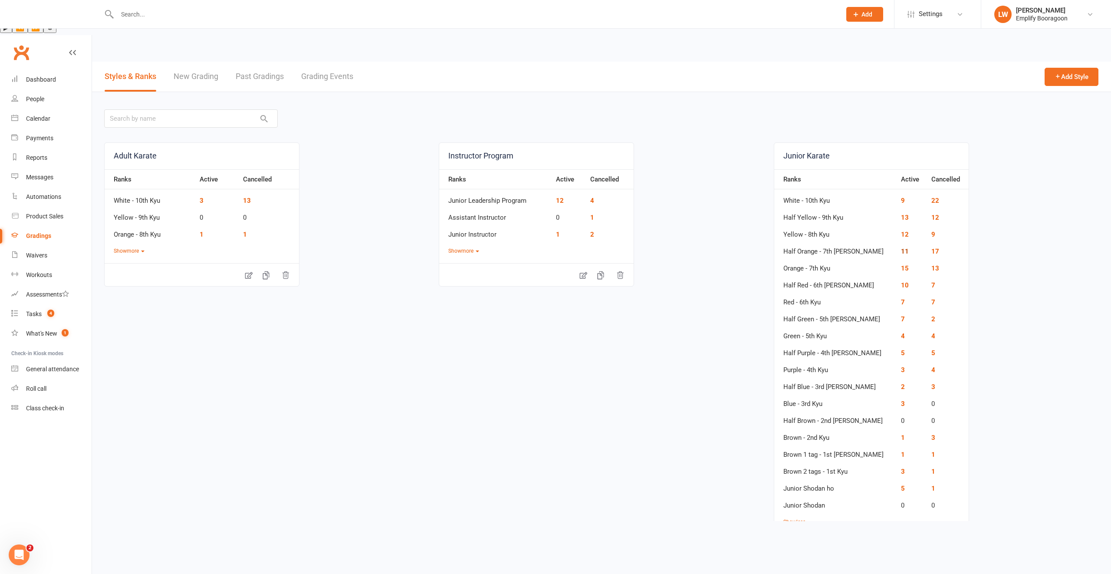
click at [901, 247] on link "11" at bounding box center [905, 251] width 8 height 8
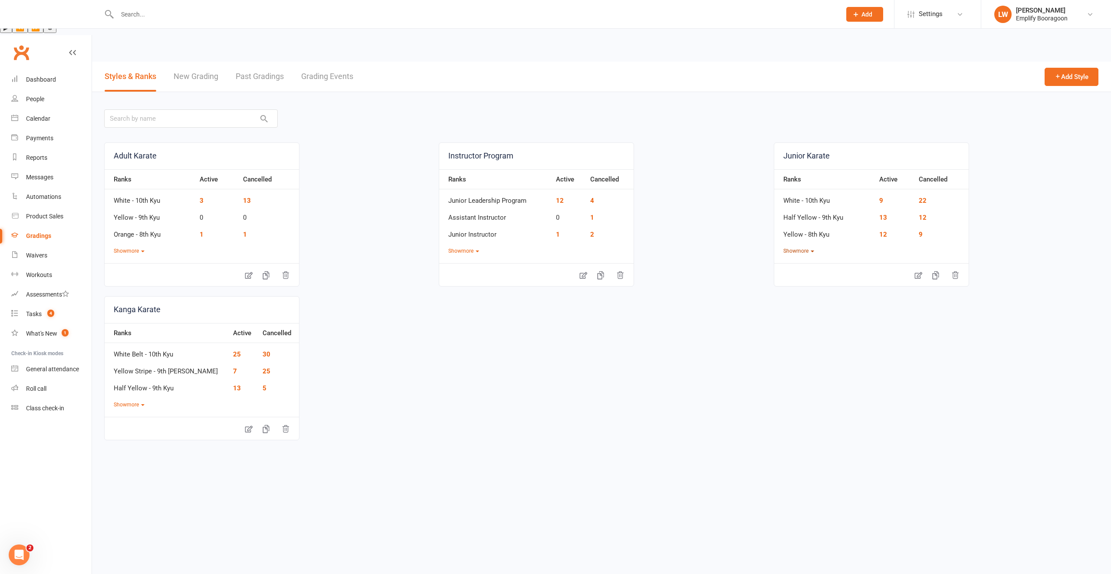
click at [803, 247] on button "Show more" at bounding box center [799, 251] width 31 height 8
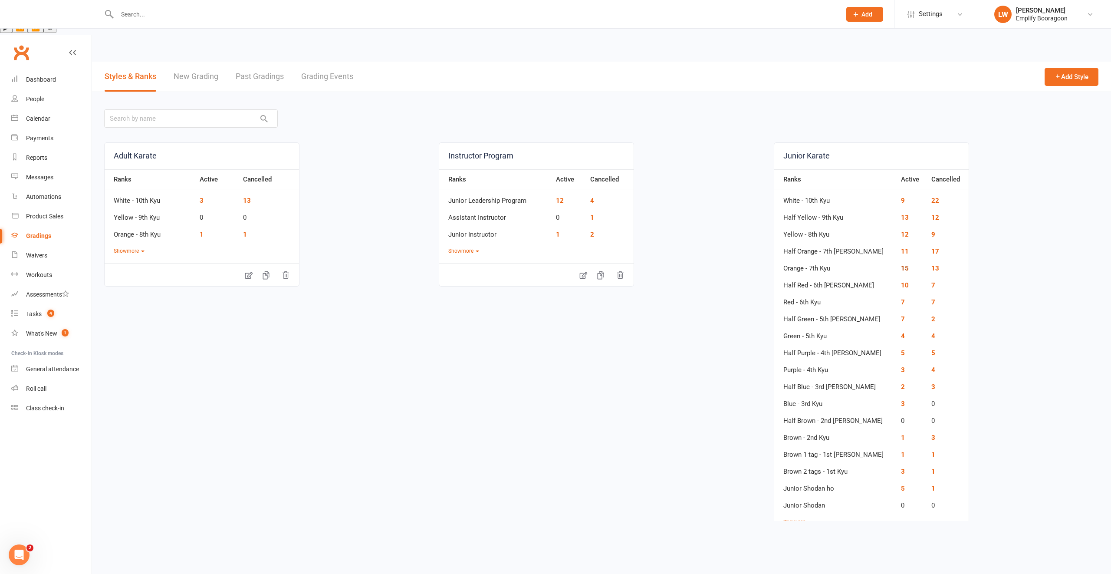
click at [901, 264] on link "15" at bounding box center [905, 268] width 8 height 8
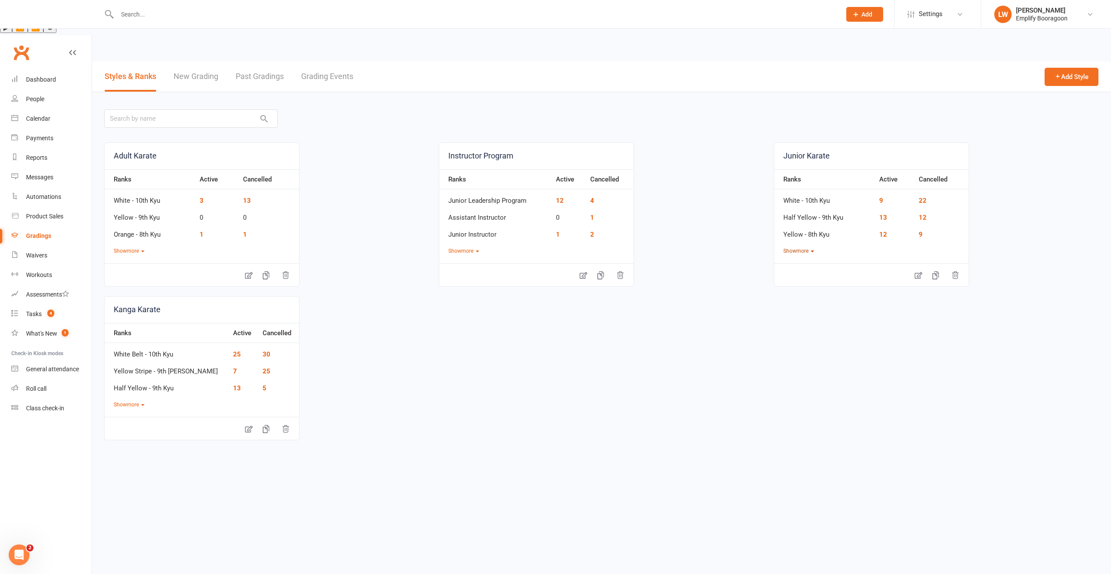
click at [807, 247] on button "Show more" at bounding box center [799, 251] width 31 height 8
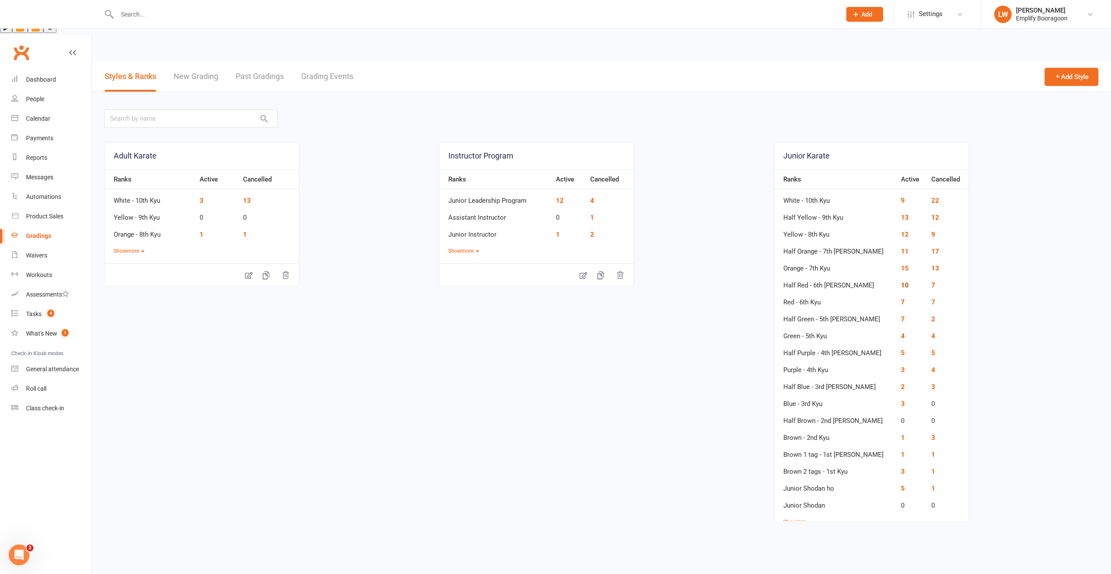
click at [901, 281] on link "10" at bounding box center [905, 285] width 8 height 8
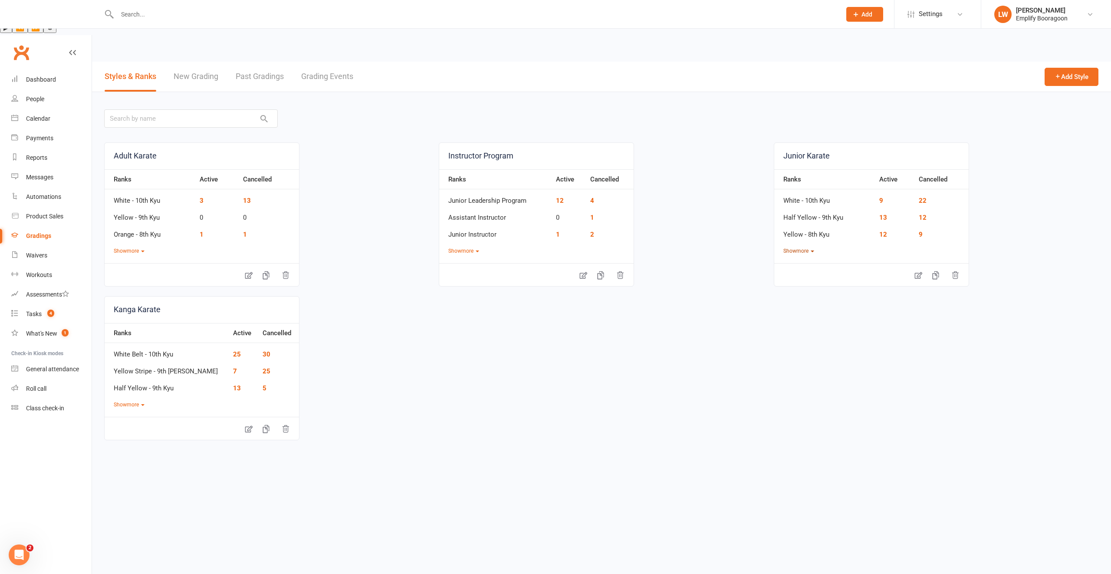
click at [800, 247] on button "Show more" at bounding box center [799, 251] width 31 height 8
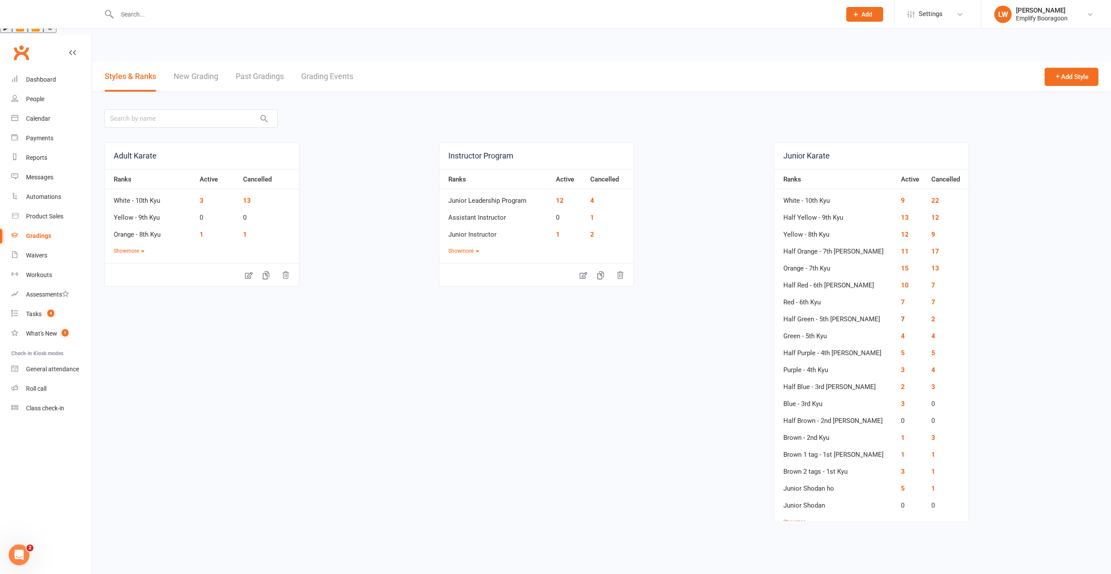
click at [901, 315] on link "7" at bounding box center [903, 319] width 4 height 8
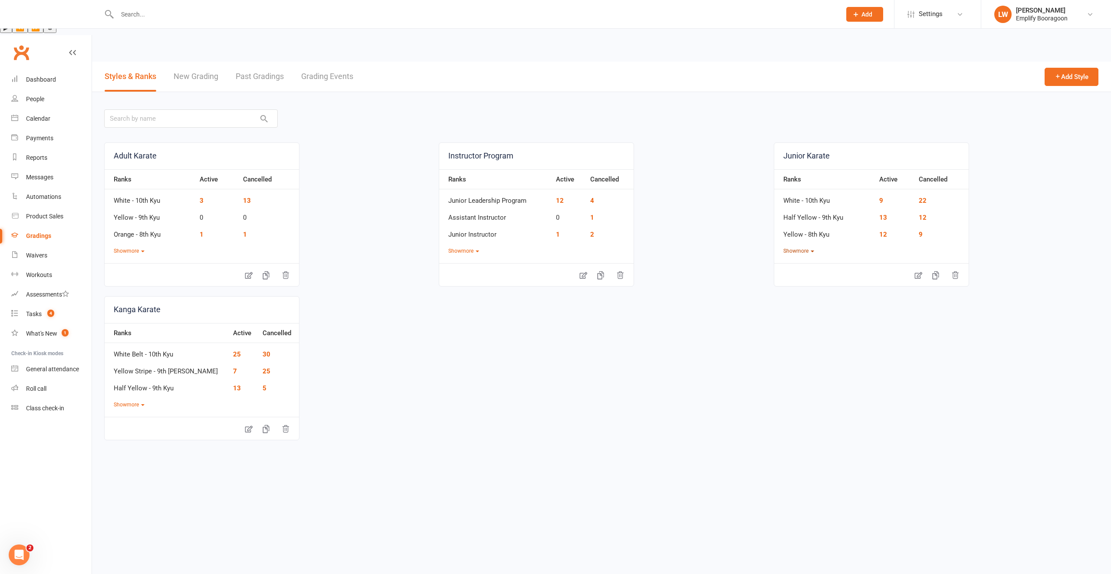
click at [798, 247] on button "Show more" at bounding box center [799, 251] width 31 height 8
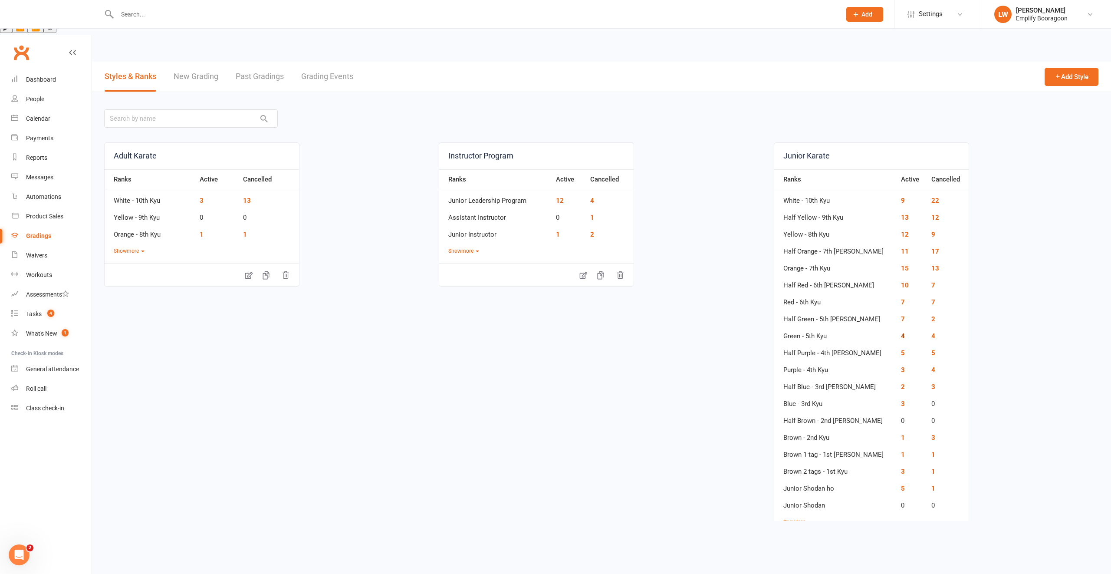
click at [901, 332] on link "4" at bounding box center [903, 336] width 4 height 8
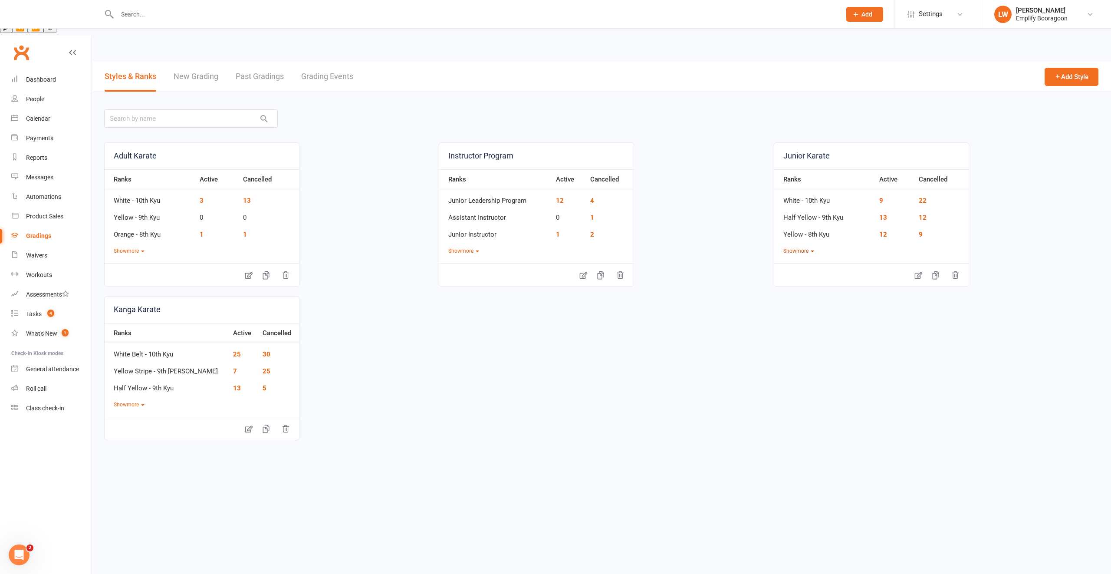
click at [807, 247] on button "Show more" at bounding box center [799, 251] width 31 height 8
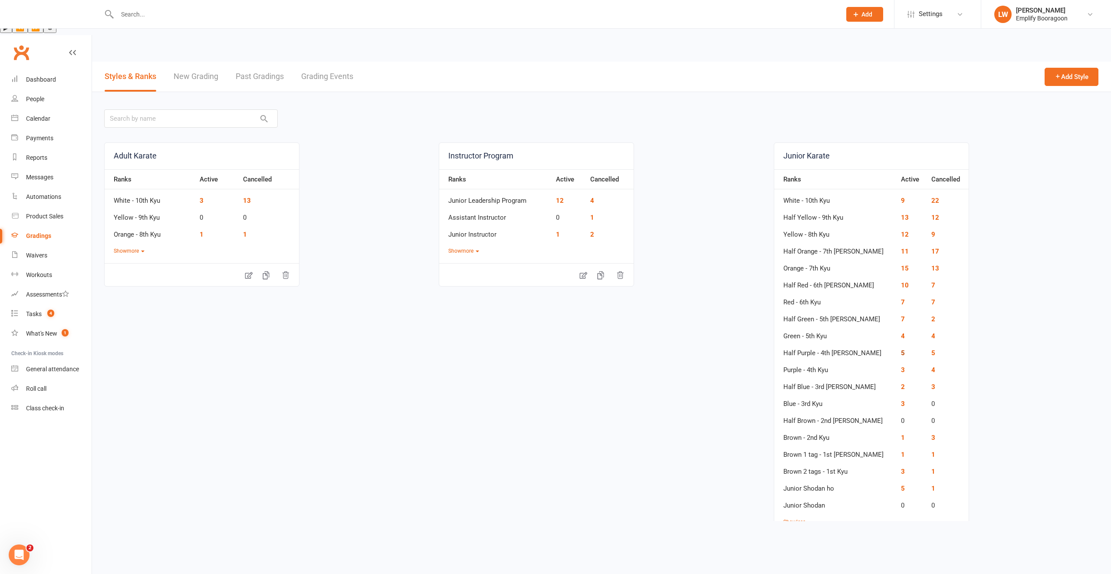
click at [901, 349] on link "5" at bounding box center [903, 353] width 4 height 8
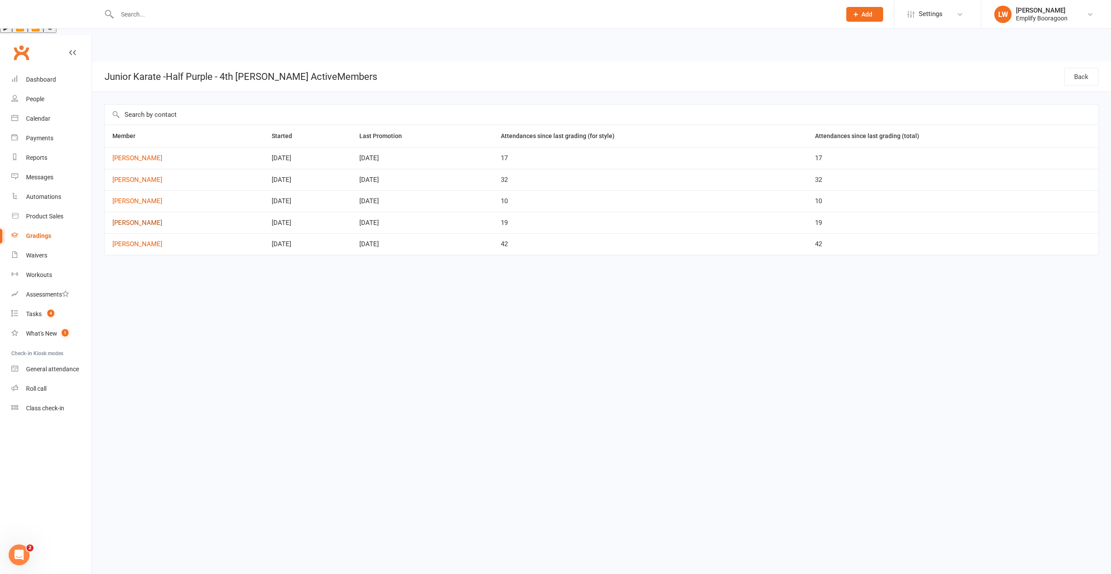
click at [124, 219] on link "Krish Rajesh" at bounding box center [184, 222] width 144 height 7
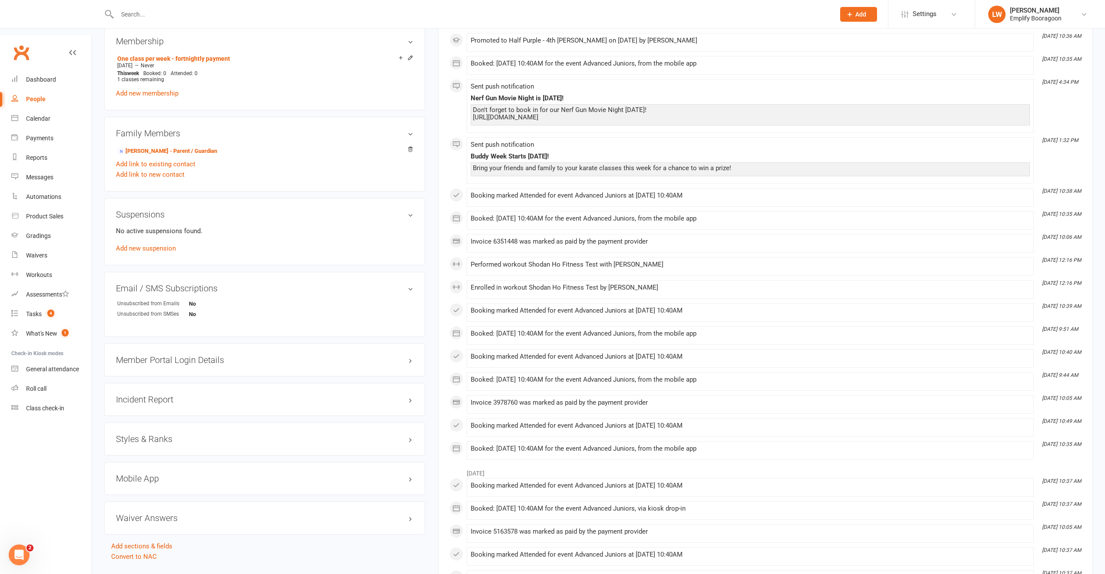
scroll to position [450, 0]
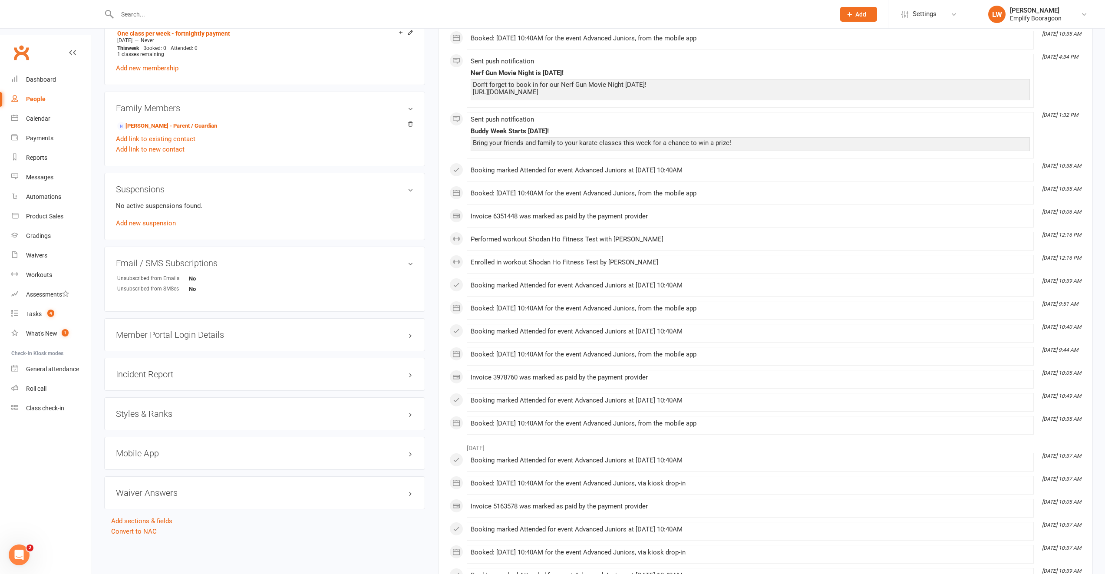
click at [147, 397] on div "Styles & Ranks" at bounding box center [264, 413] width 321 height 33
click at [148, 409] on h3 "Styles & Ranks" at bounding box center [264, 414] width 297 height 10
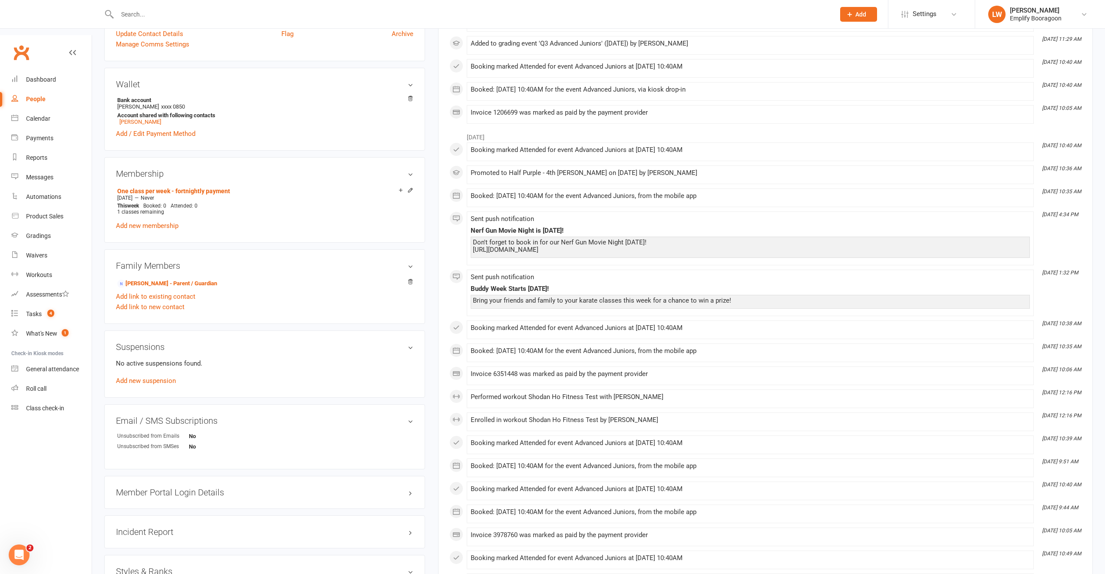
scroll to position [48, 0]
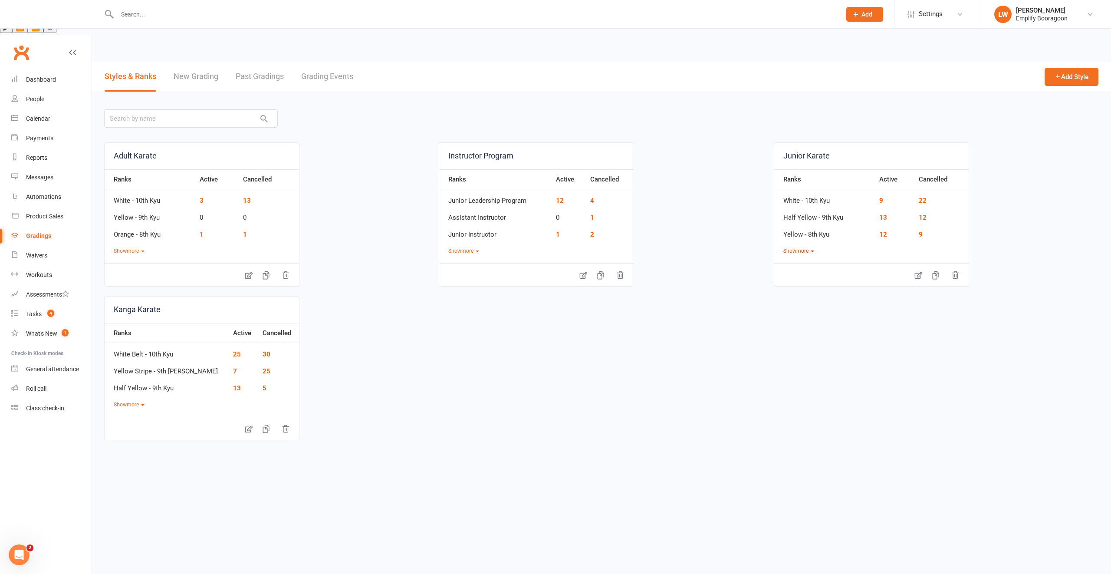
click at [793, 247] on button "Show more" at bounding box center [799, 251] width 31 height 8
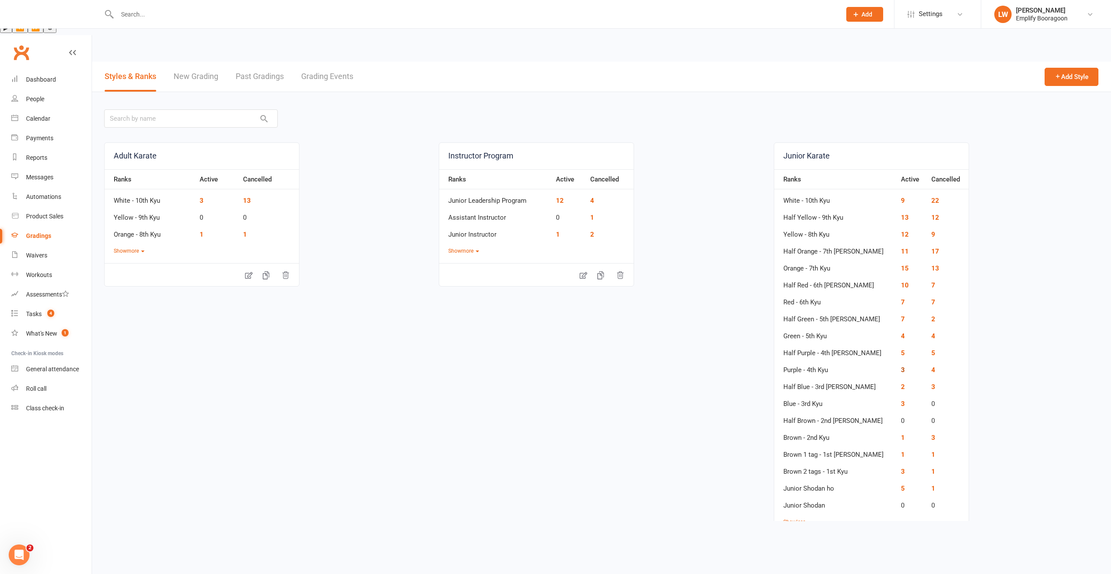
click at [901, 366] on link "3" at bounding box center [903, 370] width 4 height 8
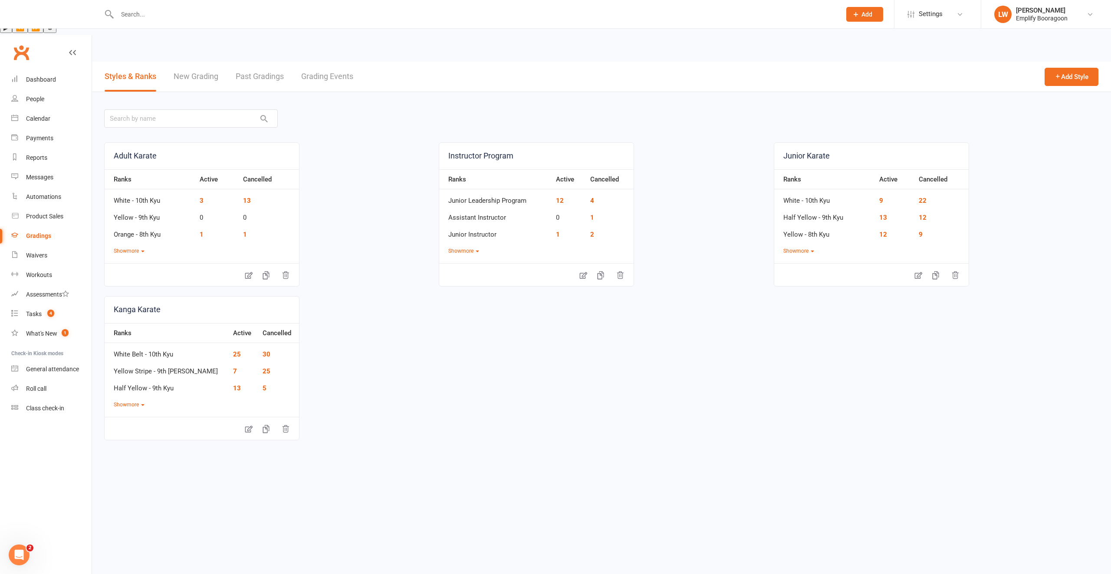
click at [804, 213] on div "Ranks Active Cancelled White - 10th Kyu 9 22 Half Yellow - 9th Kyu 13 12 Yellow…" at bounding box center [872, 212] width 194 height 86
click at [795, 247] on button "Show more" at bounding box center [799, 251] width 31 height 8
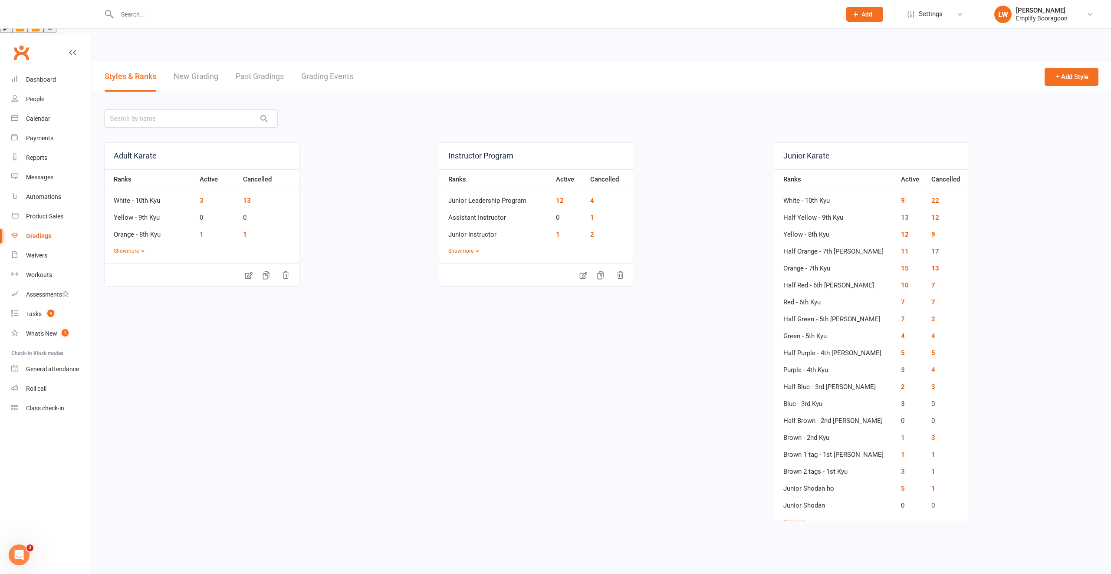
click at [901, 400] on link "3" at bounding box center [903, 404] width 4 height 8
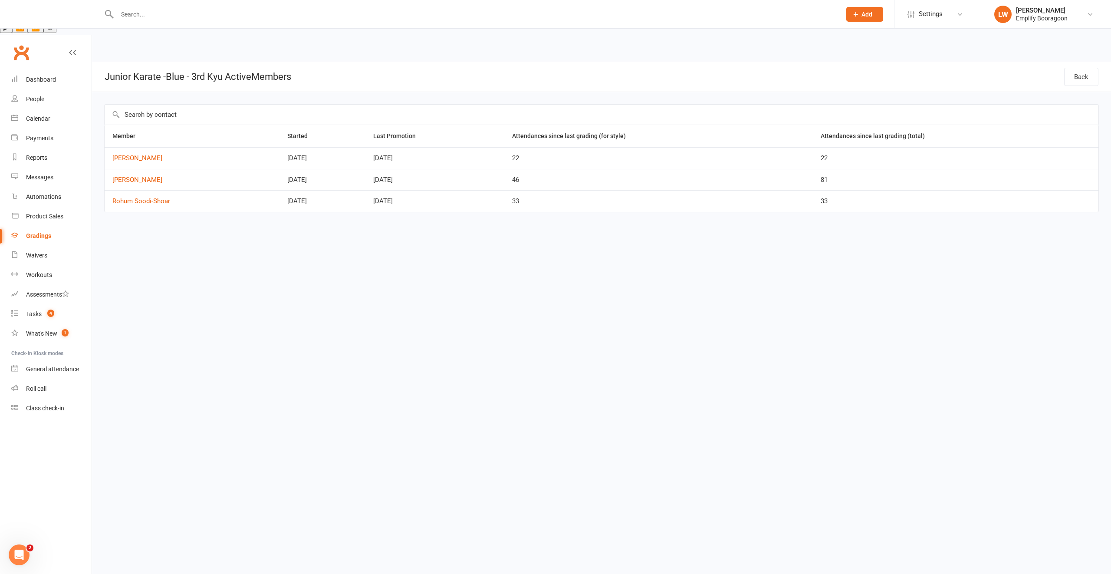
click at [26, 232] on div "Gradings" at bounding box center [38, 235] width 25 height 7
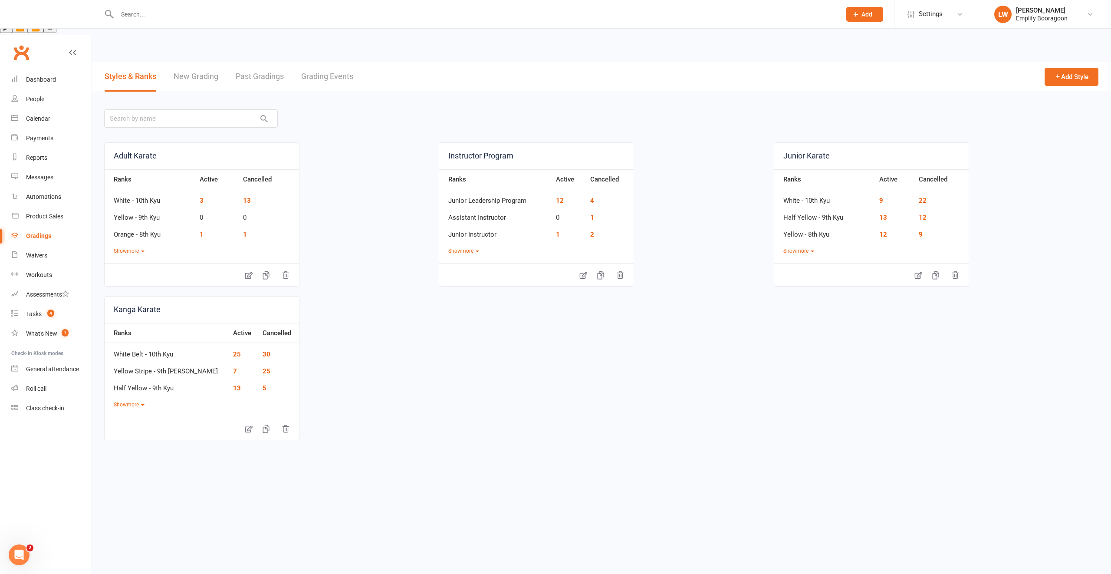
click at [314, 62] on link "Grading Events" at bounding box center [327, 77] width 52 height 30
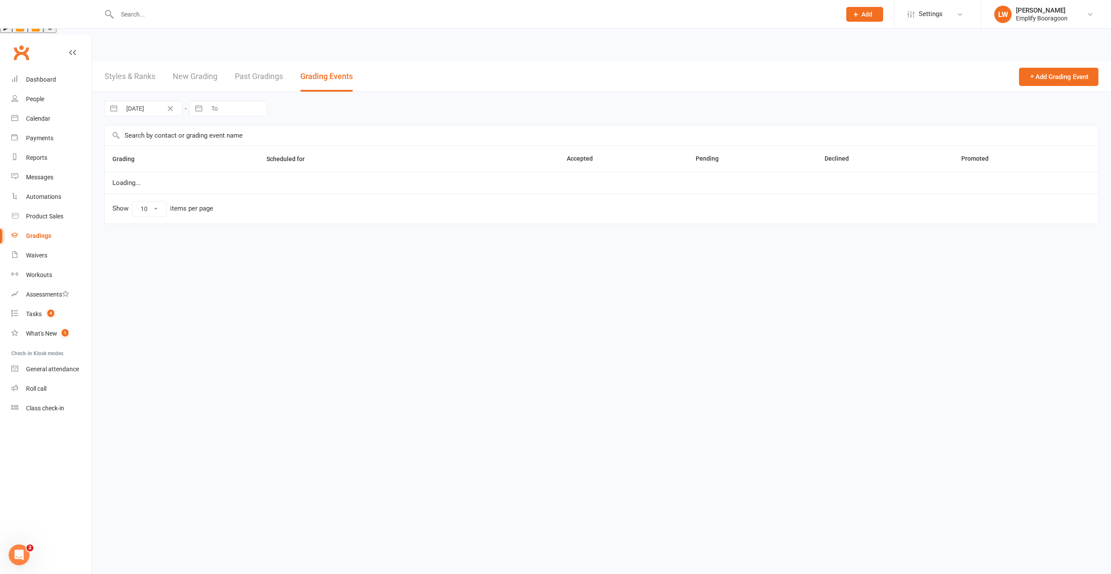
click at [138, 62] on link "Styles & Ranks" at bounding box center [130, 77] width 51 height 30
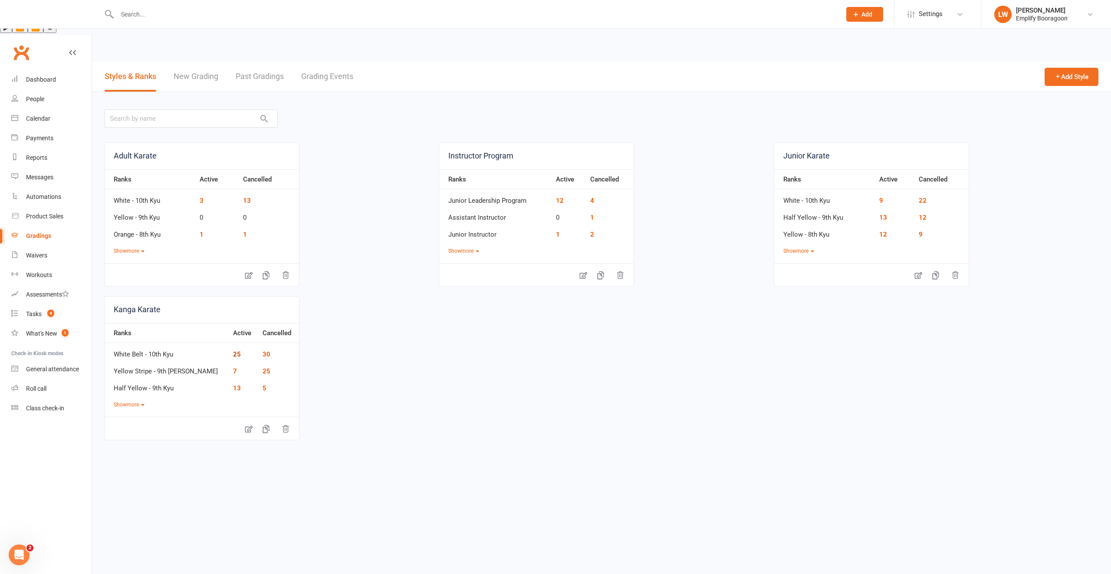
click at [233, 350] on link "25" at bounding box center [237, 354] width 8 height 8
click at [116, 366] on div "Ranks Active Cancelled White Belt - 10th Kyu 25 30 Yellow Stripe - 9th Kyu ho 7…" at bounding box center [202, 366] width 194 height 86
click at [124, 401] on button "Show more" at bounding box center [129, 405] width 31 height 8
click at [233, 367] on link "7" at bounding box center [235, 371] width 4 height 8
click at [233, 384] on link "13" at bounding box center [237, 388] width 8 height 8
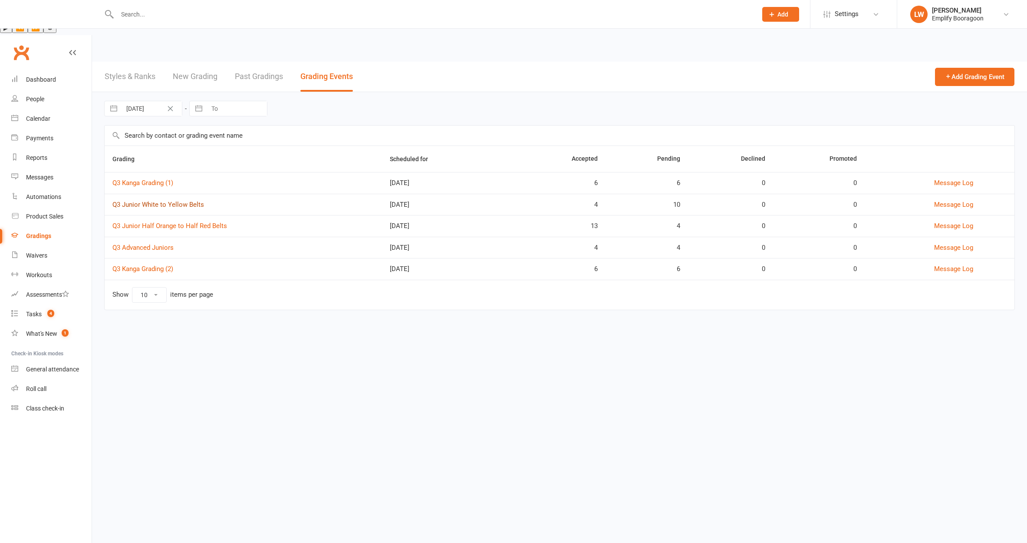
click at [148, 201] on link "Q3 Junior White to Yellow Belts" at bounding box center [158, 205] width 92 height 8
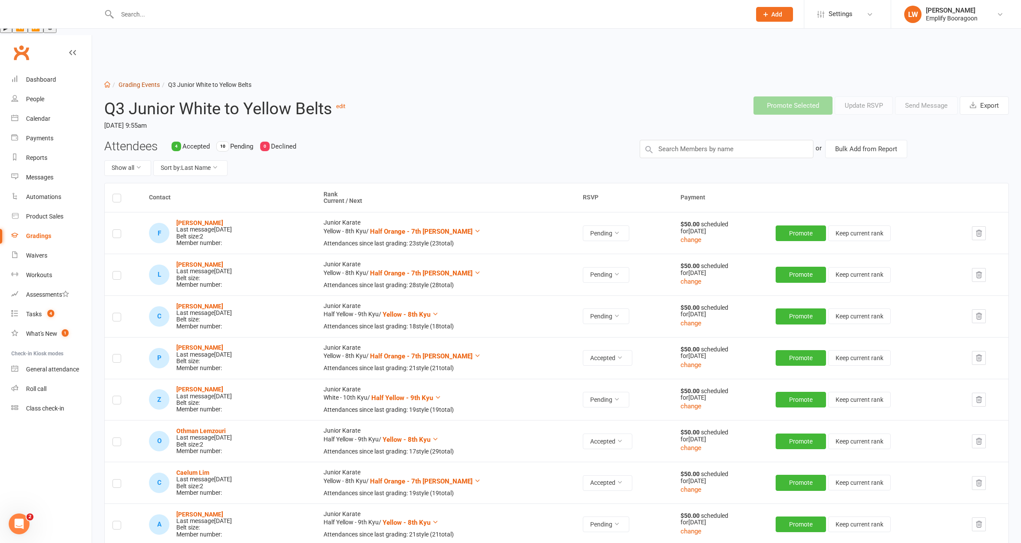
click at [150, 81] on link "Grading Events" at bounding box center [139, 84] width 41 height 7
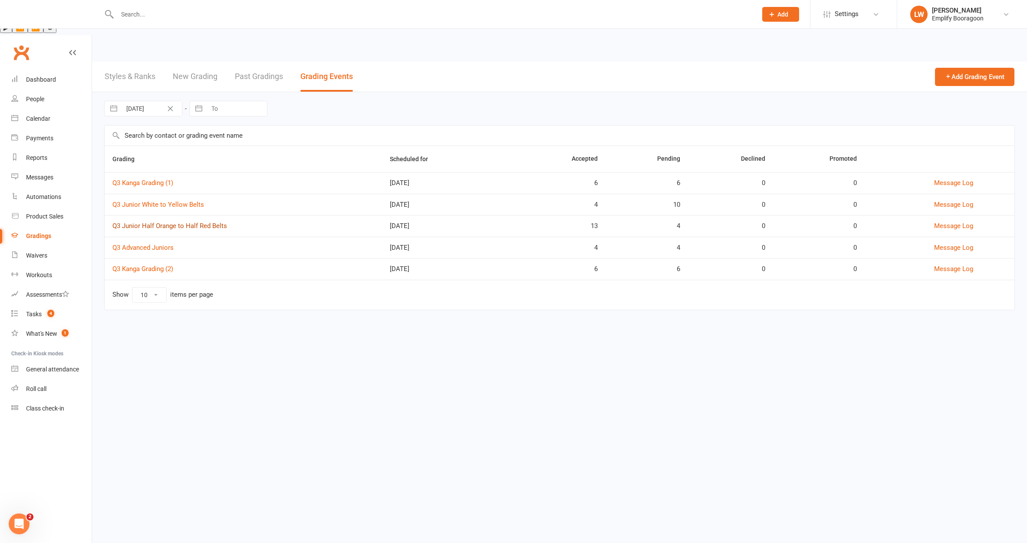
click at [176, 222] on link "Q3 Junior Half Orange to Half Red Belts" at bounding box center [169, 226] width 115 height 8
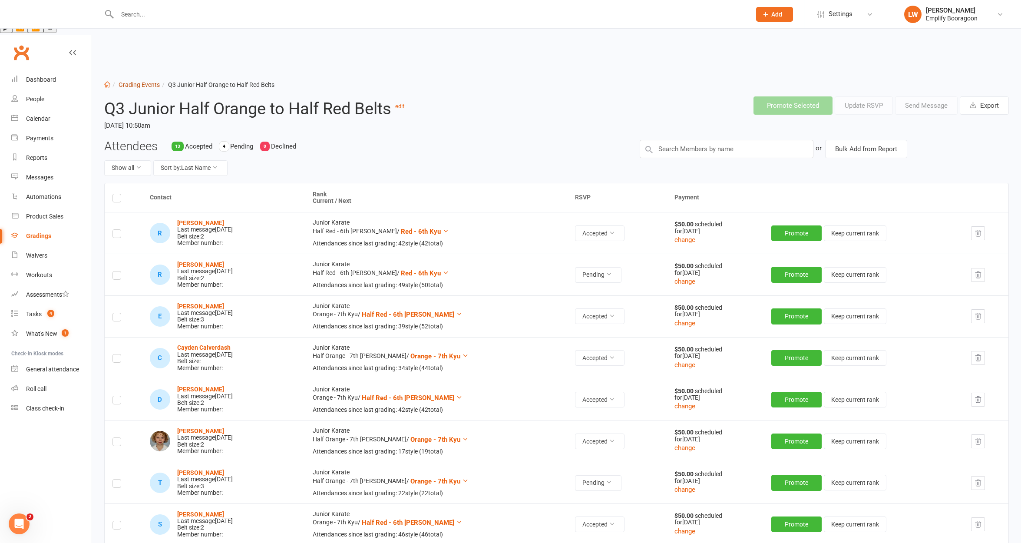
click at [138, 81] on link "Grading Events" at bounding box center [139, 84] width 41 height 7
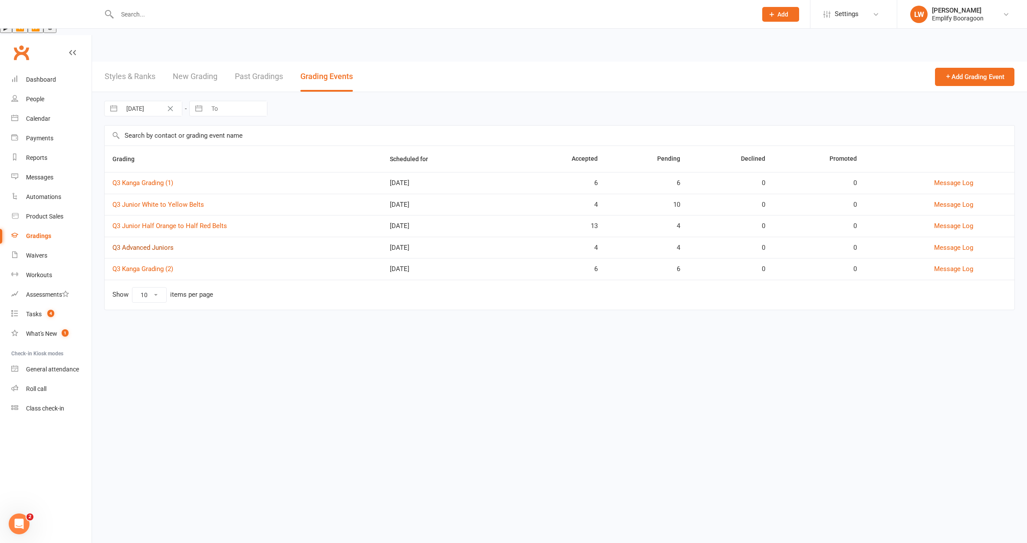
click at [145, 244] on link "Q3 Advanced Juniors" at bounding box center [142, 248] width 61 height 8
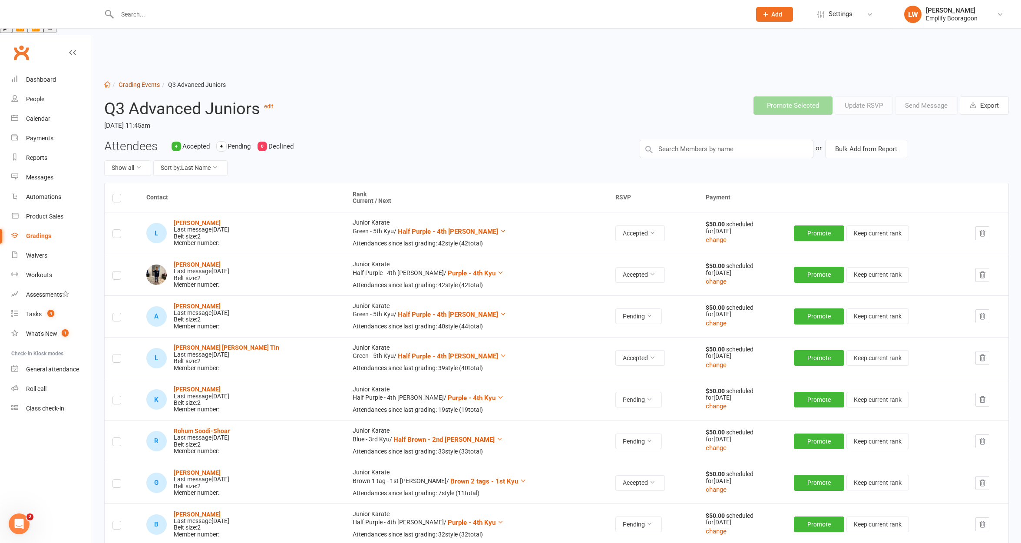
click at [142, 81] on link "Grading Events" at bounding box center [139, 84] width 41 height 7
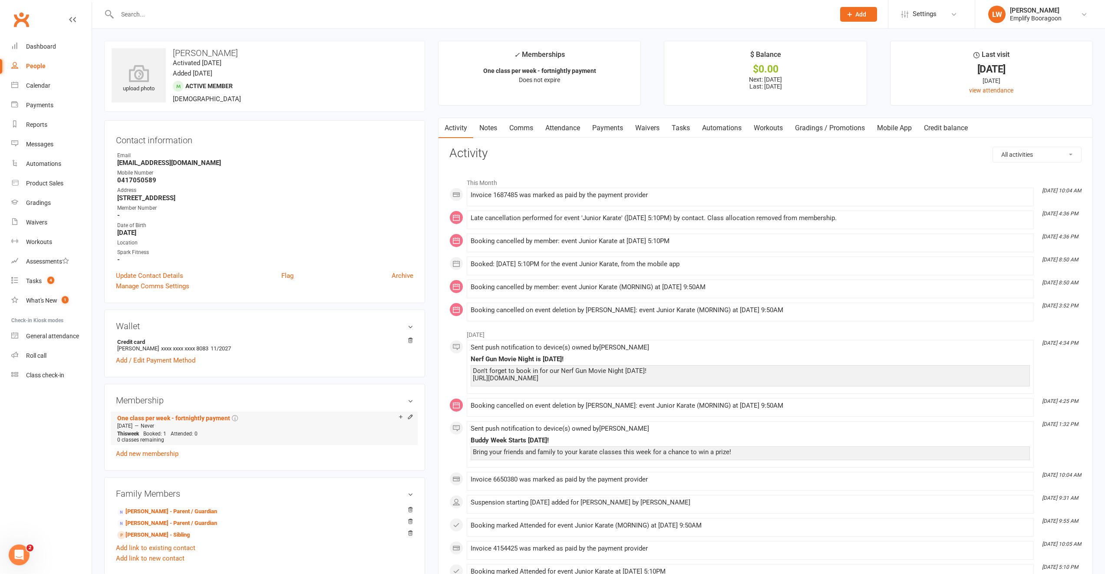
scroll to position [405, 0]
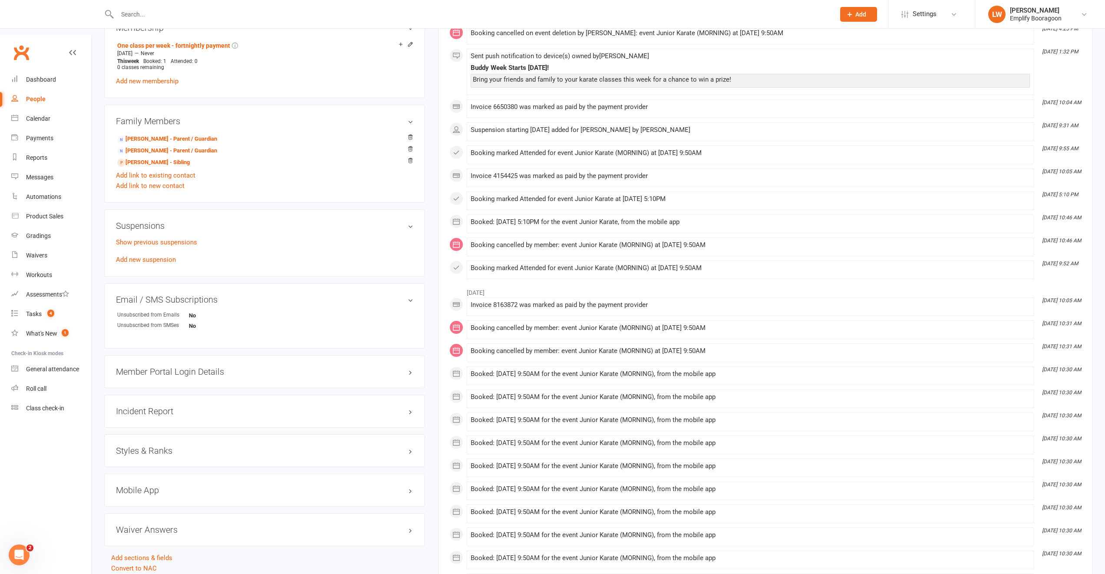
click at [150, 446] on h3 "Styles & Ranks" at bounding box center [264, 451] width 297 height 10
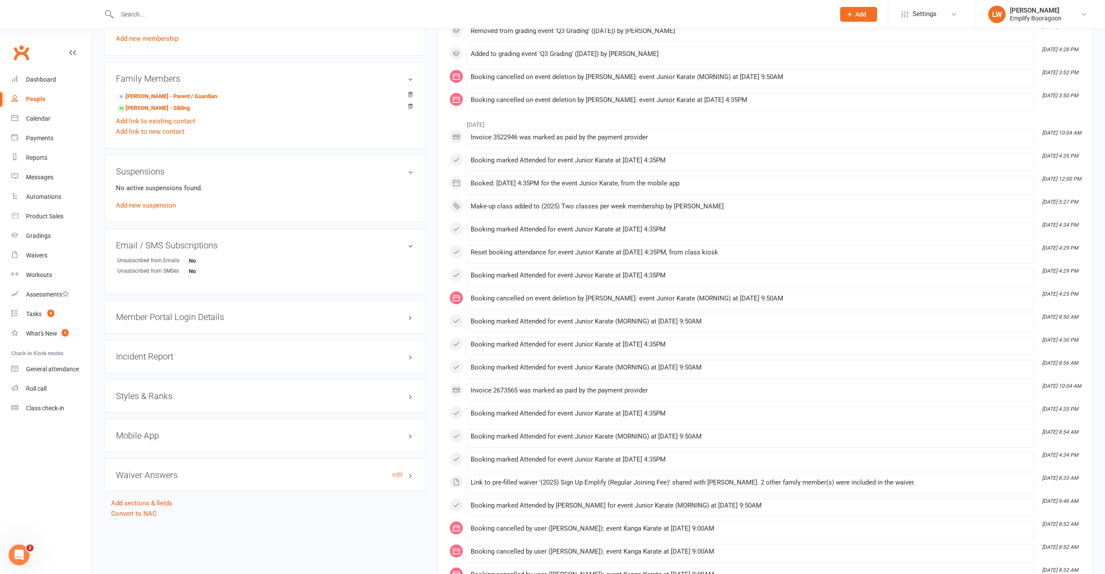
scroll to position [506, 0]
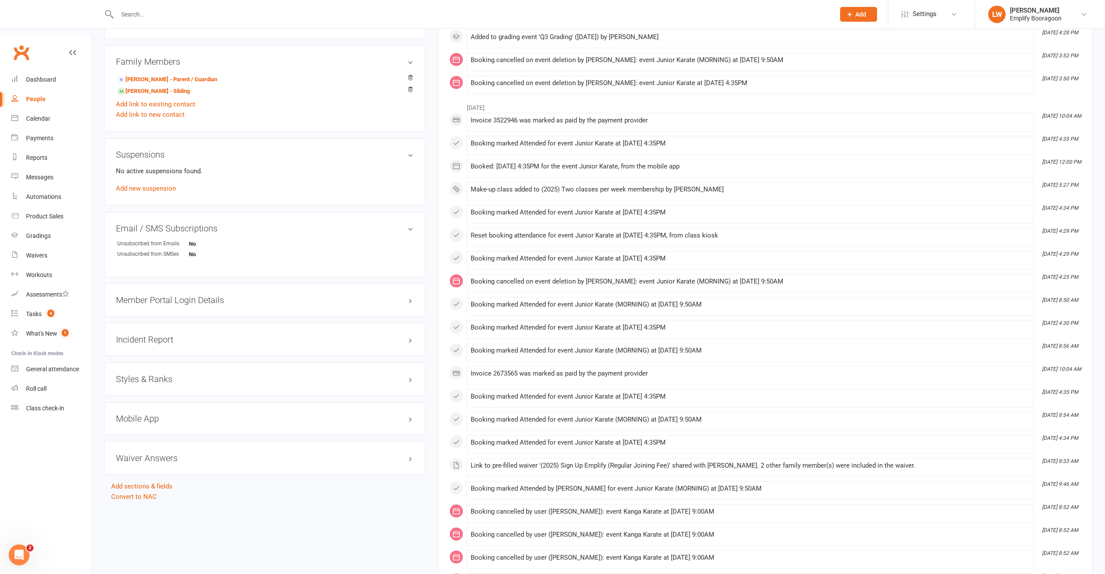
click at [145, 374] on h3 "Styles & Ranks" at bounding box center [264, 379] width 297 height 10
click at [155, 471] on link "show deactivated styles" at bounding box center [151, 475] width 70 height 8
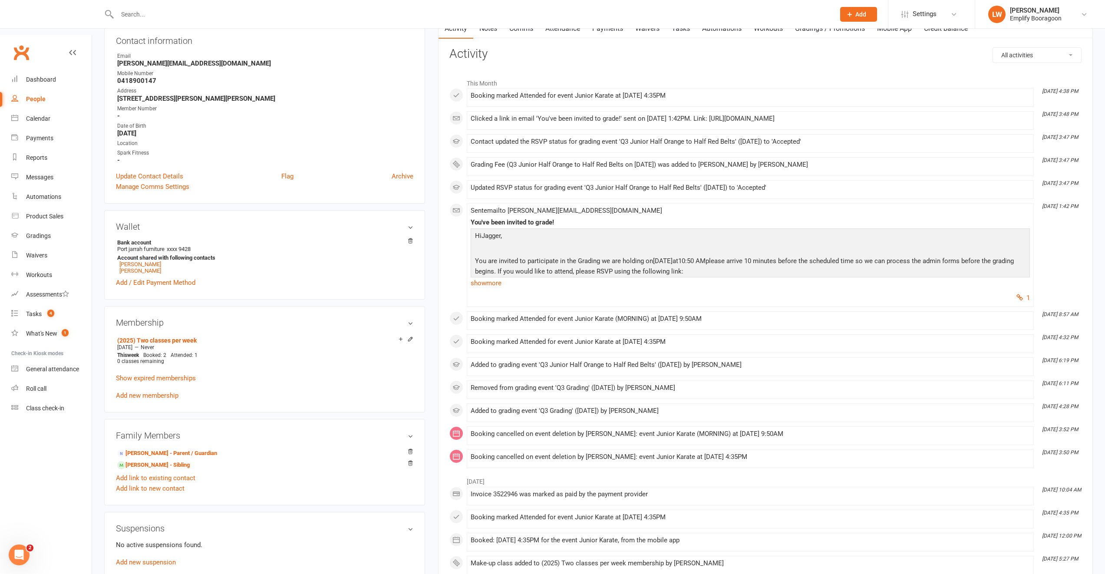
scroll to position [0, 0]
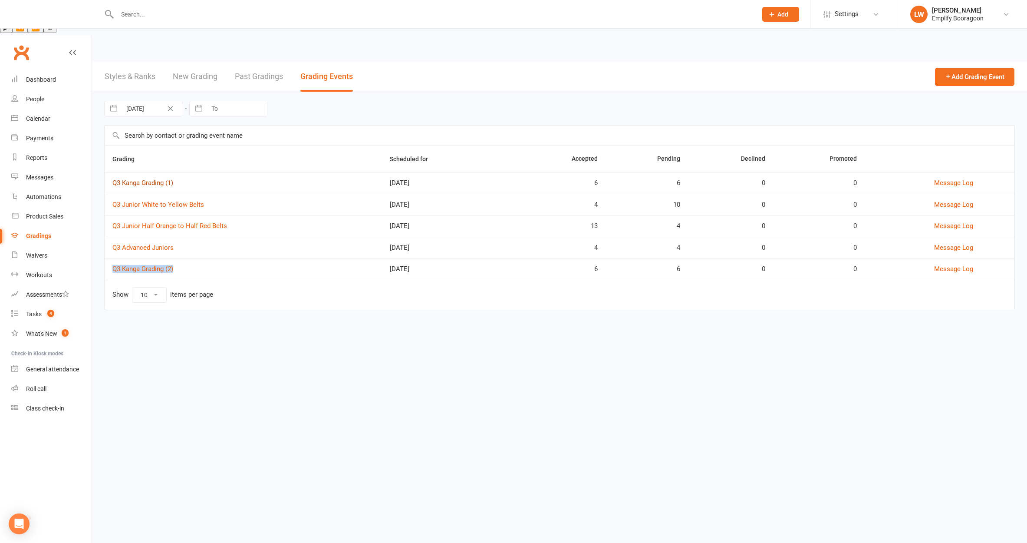
click at [155, 179] on link "Q3 Kanga Grading (1)" at bounding box center [142, 183] width 61 height 8
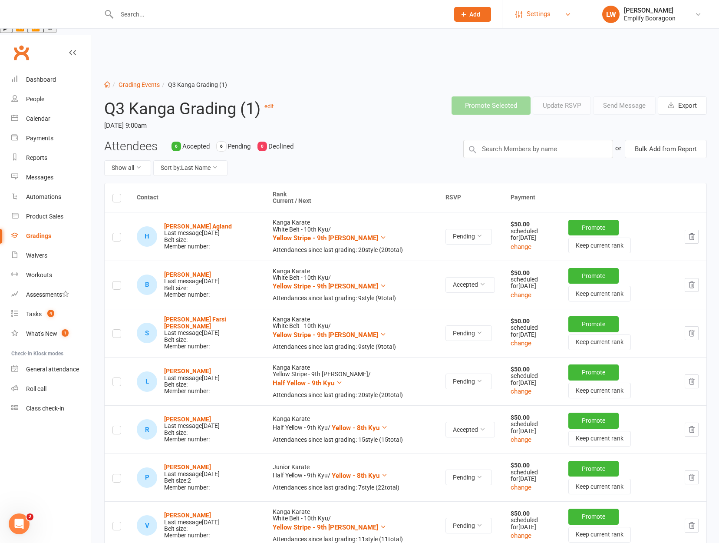
scroll to position [216, 0]
